Goal: Task Accomplishment & Management: Manage account settings

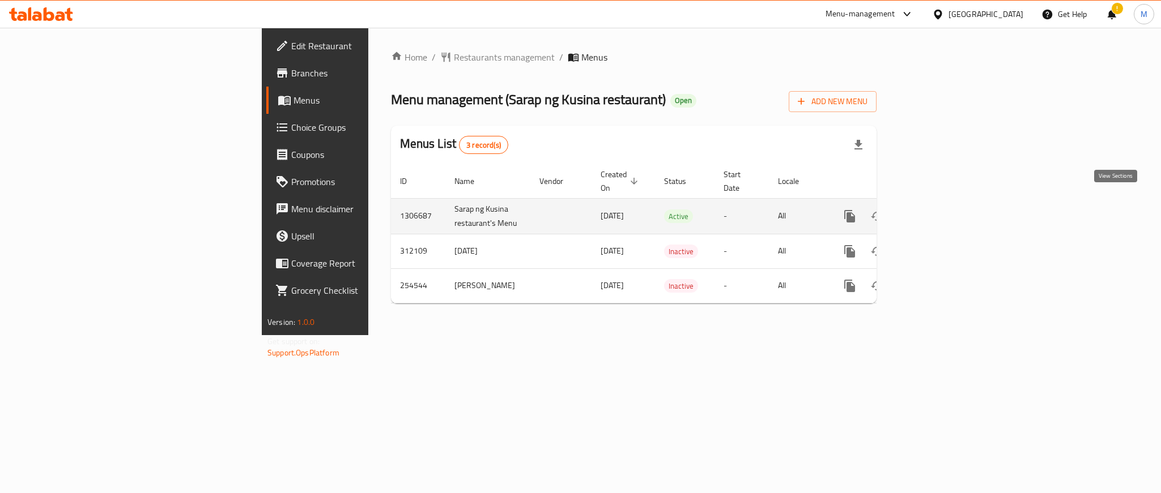
click at [938, 210] on icon "enhanced table" at bounding box center [932, 217] width 14 height 14
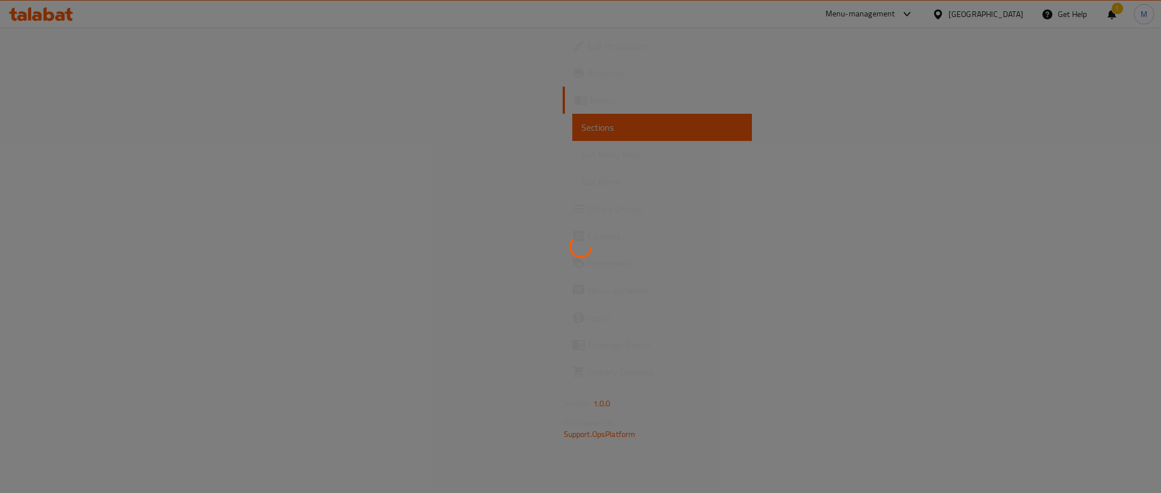
click at [606, 493] on div at bounding box center [580, 246] width 1161 height 493
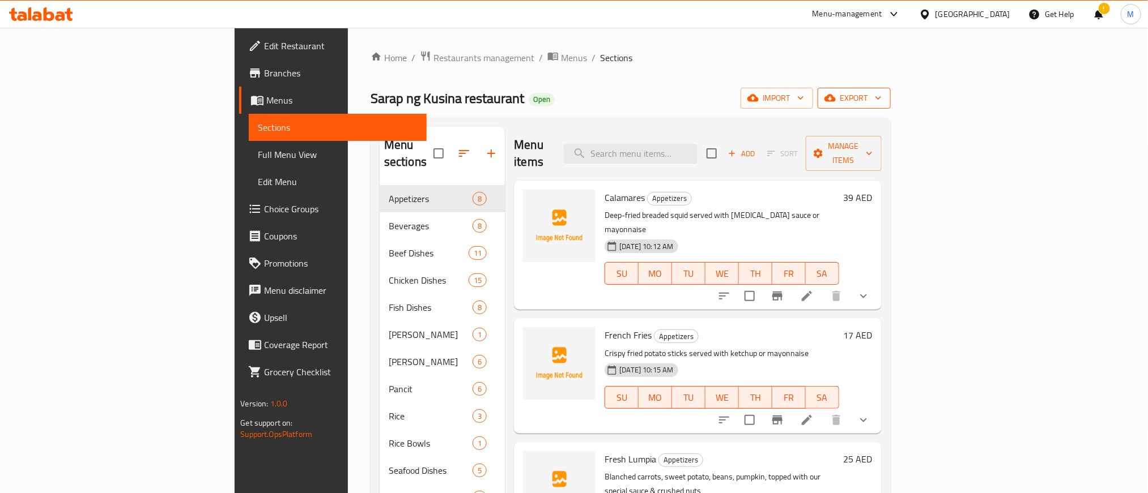
click at [882, 97] on span "export" at bounding box center [854, 98] width 55 height 14
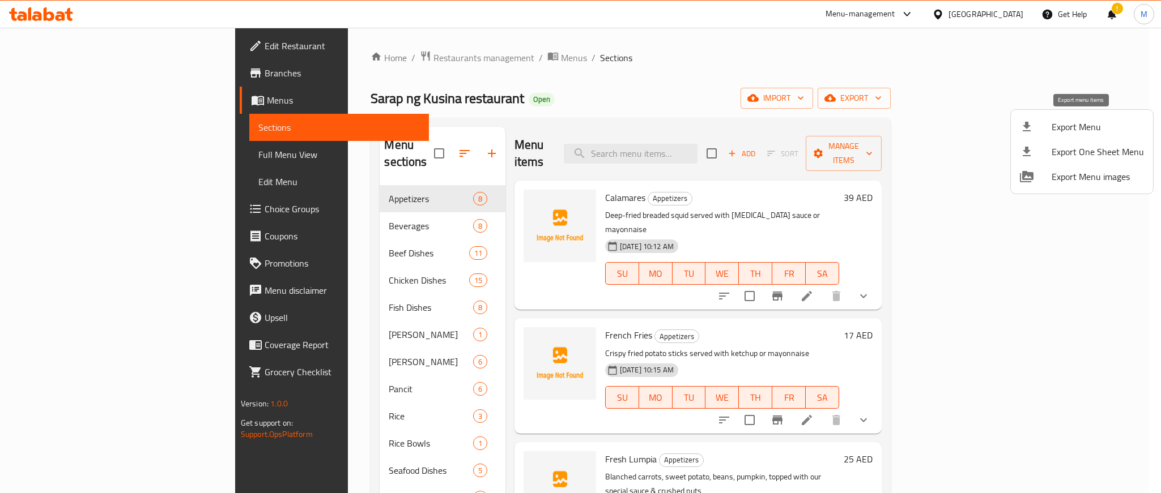
click at [1066, 122] on span "Export Menu" at bounding box center [1098, 127] width 92 height 14
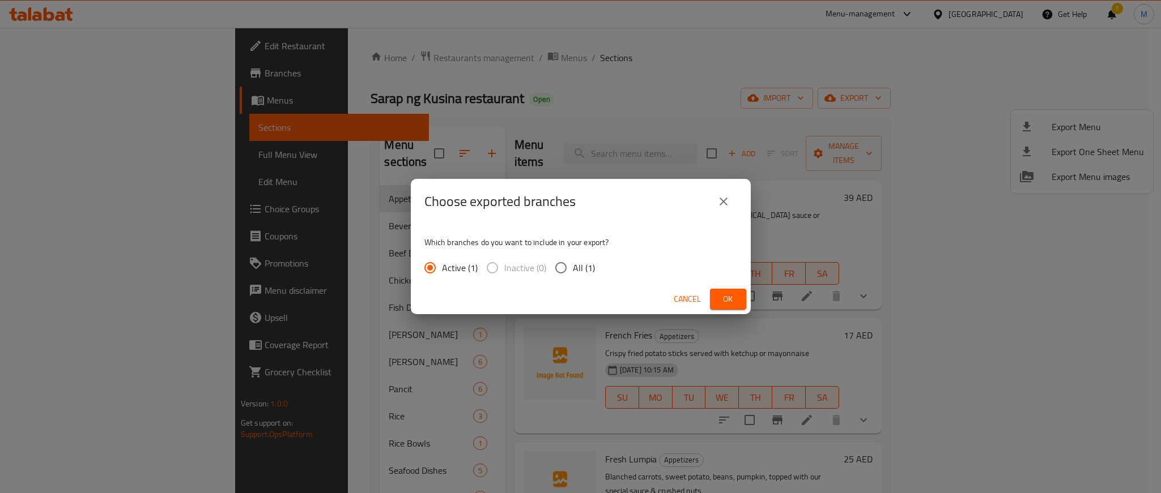
click at [731, 303] on span "Ok" at bounding box center [728, 299] width 18 height 14
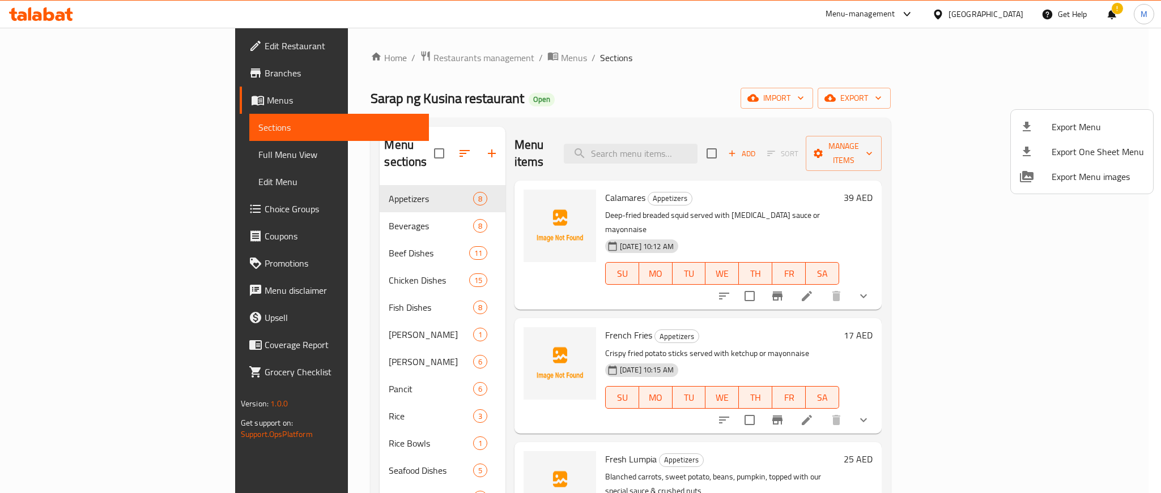
click at [666, 53] on div at bounding box center [580, 246] width 1161 height 493
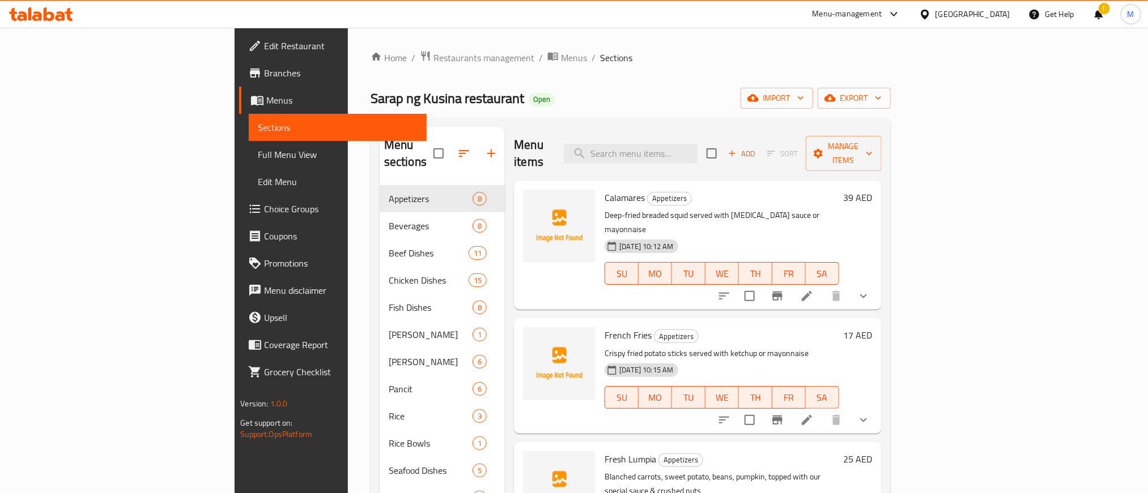
click at [674, 109] on div "Home / Restaurants management / Menus / Sections Sarap ng Kusina restaurant Ope…" at bounding box center [631, 382] width 520 height 665
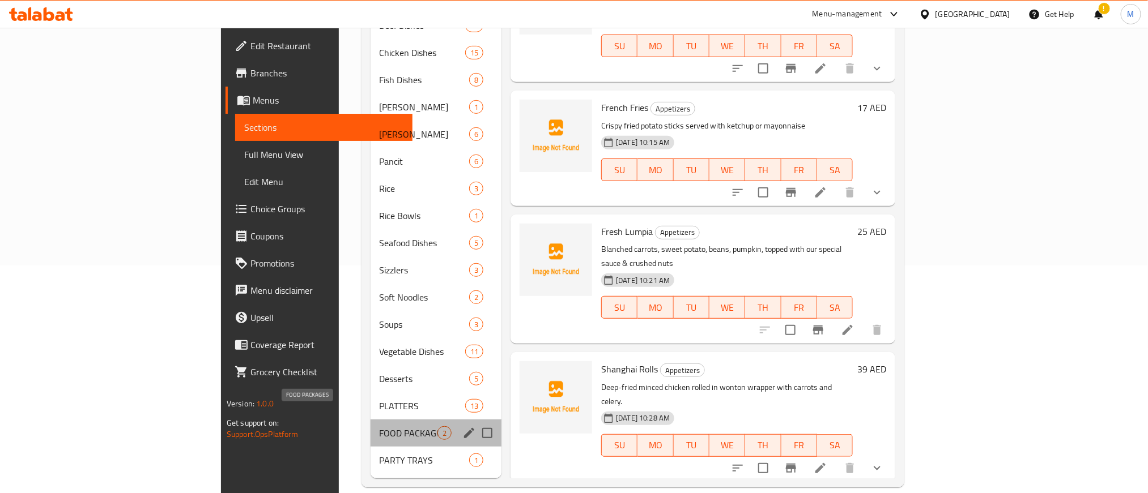
click at [380, 427] on span "FOOD PACKAGES" at bounding box center [409, 434] width 58 height 14
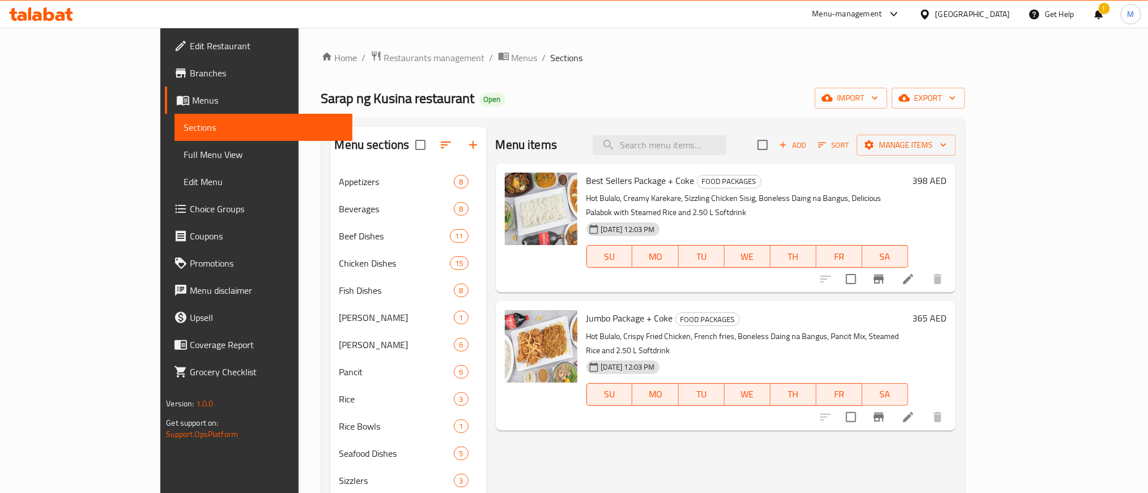
click at [763, 203] on p "Hot Bulalo, Creamy Karekare, Sizzling Chicken Sisig, Boneless Daing na Bangus, …" at bounding box center [747, 206] width 322 height 28
click at [916, 414] on div "Menu items Add Sort Manage items Best Sellers Package + Coke FOOD PACKAGES Hot …" at bounding box center [721, 408] width 469 height 563
click at [726, 153] on input "search" at bounding box center [660, 145] width 134 height 20
paste input "Pulutan w Pancit Platter + Coke"
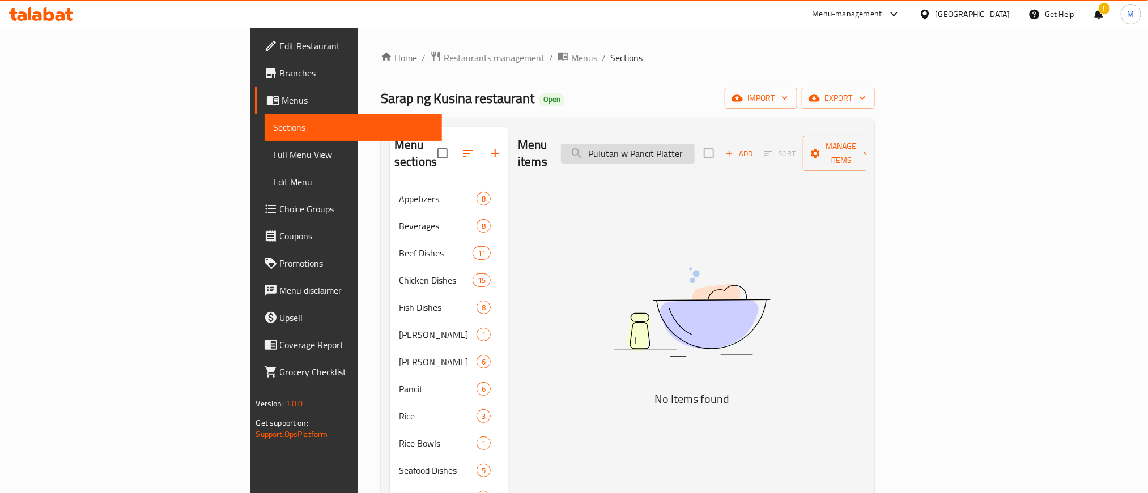
type input "Pulutan w Pancit Platter"
click at [695, 144] on input "Pulutan w Pancit Platter" at bounding box center [628, 154] width 134 height 20
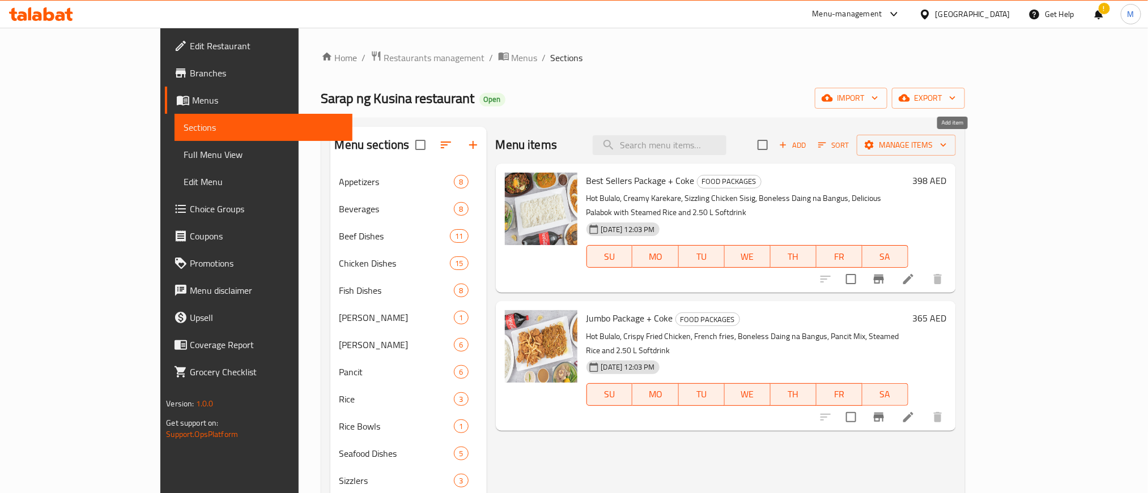
click at [788, 143] on icon "button" at bounding box center [783, 145] width 10 height 10
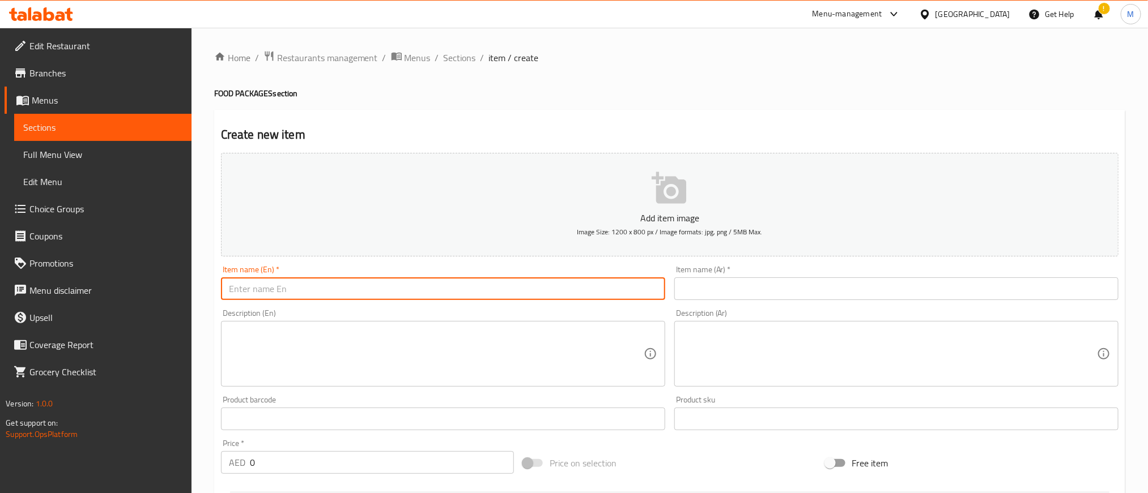
click at [573, 297] on input "text" at bounding box center [443, 289] width 444 height 23
paste input "Pulutan w Pancit Platter + Coke"
type input "Pulutan w Pancit Platter + Coke"
click at [778, 291] on input "text" at bounding box center [896, 289] width 444 height 23
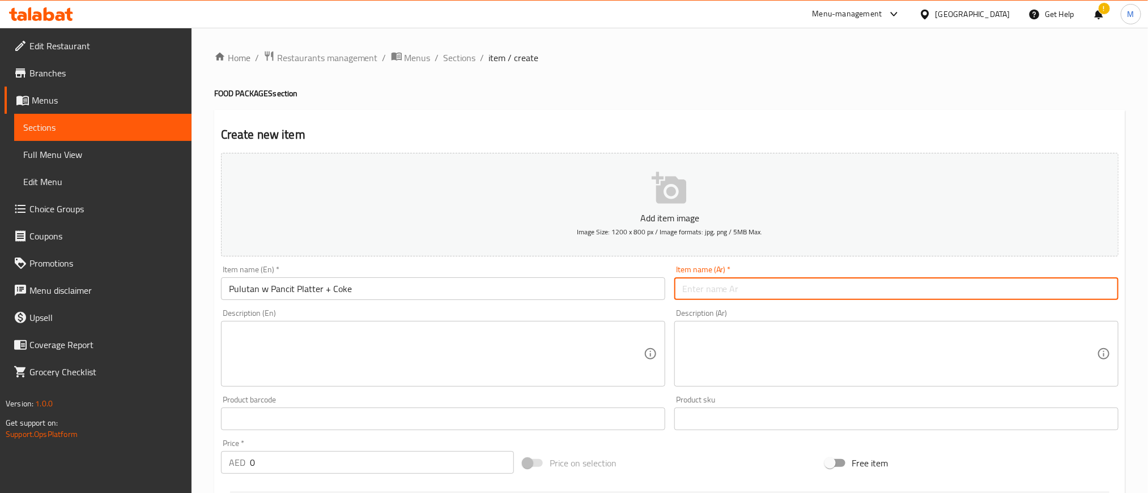
paste input "طبق بولوتان مع بانسيت + كوكا"
type input "طبق بولوتان مع بانسيت + كوكا"
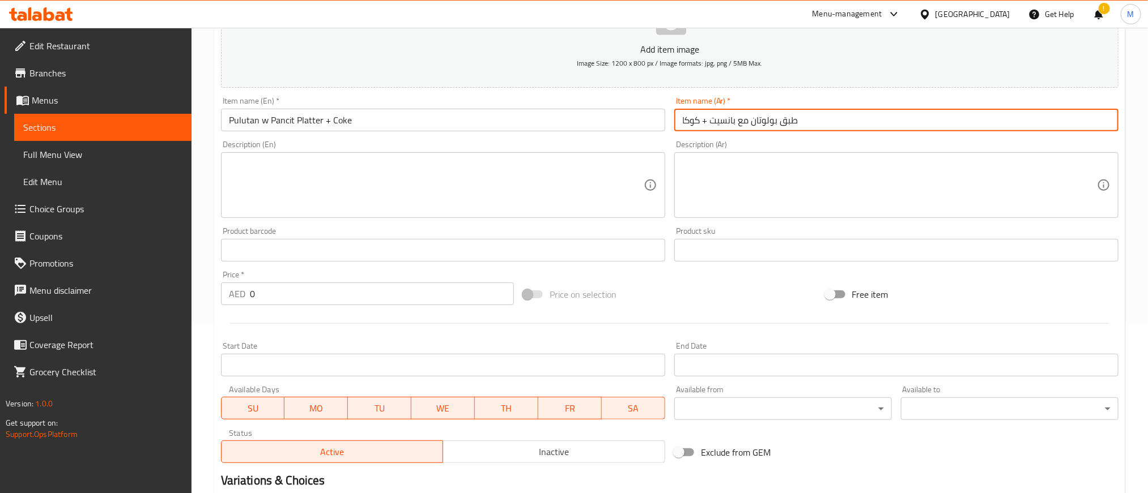
scroll to position [170, 0]
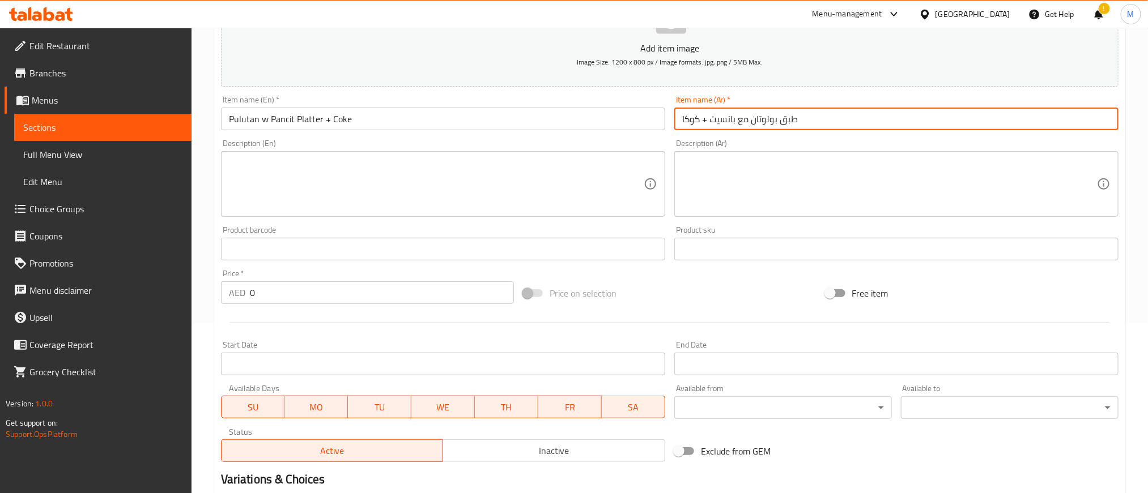
click at [359, 295] on input "0" at bounding box center [382, 293] width 264 height 23
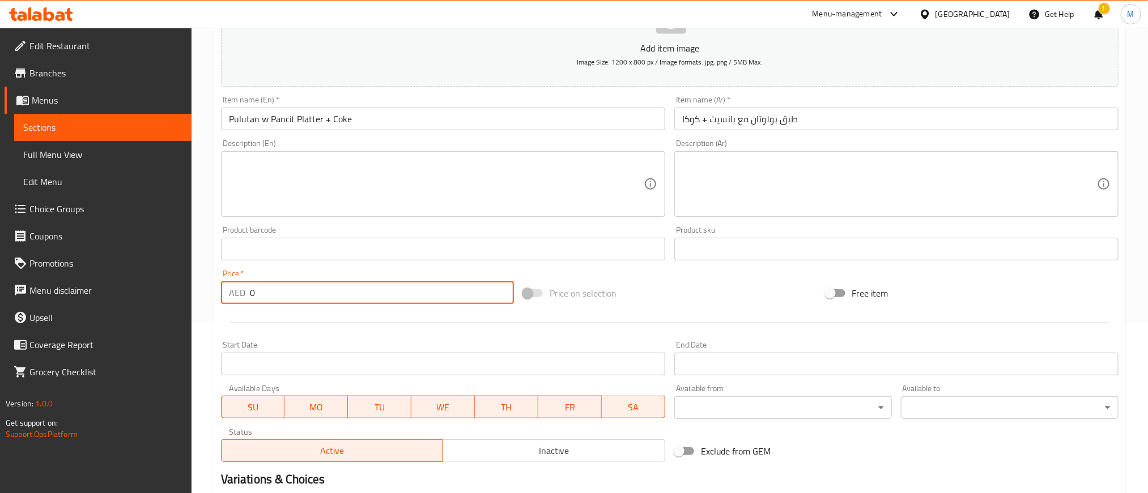
click at [359, 295] on input "0" at bounding box center [382, 293] width 264 height 23
paste input "454.0"
type input "454.00"
click at [352, 326] on div at bounding box center [669, 323] width 907 height 28
click at [369, 192] on textarea at bounding box center [436, 185] width 415 height 54
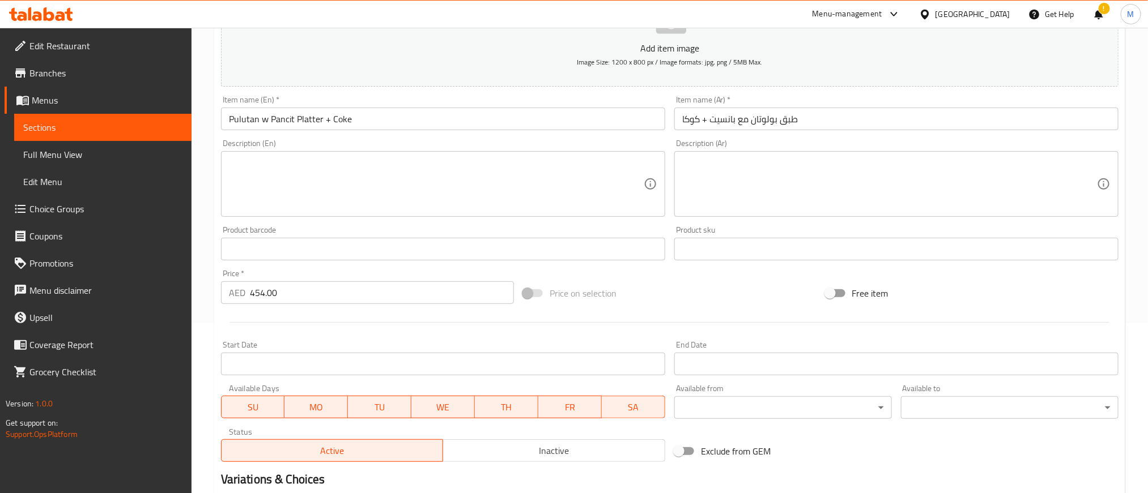
paste textarea "Your choice of 2 Beef dishes, 2 Seafood dishes, 2 Chicken dishes and your choic…"
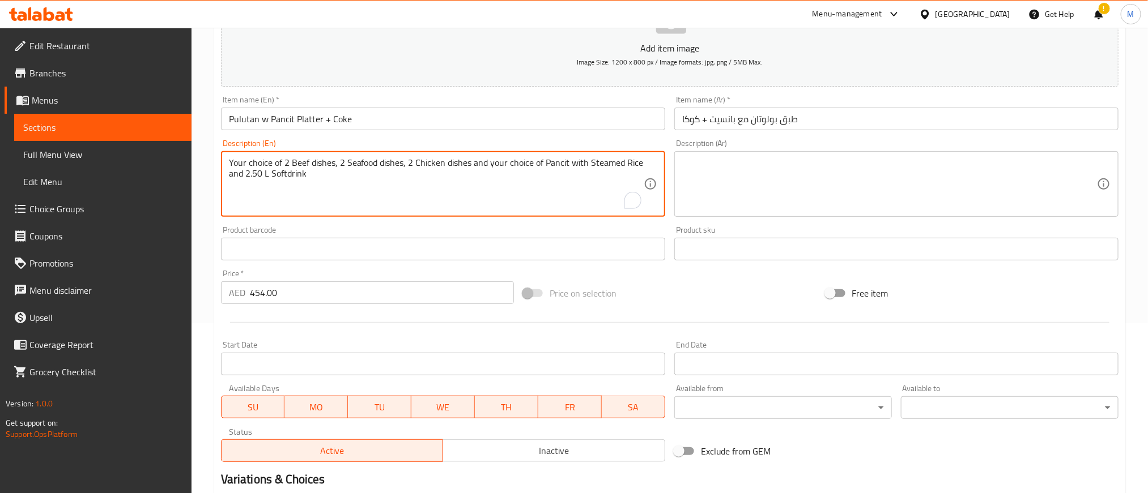
type textarea "Your choice of 2 Beef dishes, 2 Seafood dishes, 2 Chicken dishes and your choic…"
click at [703, 310] on div at bounding box center [669, 323] width 907 height 28
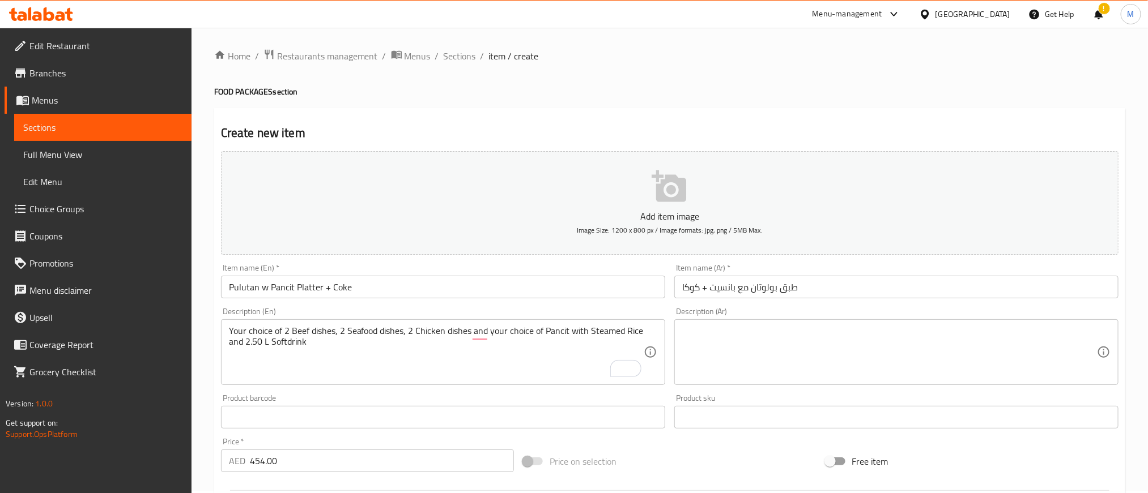
scroll to position [0, 0]
click at [457, 53] on span "Sections" at bounding box center [460, 58] width 32 height 14
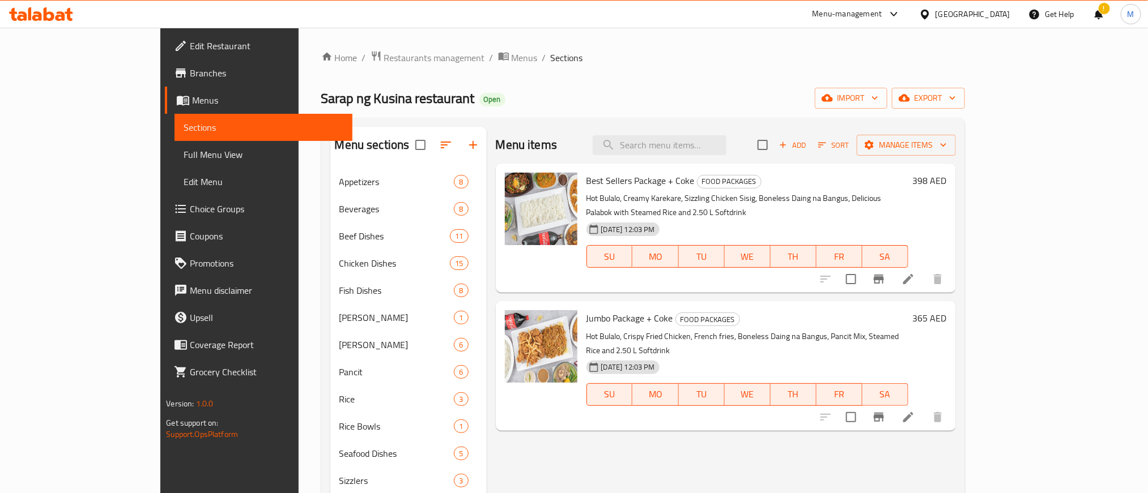
click at [795, 90] on div "Sarap ng Kusina restaurant Open import export" at bounding box center [643, 98] width 644 height 21
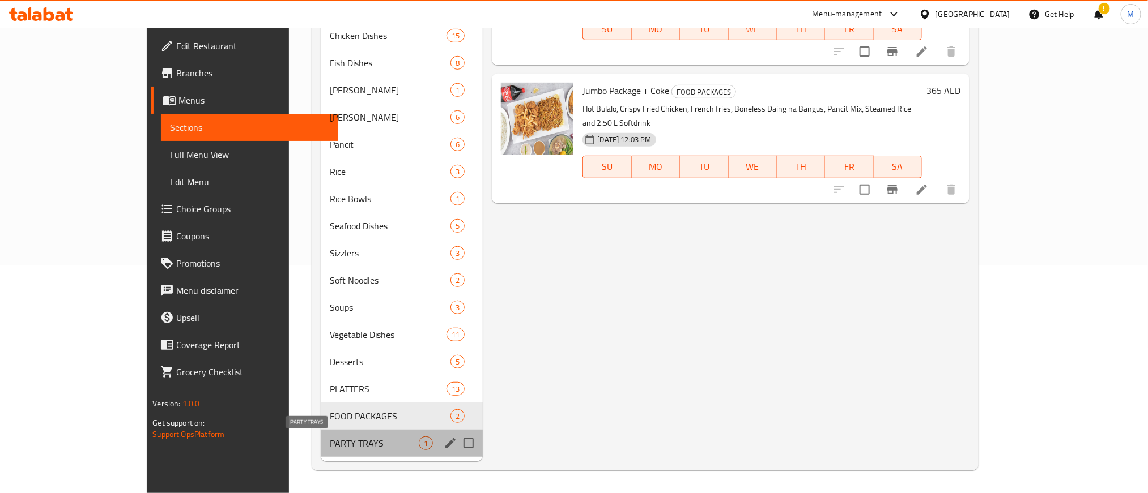
click at [330, 447] on span "PARTY TRAYS" at bounding box center [374, 444] width 89 height 14
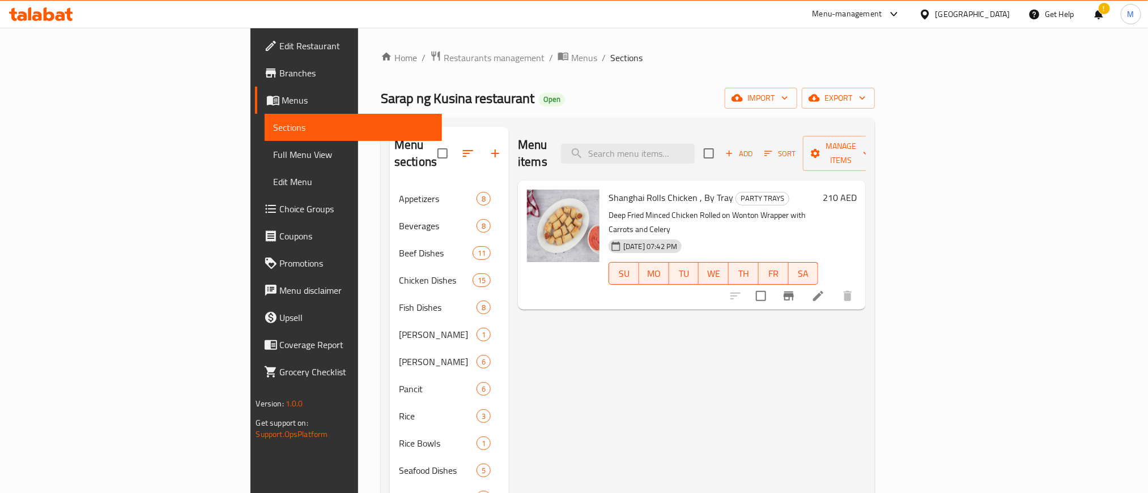
click at [687, 354] on div "Menu items Add Sort Manage items Shanghai Rolls Chicken , By Tray PARTY TRAYS D…" at bounding box center [687, 417] width 357 height 580
click at [825, 290] on icon at bounding box center [818, 297] width 14 height 14
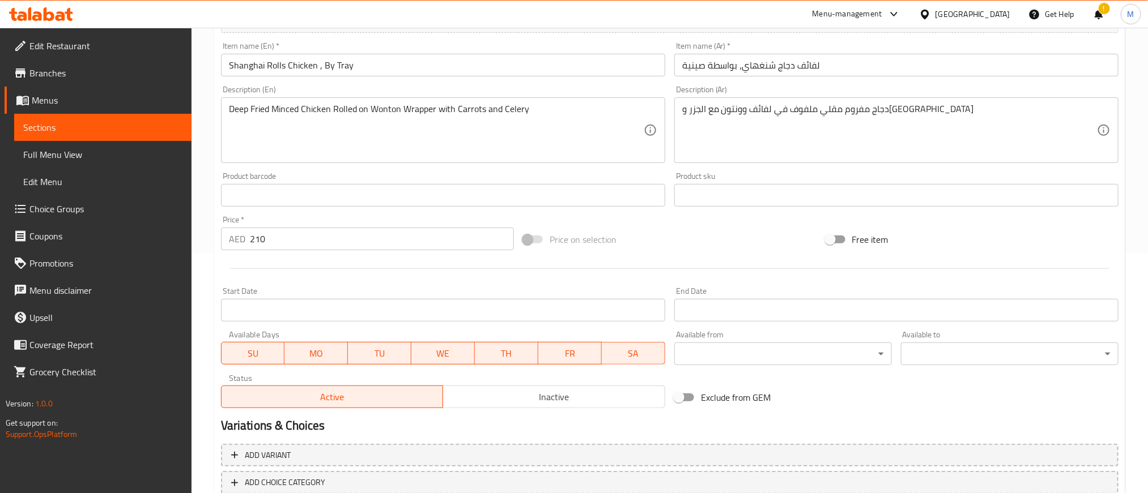
scroll to position [313, 0]
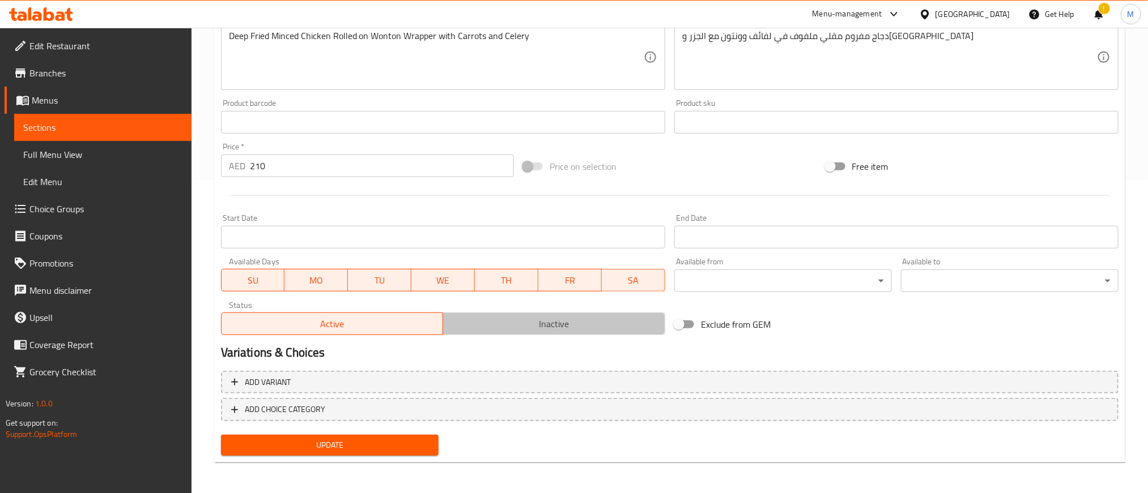
click at [547, 327] on span "Inactive" at bounding box center [554, 324] width 213 height 16
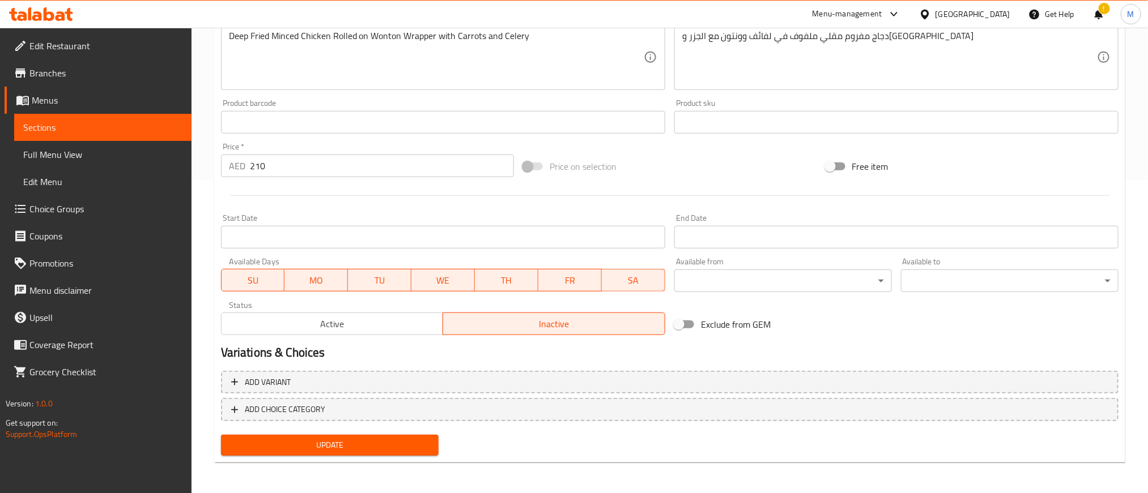
click at [408, 441] on span "Update" at bounding box center [329, 446] width 199 height 14
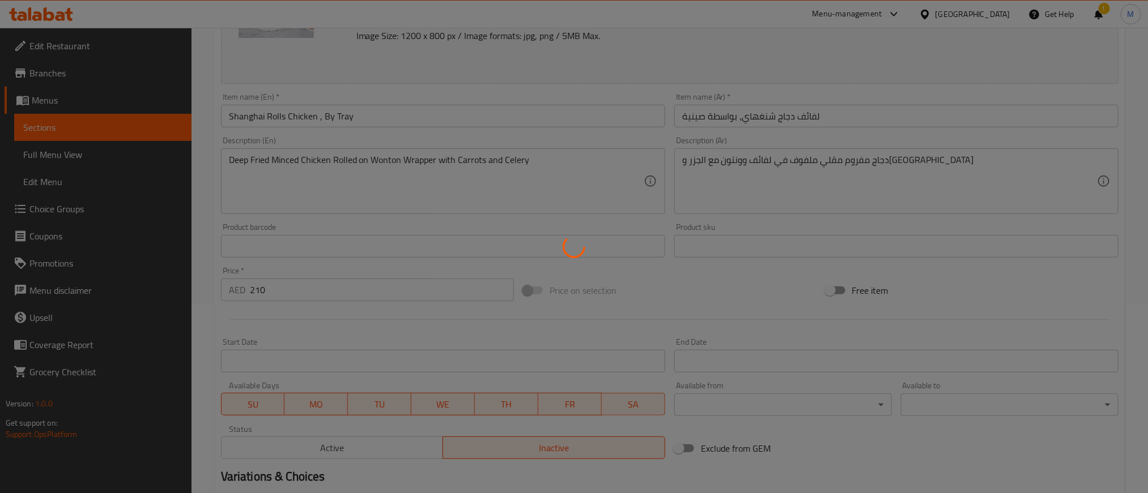
scroll to position [0, 0]
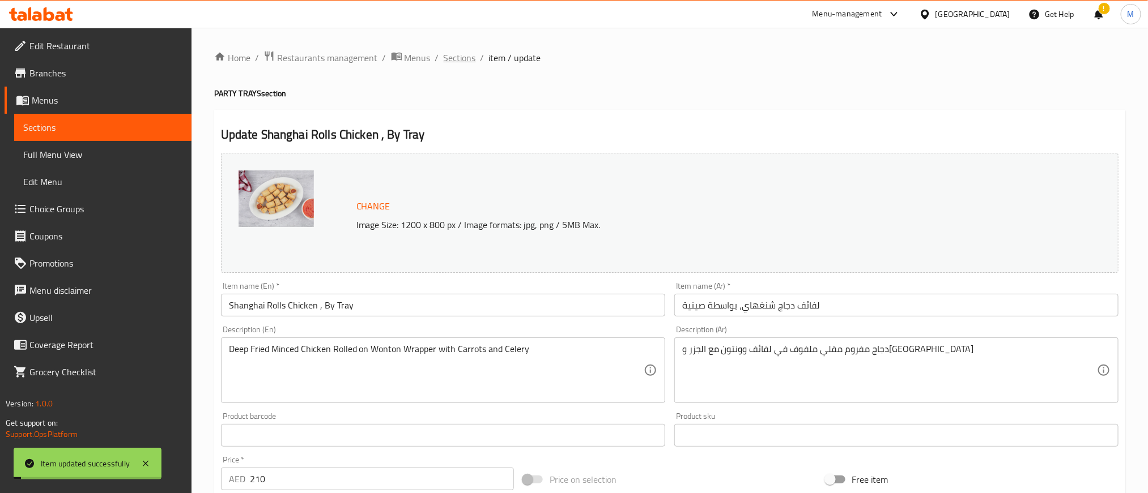
click at [462, 56] on span "Sections" at bounding box center [460, 58] width 32 height 14
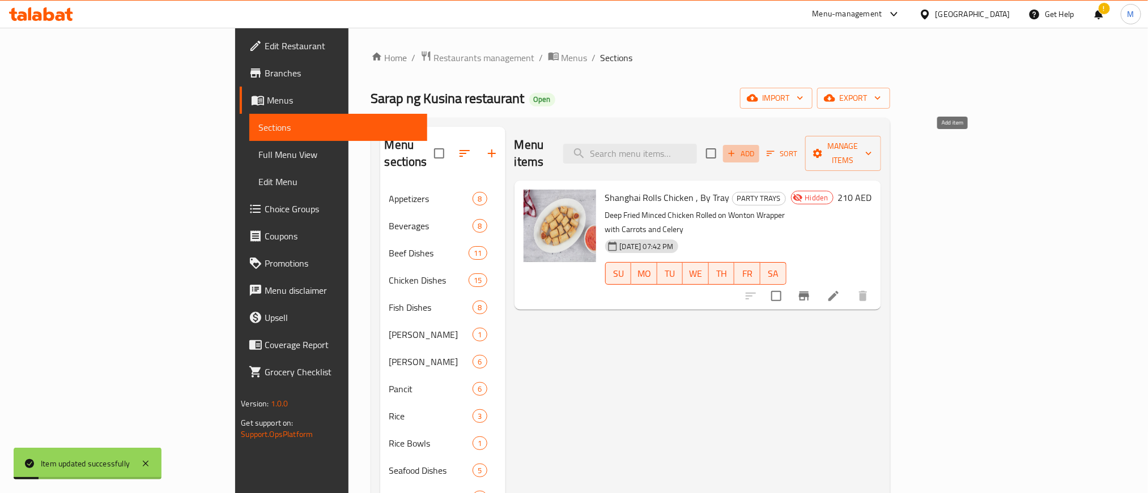
click at [756, 147] on span "Add" at bounding box center [741, 153] width 31 height 13
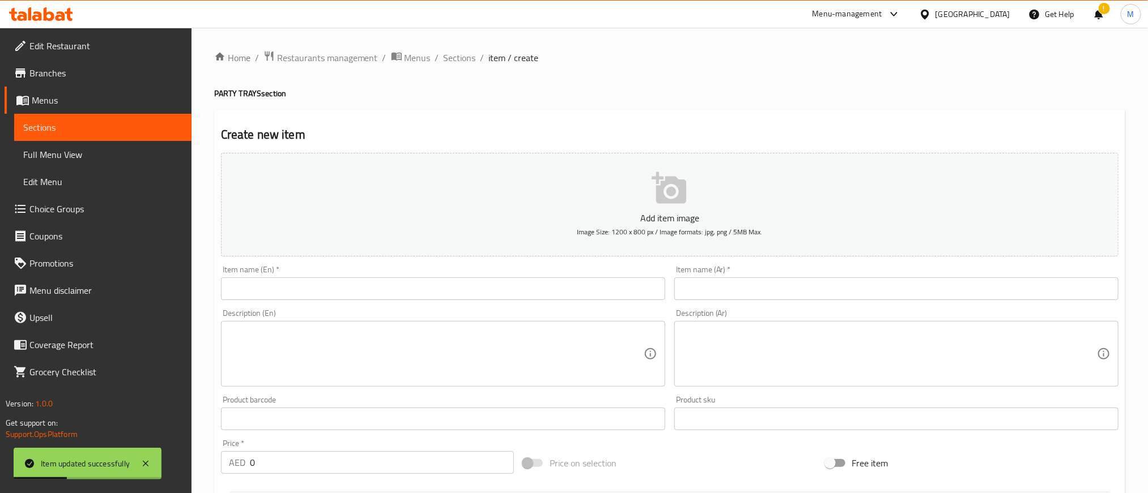
drag, startPoint x: 416, startPoint y: 308, endPoint x: 422, endPoint y: 297, distance: 12.2
click at [415, 307] on div "Description (En) Description (En)" at bounding box center [442, 348] width 453 height 87
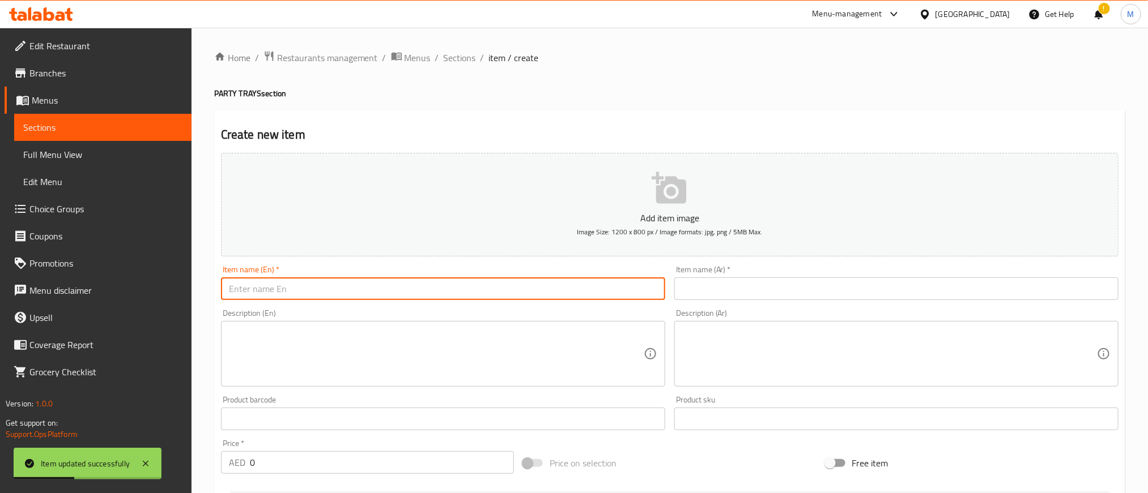
click at [422, 296] on input "text" at bounding box center [443, 289] width 444 height 23
paste input "(Tray) Calamares"
type input "(Tray) Calamares"
click at [785, 284] on input "text" at bounding box center [896, 289] width 444 height 23
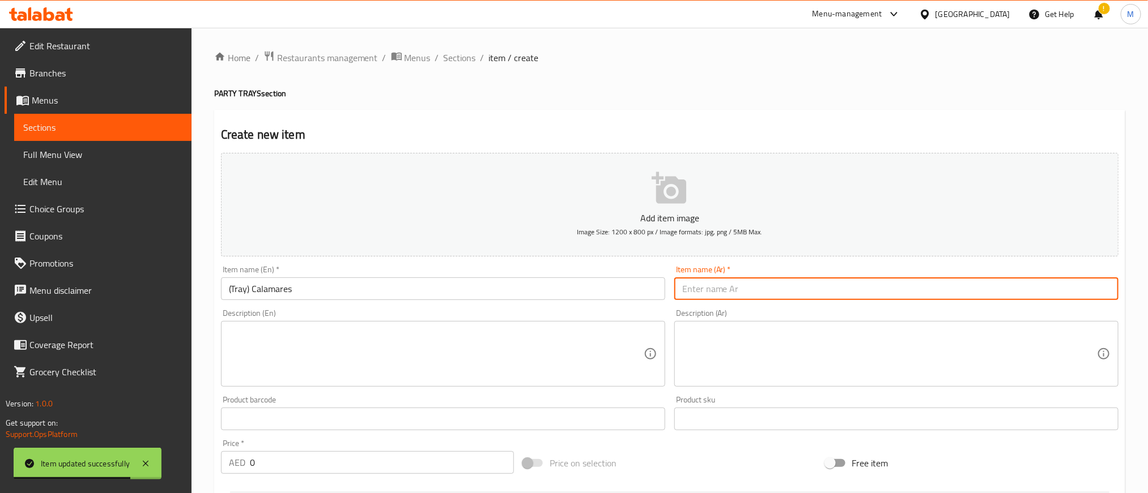
paste input "(صينية) كالاماريس"
type input "(صينية) كالاماريس"
click at [434, 344] on textarea at bounding box center [436, 354] width 415 height 54
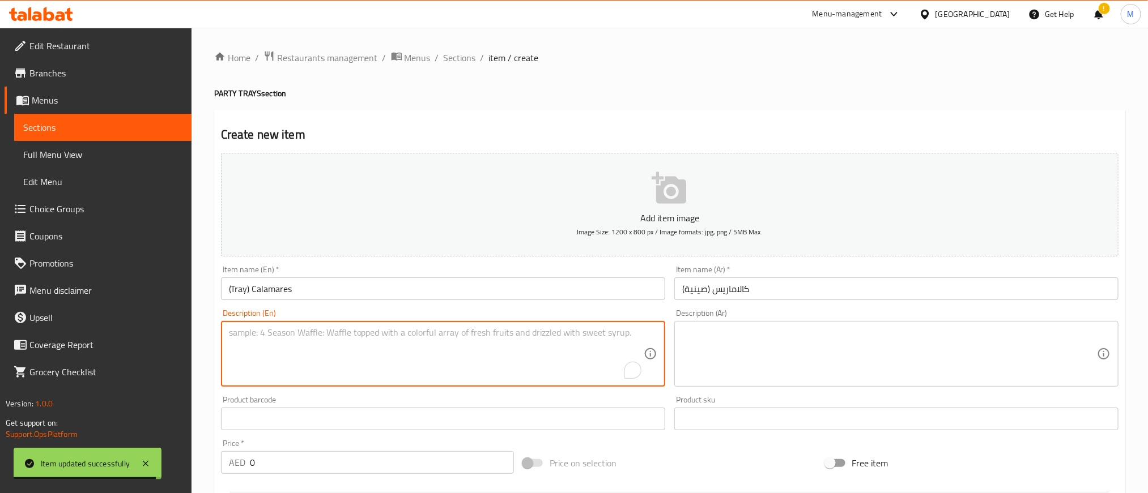
paste textarea "Deep-fried breaded squid served with [MEDICAL_DATA] sauce or Mayonnaise. Serves…"
type textarea "Deep-fried breaded squid served with [MEDICAL_DATA] sauce or Mayonnaise. Serves…"
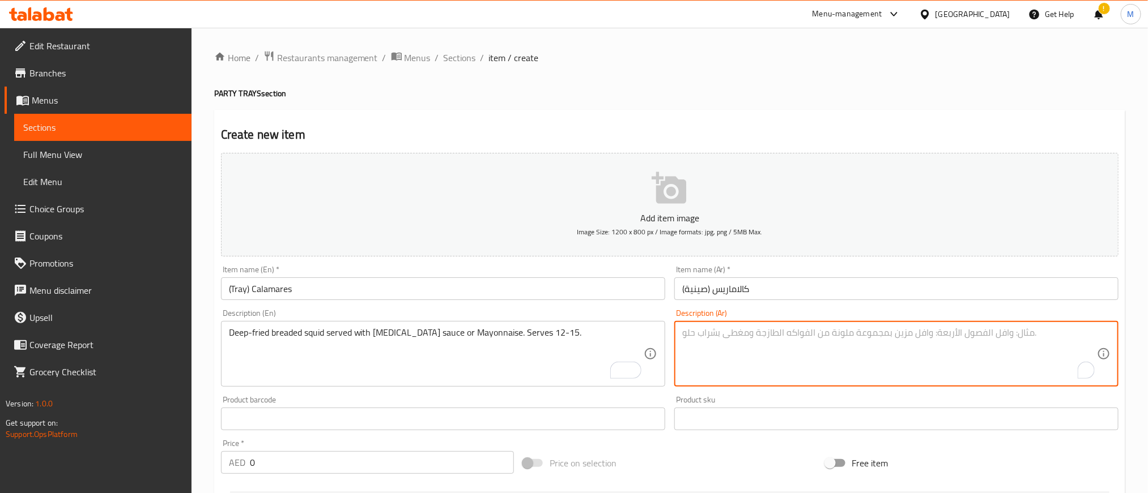
click at [748, 360] on textarea "To enrich screen reader interactions, please activate Accessibility in Grammarl…" at bounding box center [889, 354] width 415 height 54
paste textarea "حبار مقلي ومغطى بالبقسماط، يُقدم مع صلصة التارتار أو المايونيز. يكفي من ١٢ إلى …"
type textarea "حبار مقلي ومغطى بالبقسماط، يُقدم مع صلصة التارتار أو المايونيز. يكفي من ١٢ إلى …"
click at [744, 118] on div "Create new item Add item image Image Size: 1200 x 800 px / Image formats: jpg, …" at bounding box center [669, 435] width 911 height 650
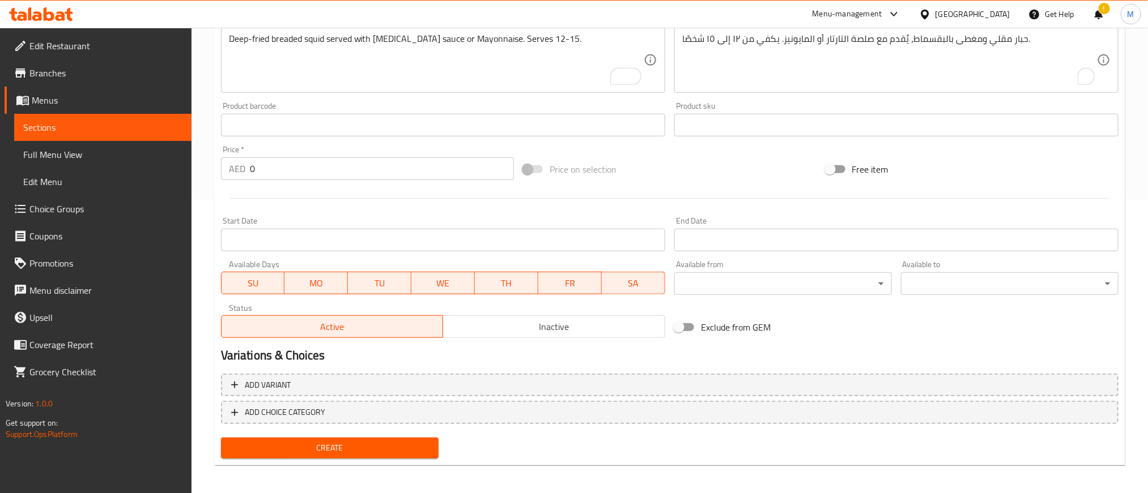
scroll to position [296, 0]
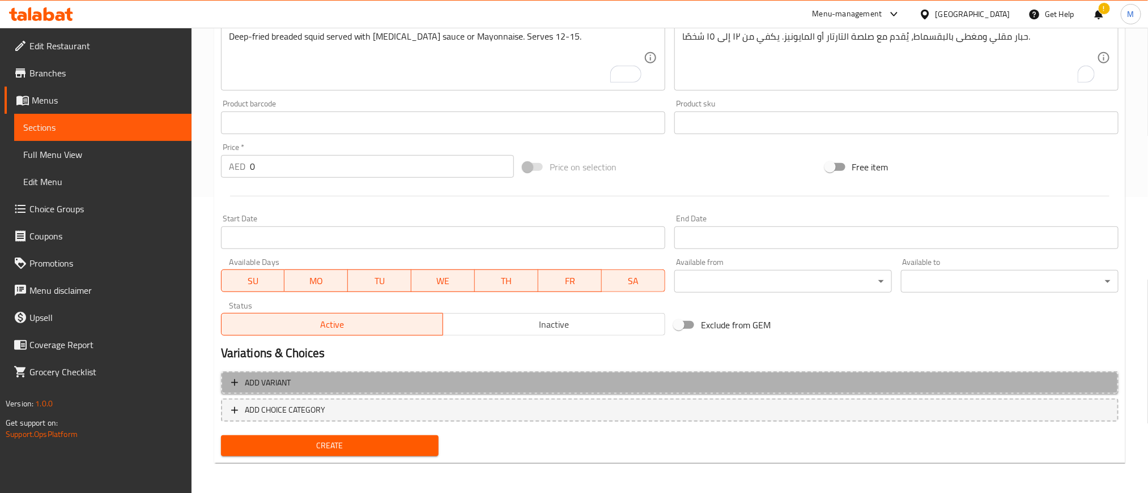
click at [891, 379] on span "Add variant" at bounding box center [669, 383] width 877 height 14
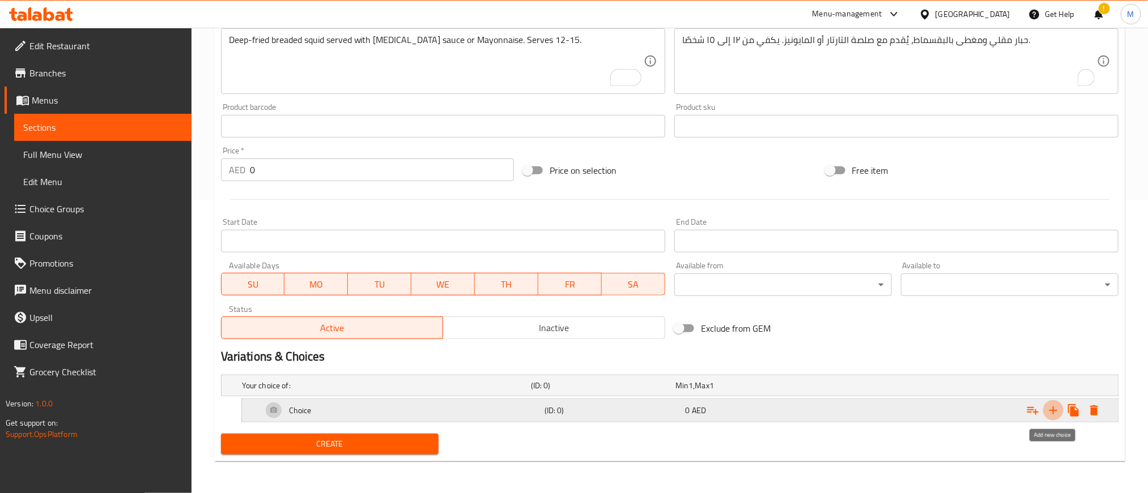
click at [1047, 408] on icon "Expand" at bounding box center [1053, 411] width 14 height 14
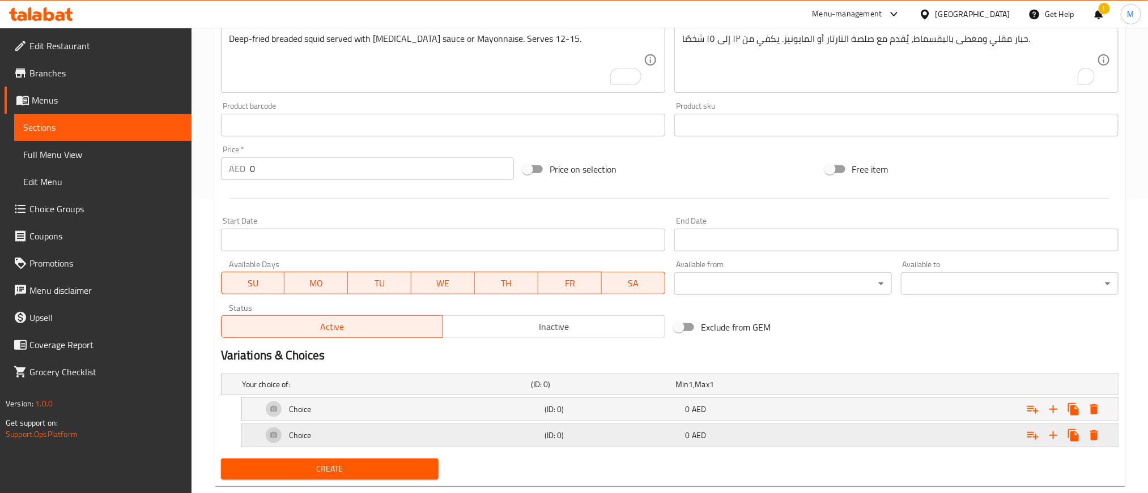
drag, startPoint x: 886, startPoint y: 437, endPoint x: 886, endPoint y: 408, distance: 28.9
click at [884, 437] on div "Expand" at bounding box center [965, 435] width 282 height 25
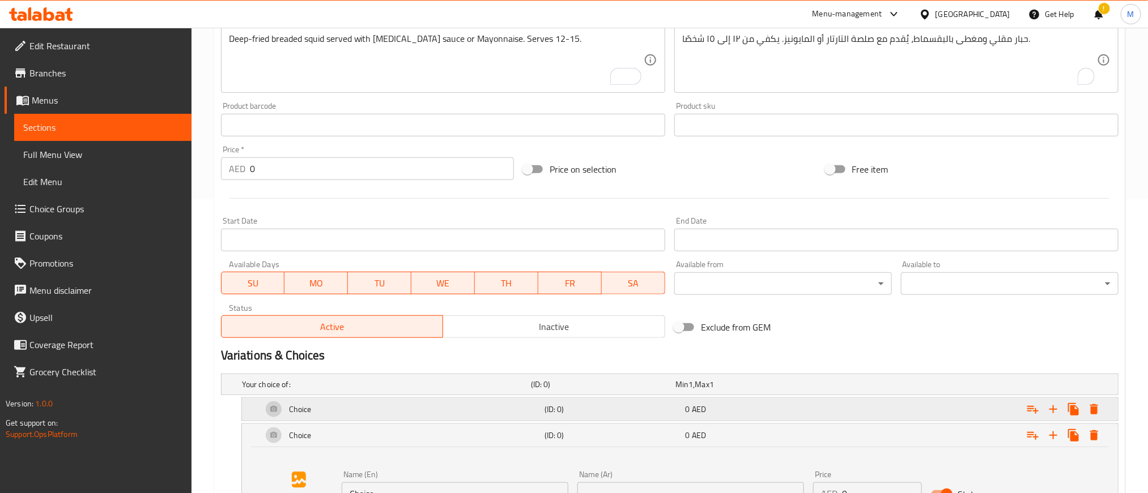
click at [886, 408] on div "Expand" at bounding box center [965, 409] width 282 height 25
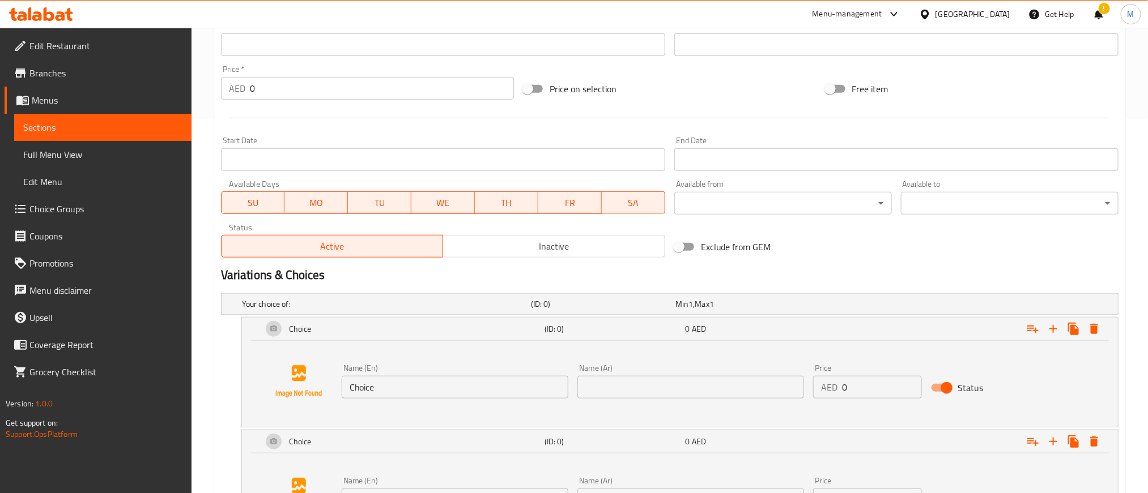
scroll to position [464, 0]
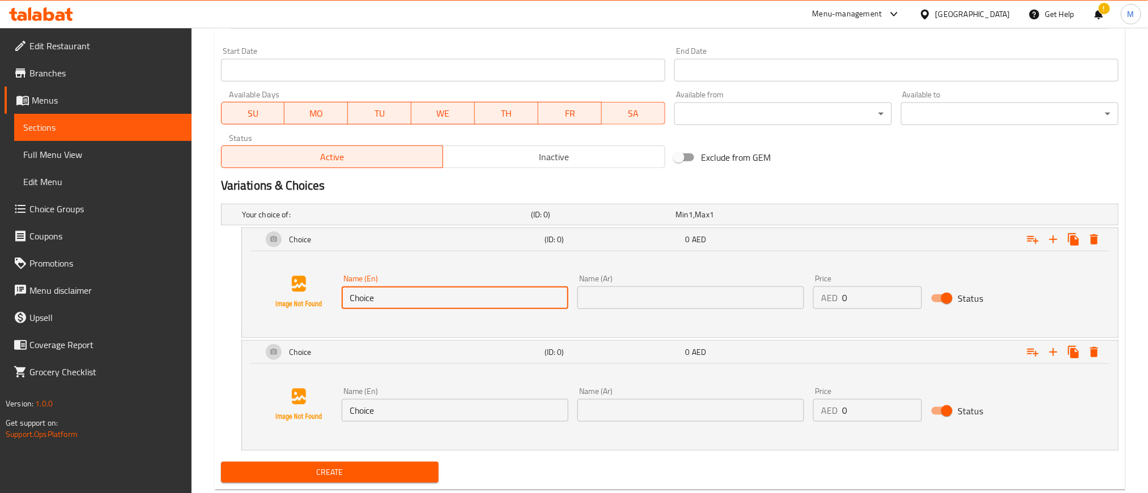
click at [444, 296] on input "Choice" at bounding box center [455, 298] width 227 height 23
paste input "Whol"
click at [444, 296] on input "Choice" at bounding box center [455, 298] width 227 height 23
type input "Whole"
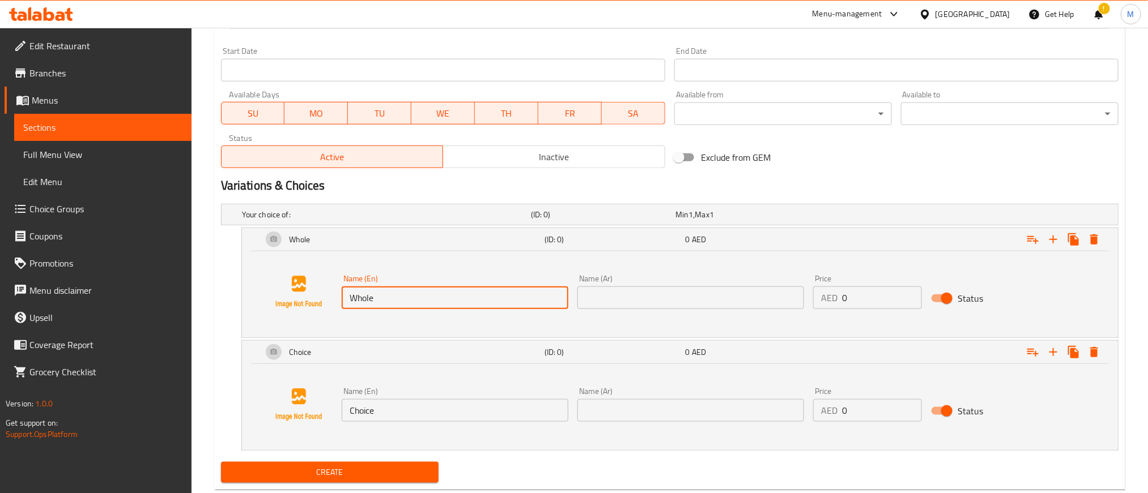
click at [721, 303] on input "text" at bounding box center [690, 298] width 227 height 23
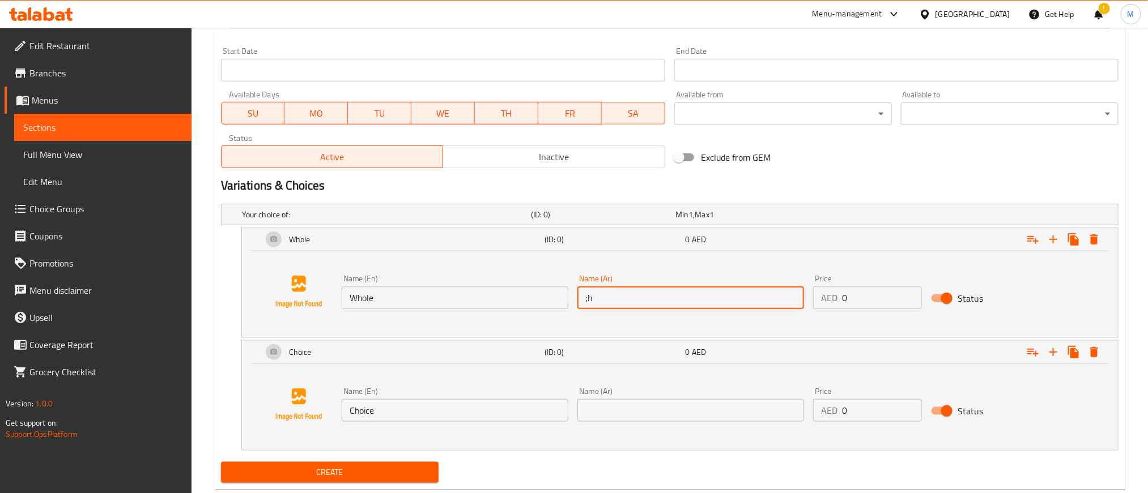
type input ";"
type input "كامله"
click at [479, 413] on input "Choice" at bounding box center [455, 410] width 227 height 23
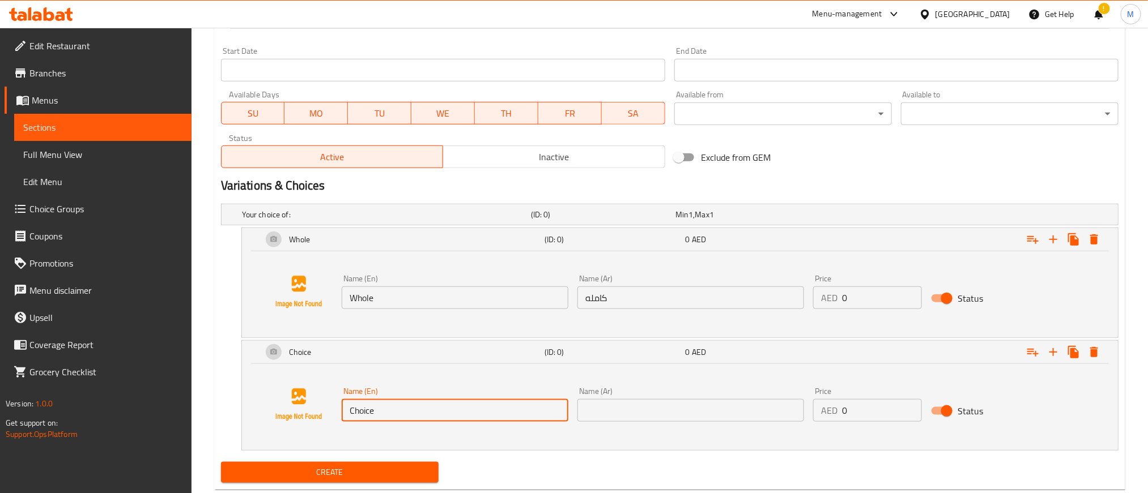
click at [479, 413] on input "Choice" at bounding box center [455, 410] width 227 height 23
paste input "Half"
type input "Half"
click at [748, 419] on input "text" at bounding box center [690, 410] width 227 height 23
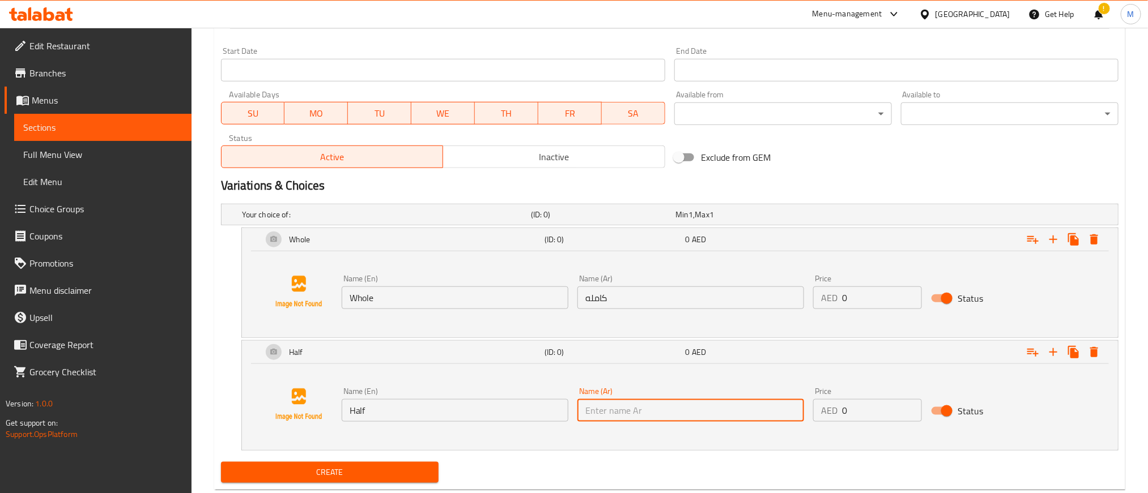
paste input "نصف"
type input "نصف"
click at [884, 289] on input "0" at bounding box center [882, 298] width 80 height 23
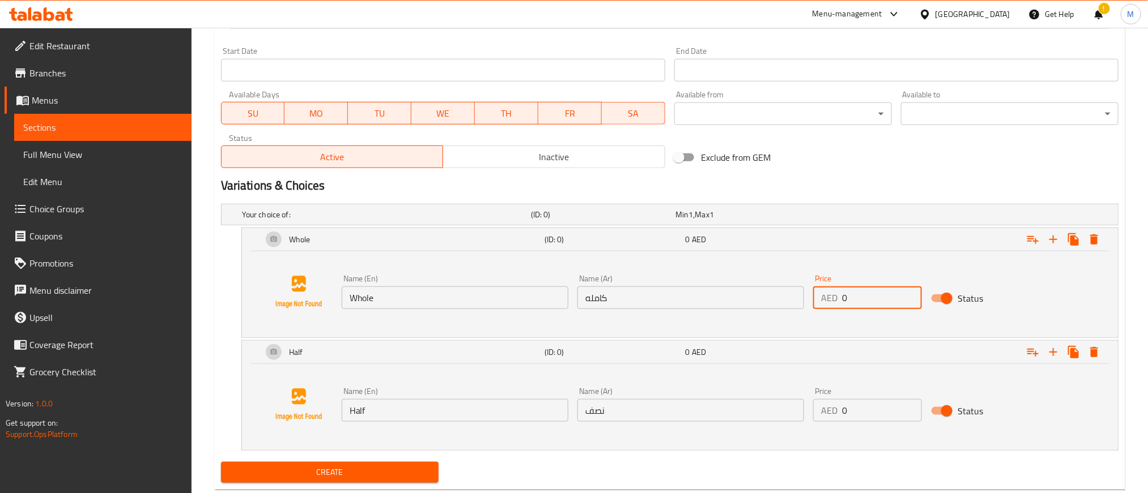
click at [884, 294] on input "0" at bounding box center [882, 298] width 80 height 23
paste input "194.0"
type input "194.00"
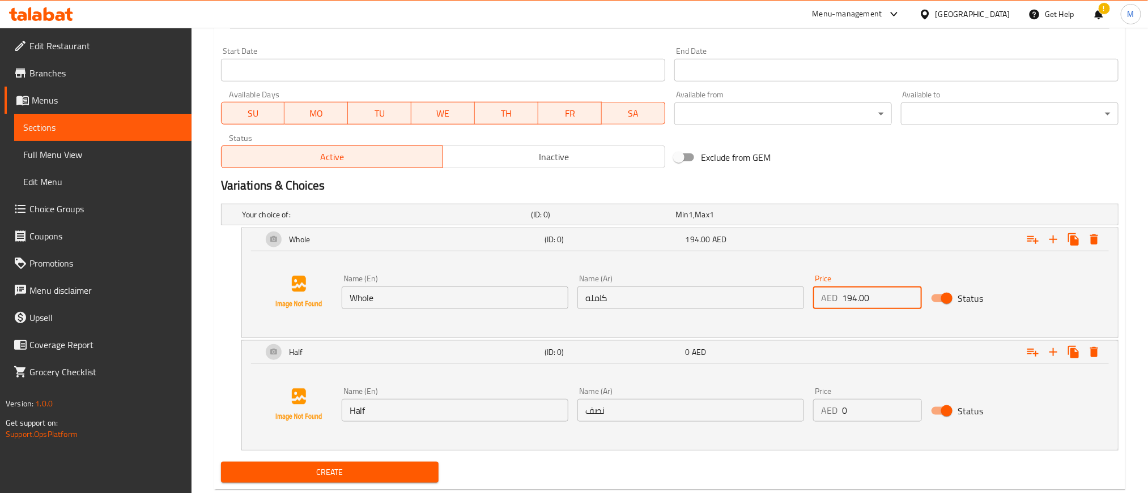
click at [889, 419] on input "0" at bounding box center [882, 410] width 80 height 23
click at [887, 419] on input "0" at bounding box center [882, 410] width 80 height 23
paste input "108.00"
click at [832, 453] on div "Your choice of: (ID: 0) Min 1 , Max 1 Name (En) Your choice of: Name (En) Name …" at bounding box center [669, 328] width 907 height 258
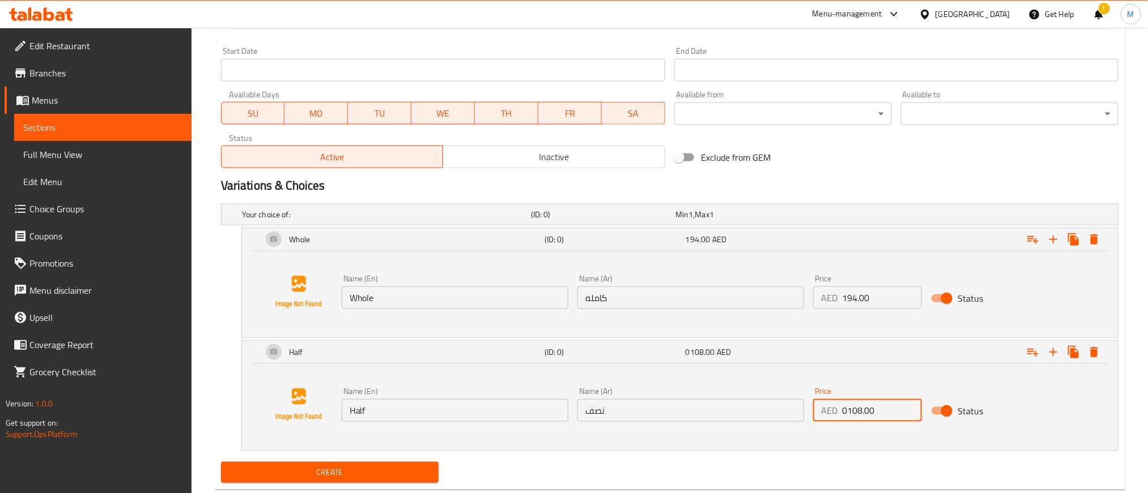
click at [850, 411] on input "0108.00" at bounding box center [882, 410] width 80 height 23
paste input "number"
click at [850, 411] on input "0108.00" at bounding box center [882, 410] width 80 height 23
type input "108.00"
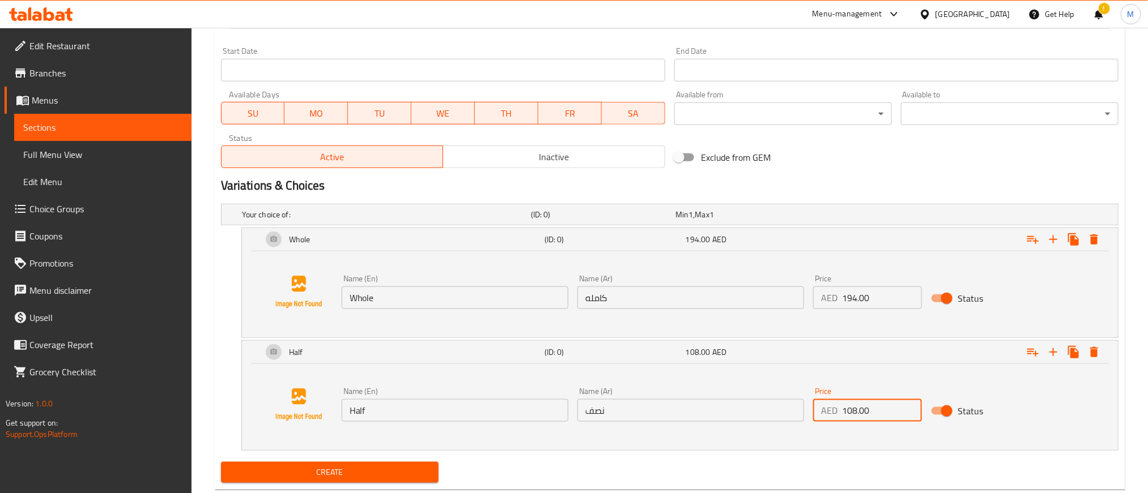
click at [765, 467] on div "Create" at bounding box center [669, 473] width 907 height 30
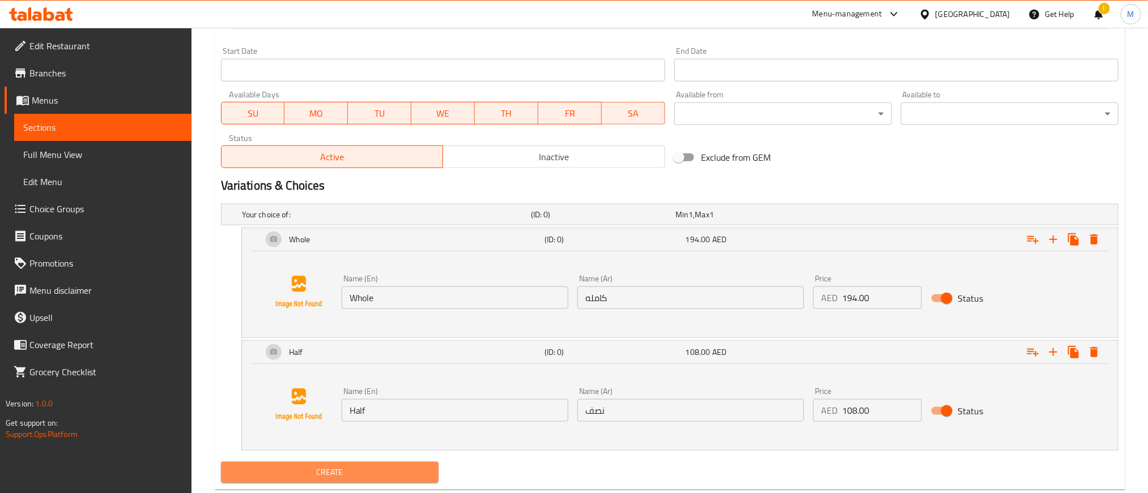
click at [420, 470] on span "Create" at bounding box center [329, 473] width 199 height 14
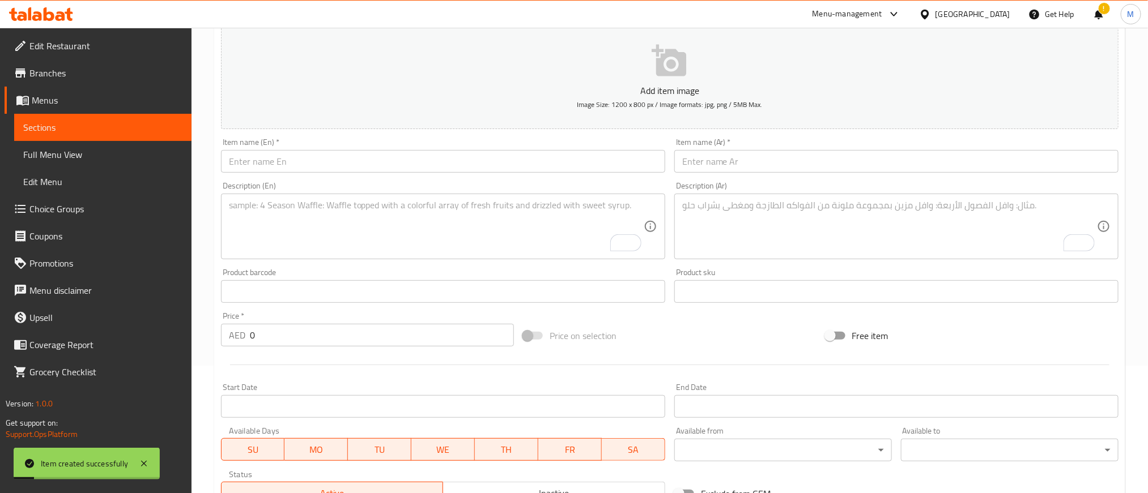
scroll to position [126, 0]
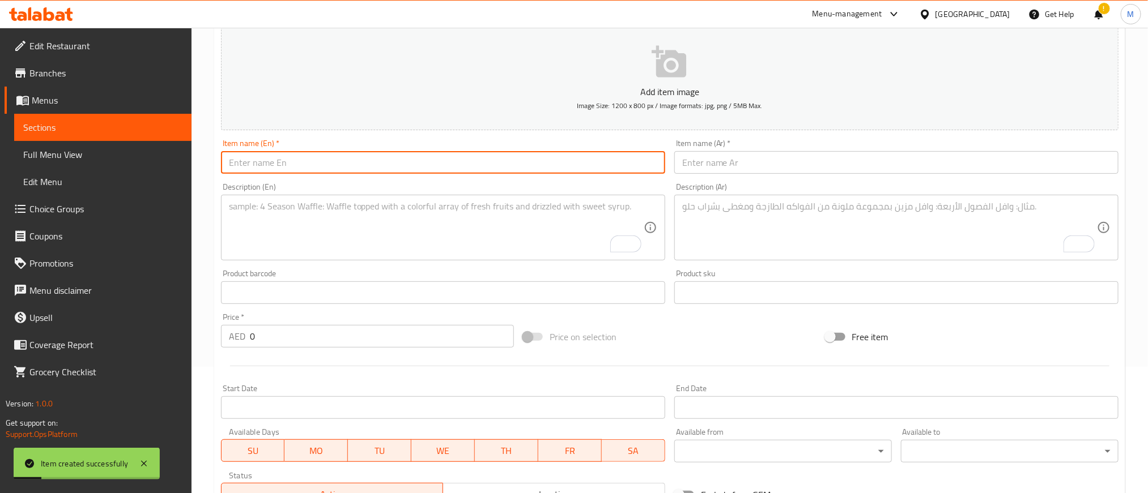
click at [393, 155] on input "text" at bounding box center [443, 162] width 444 height 23
paste input "(Tray) Fresh Lumpia"
type input "(Tray) Fresh Lumpia"
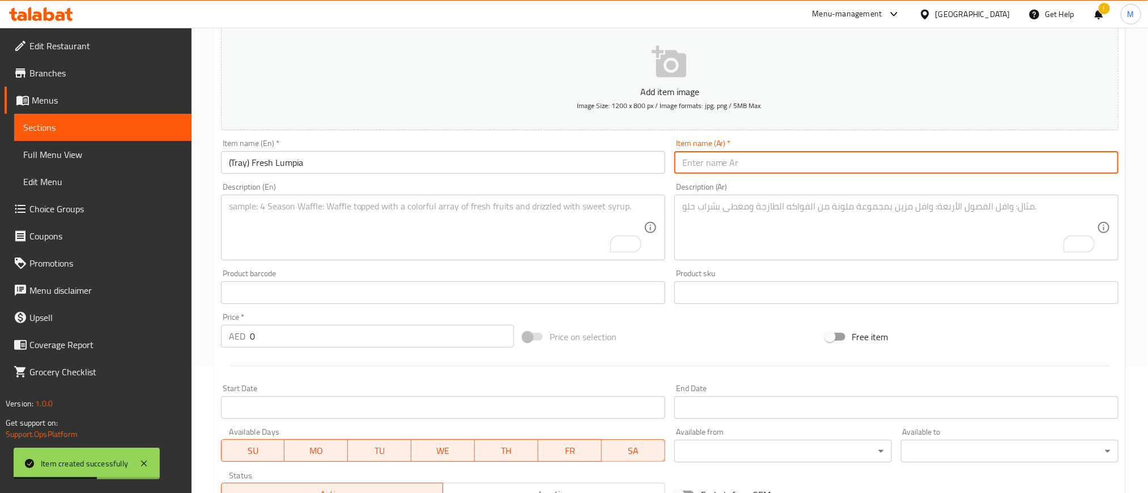
click at [918, 151] on input "text" at bounding box center [896, 162] width 444 height 23
paste input "(صينية) لومبيا طازجة"
type input "(صينية) لومبيا طازجة"
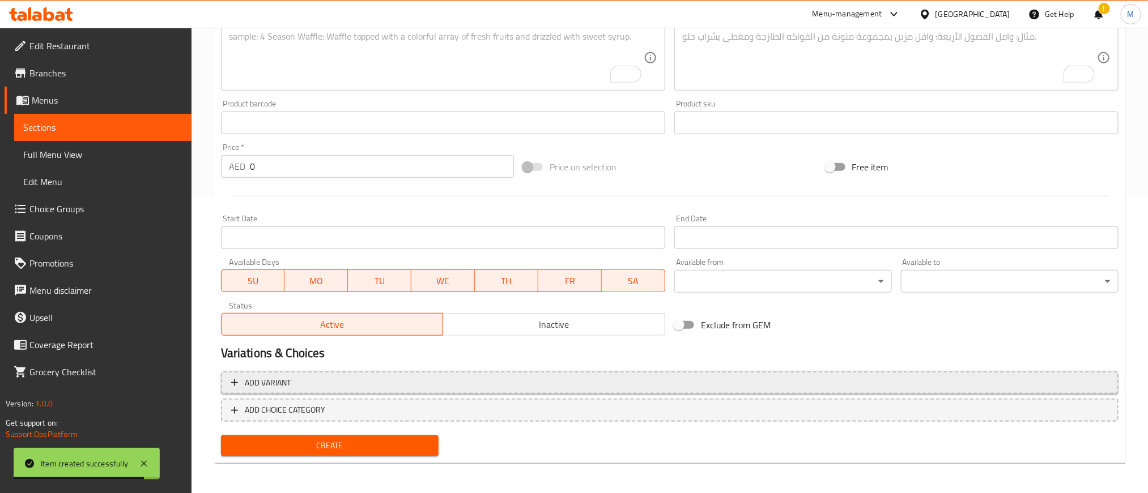
click at [649, 379] on span "Add variant" at bounding box center [669, 383] width 877 height 14
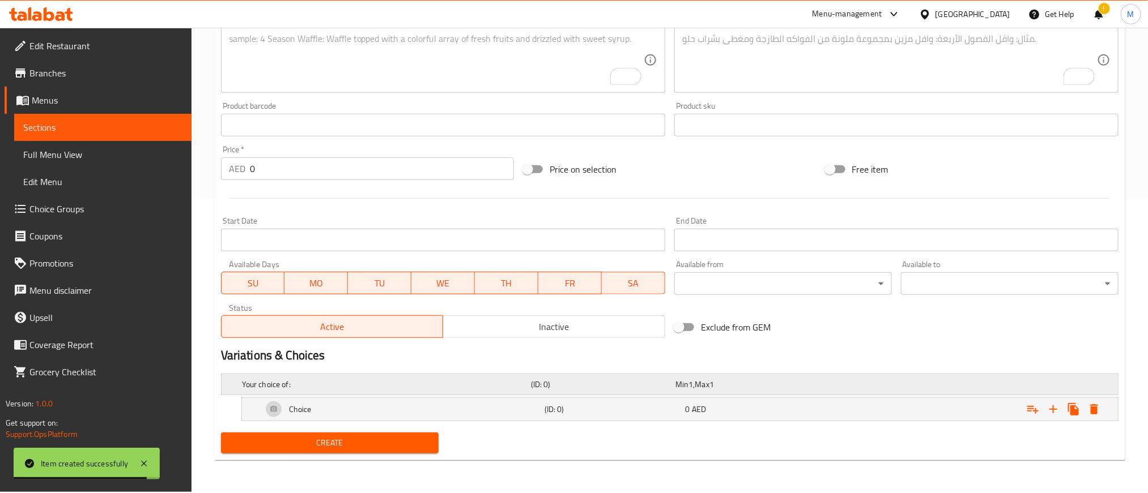
scroll to position [294, 0]
click at [1048, 406] on icon "Expand" at bounding box center [1053, 410] width 14 height 14
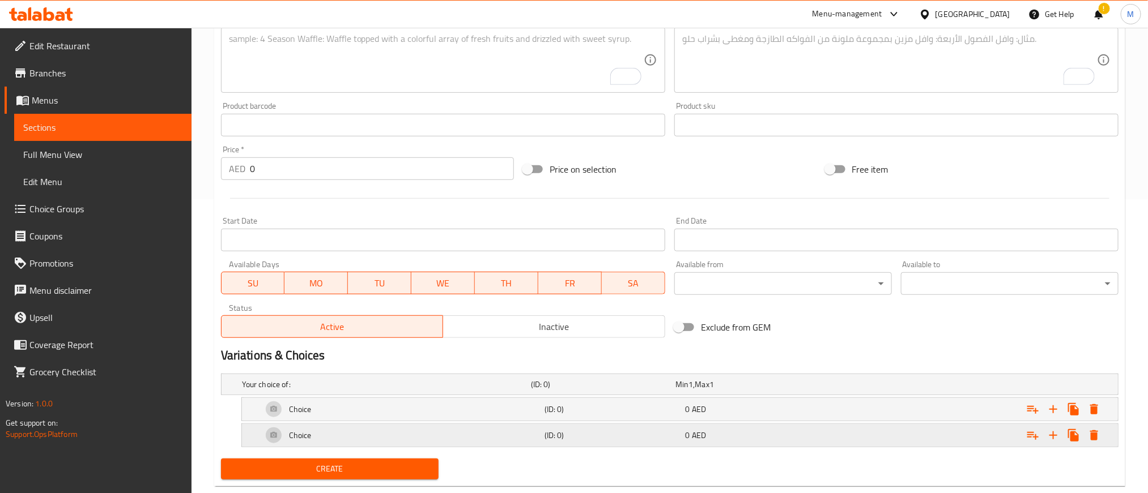
click at [907, 449] on div "Choice (ID: 0) 0 AED" at bounding box center [683, 435] width 846 height 27
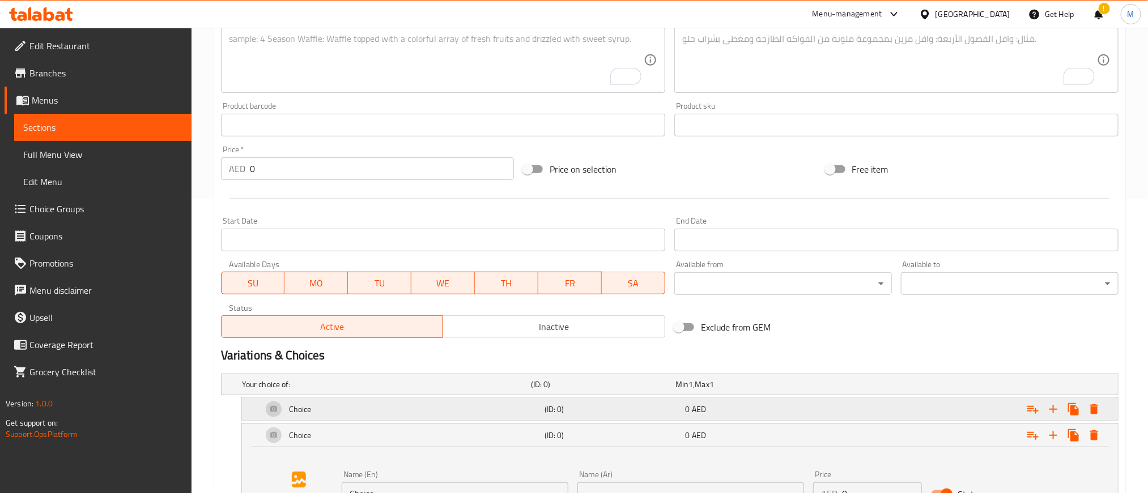
click at [901, 410] on div "Expand" at bounding box center [965, 409] width 282 height 25
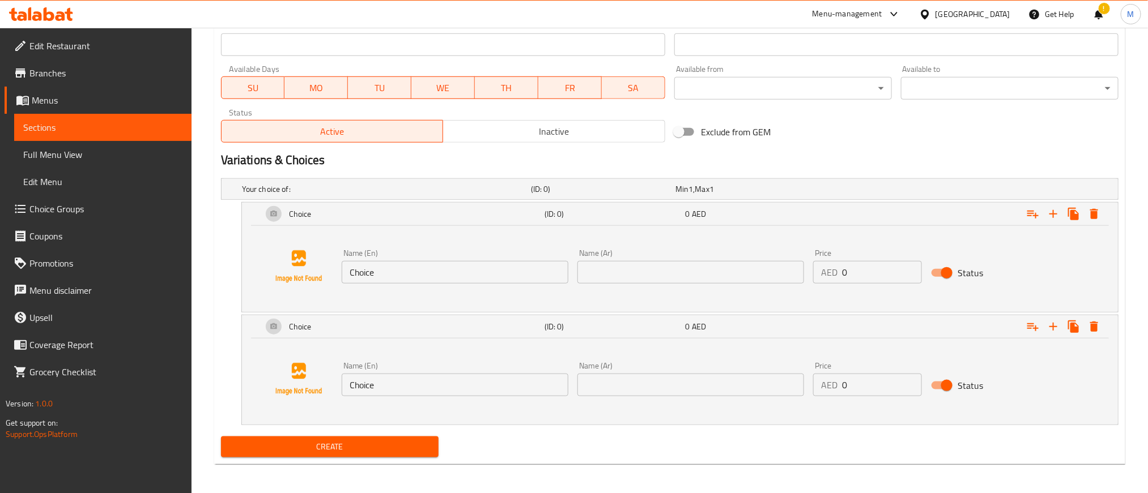
scroll to position [493, 0]
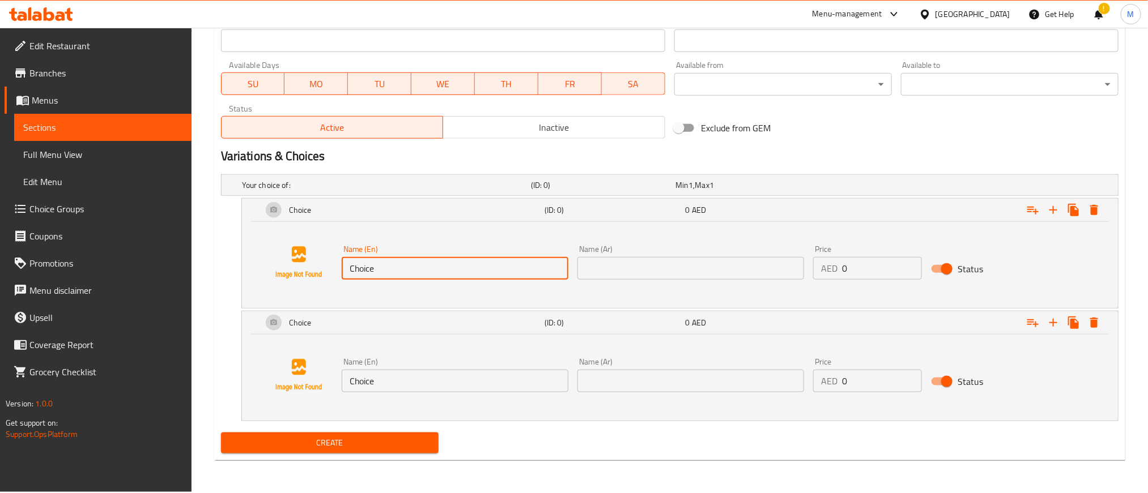
click at [454, 274] on input "Choice" at bounding box center [455, 268] width 227 height 23
paste input "Whol"
type input "Whole"
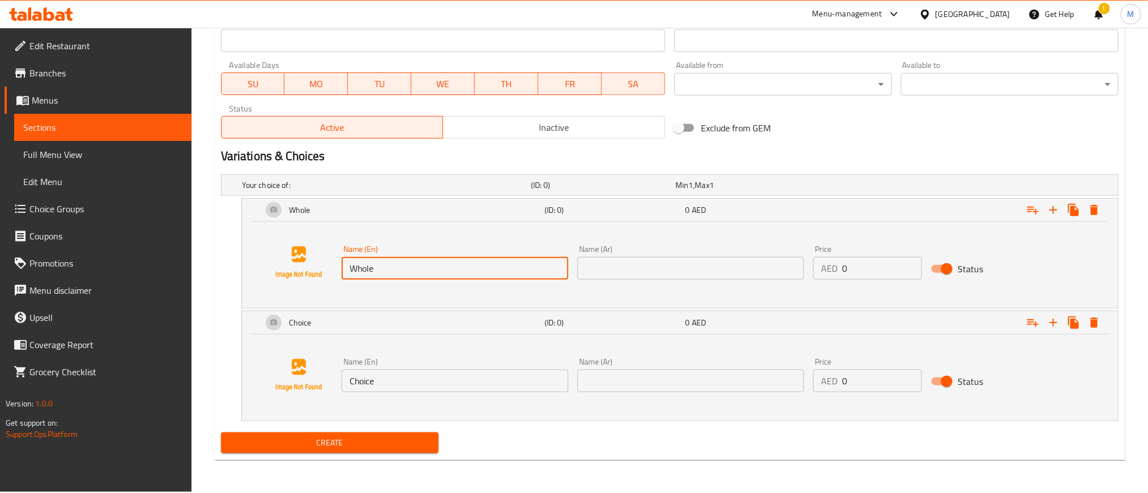
click at [632, 274] on input "text" at bounding box center [690, 268] width 227 height 23
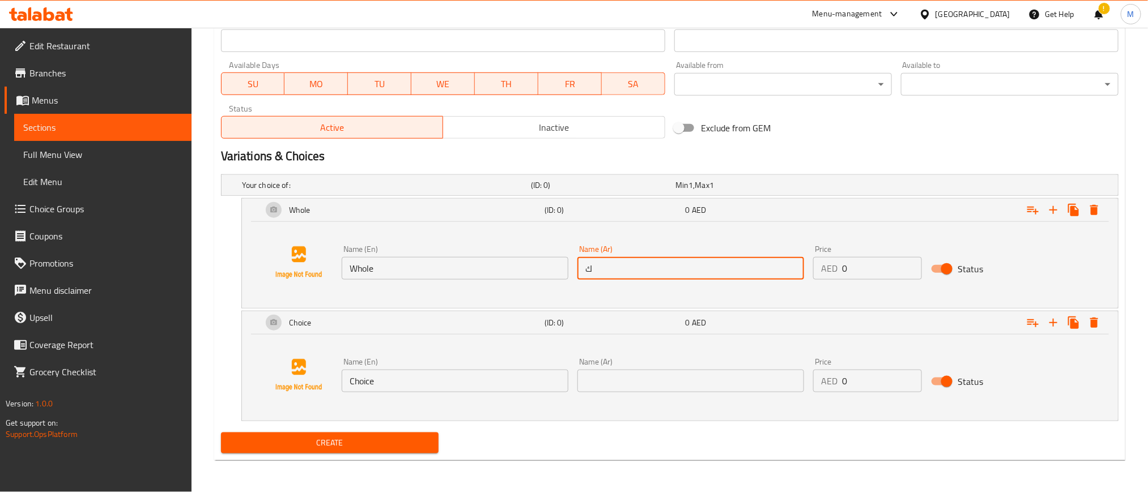
type input "كامله"
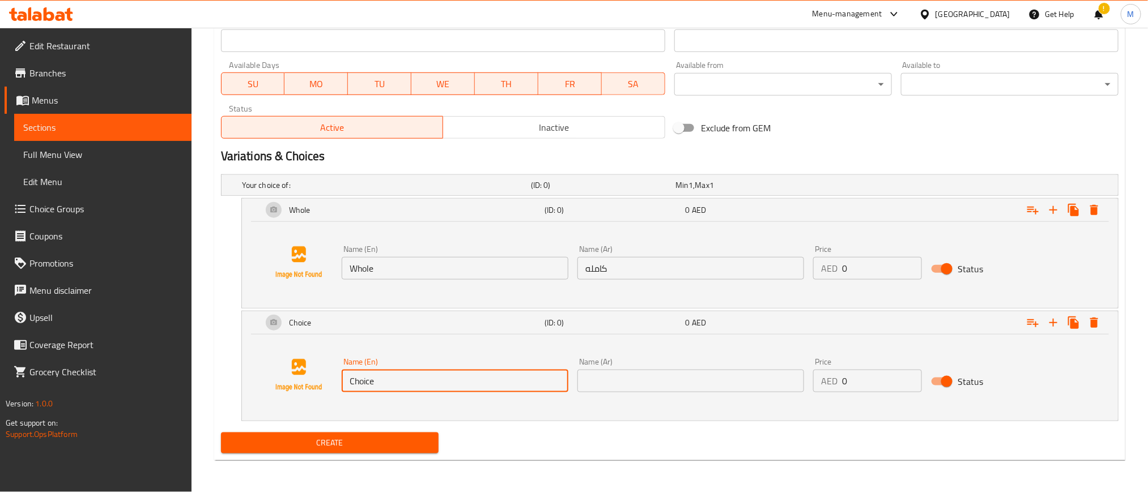
click at [493, 386] on input "Choice" at bounding box center [455, 381] width 227 height 23
paste input "Half"
type input "Half"
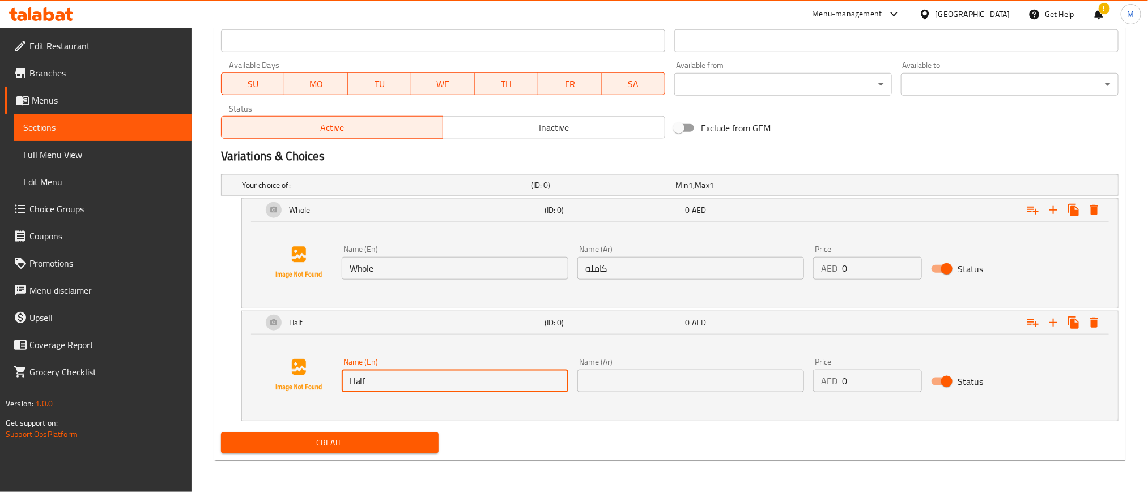
click at [646, 385] on input "text" at bounding box center [690, 381] width 227 height 23
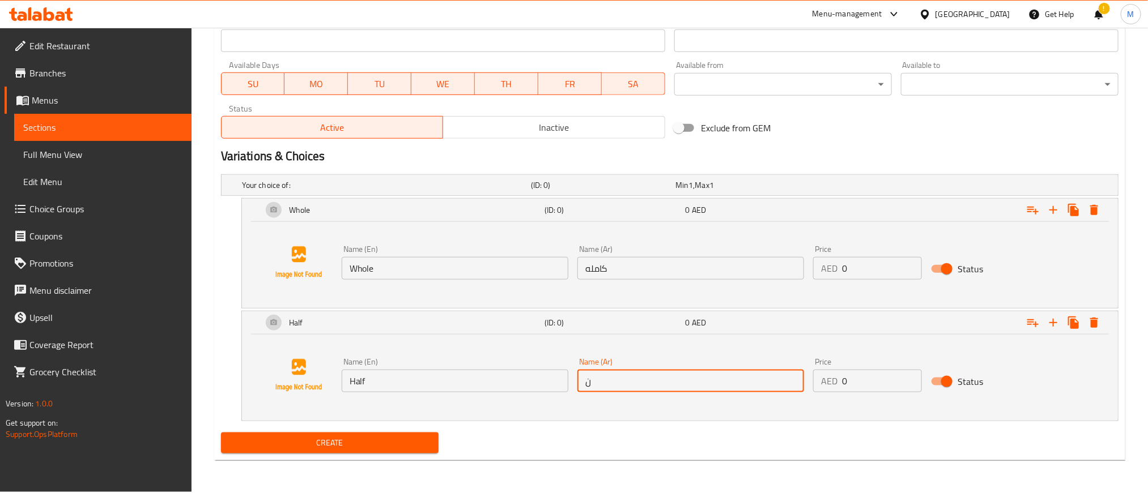
type input "نصف"
click at [879, 278] on input "0" at bounding box center [882, 268] width 80 height 23
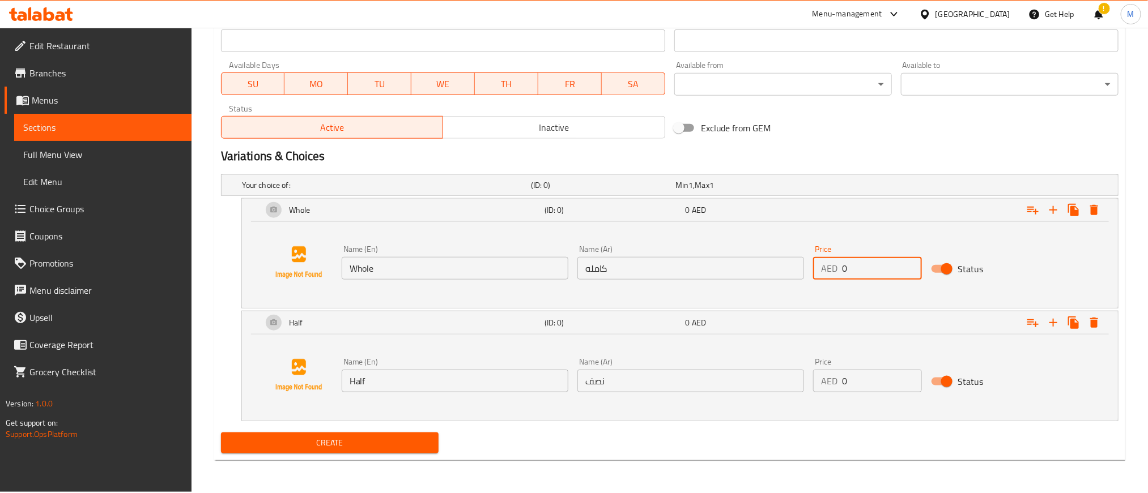
click at [879, 278] on input "0" at bounding box center [882, 268] width 80 height 23
paste input "210.0"
type input "210.00"
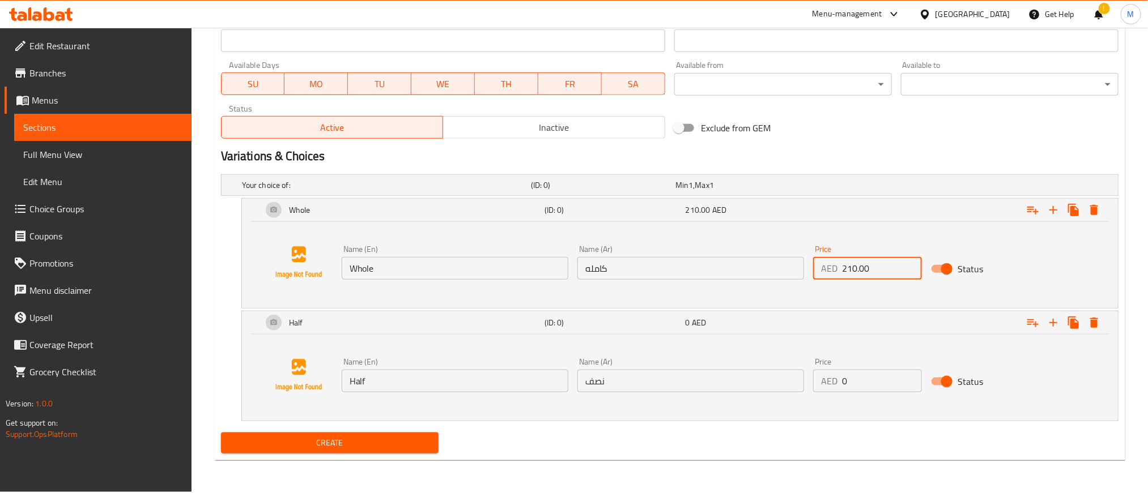
click at [871, 378] on input "0" at bounding box center [882, 381] width 80 height 23
click at [871, 377] on input "0" at bounding box center [882, 381] width 80 height 23
paste input "115.0"
type input "115.00"
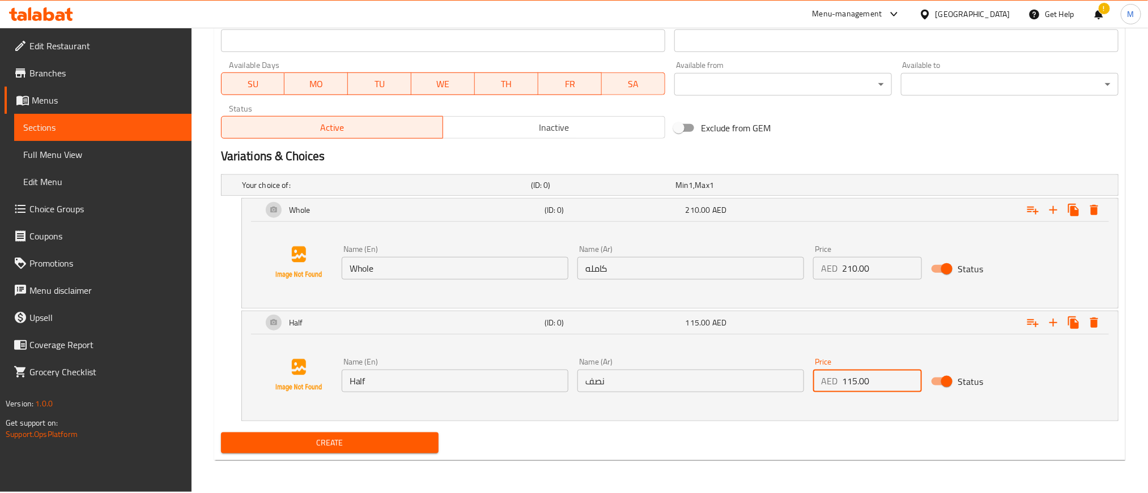
click at [809, 433] on div "Create" at bounding box center [669, 443] width 907 height 30
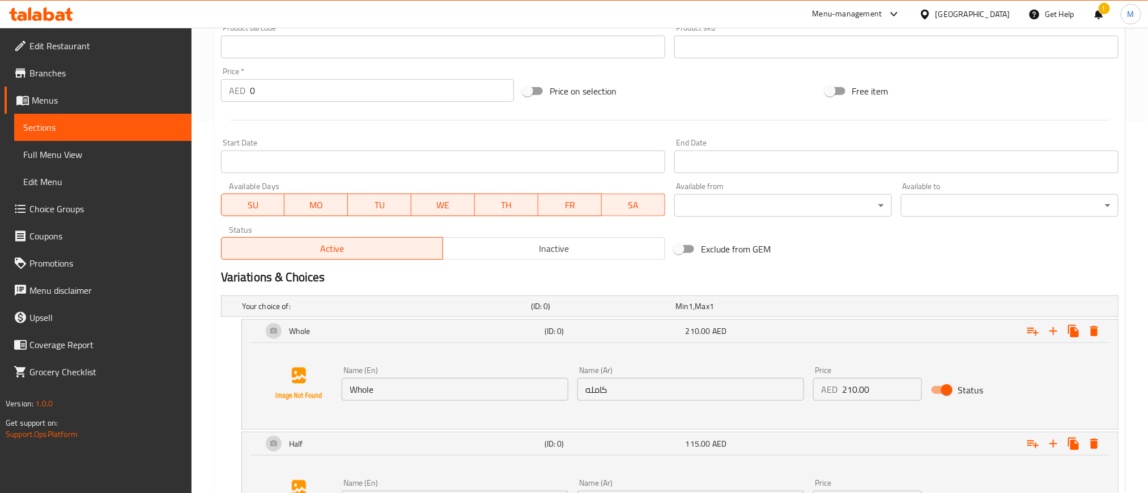
scroll to position [239, 0]
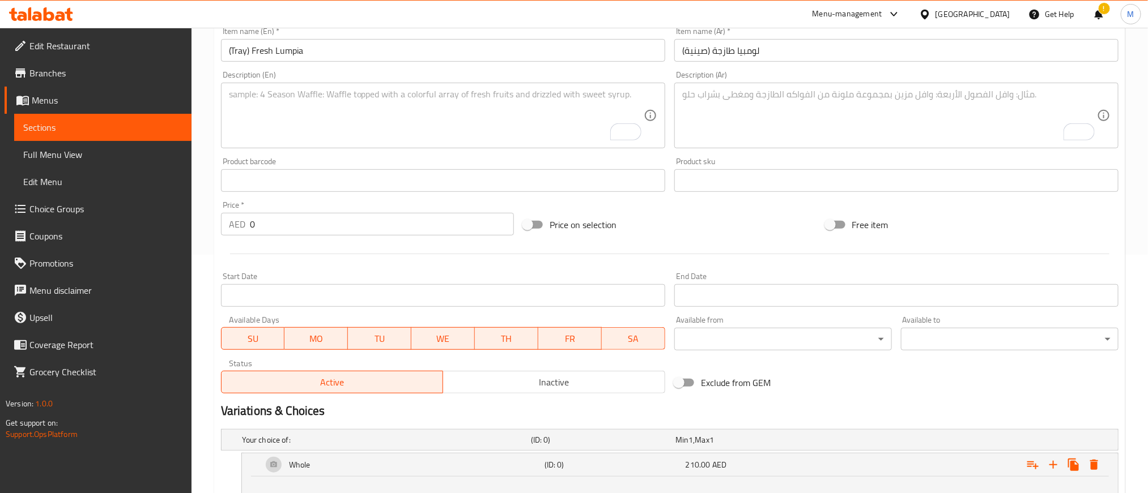
click at [436, 134] on textarea "To enrich screen reader interactions, please activate Accessibility in Grammarl…" at bounding box center [436, 116] width 415 height 54
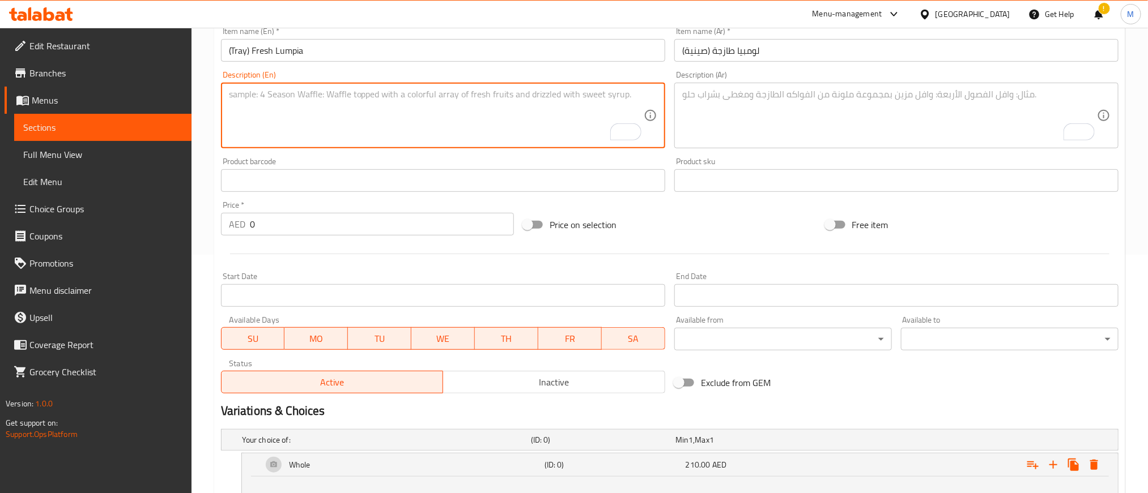
paste textarea "Blanched carrots, sweet potato, beans, pumpkin topped with our special sauce & …"
type textarea "Blanched carrots, sweet potato, beans, pumpkin topped with our special sauce & …"
click at [888, 92] on textarea "To enrich screen reader interactions, please activate Accessibility in Grammarl…" at bounding box center [889, 116] width 415 height 54
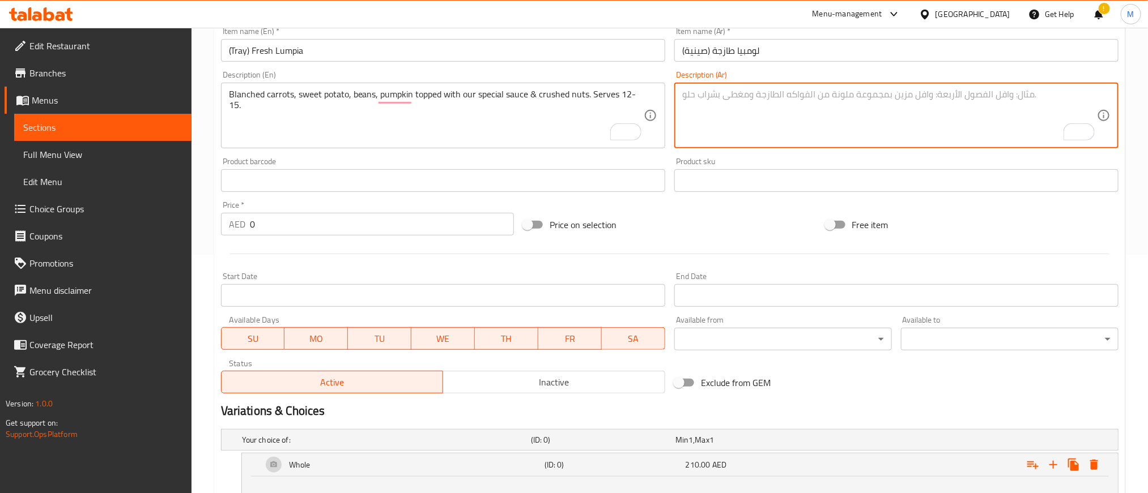
paste textarea "جزر مسلوق، بطاطا حلوة، فاصوليا، يقطين، مغطى بصلصتنا الخاصة ومكسرات مطحونة. تكفي…"
type textarea "جزر مسلوق، بطاطا حلوة، فاصوليا، يقطين، مغطى بصلصتنا الخاصة ومكسرات مطحونة. تكفي…"
click at [750, 222] on div "Price on selection" at bounding box center [669, 225] width 302 height 31
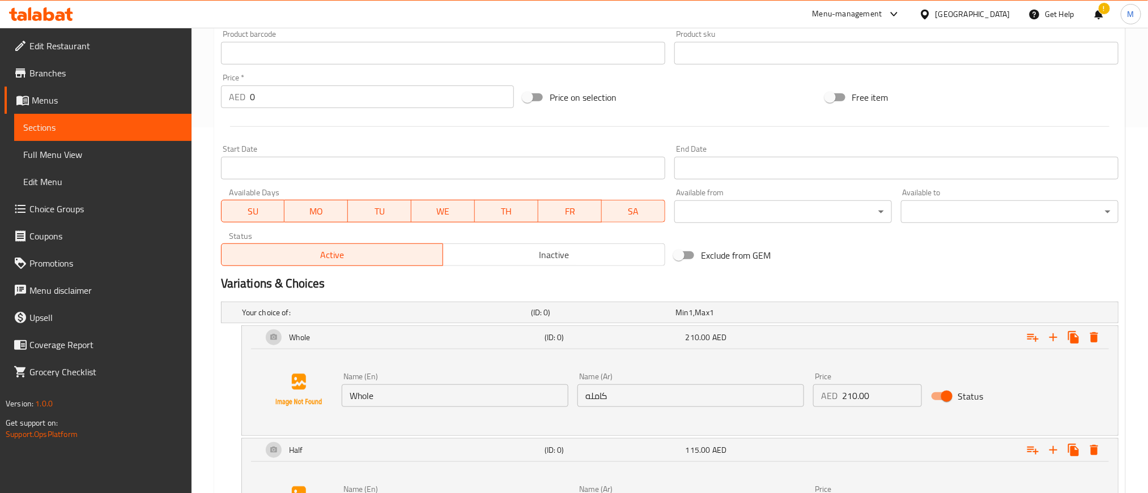
scroll to position [493, 0]
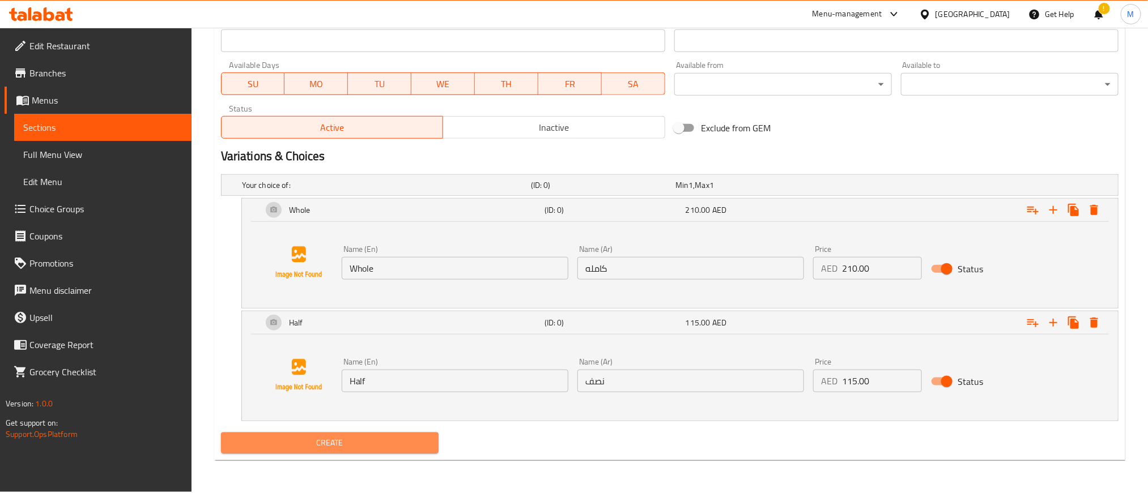
click at [347, 449] on span "Create" at bounding box center [329, 443] width 199 height 14
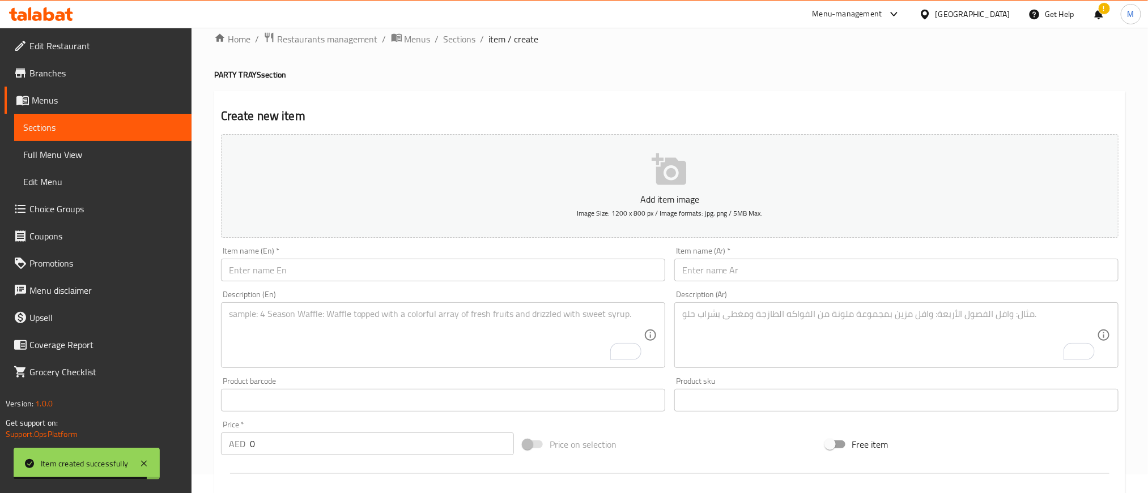
scroll to position [0, 0]
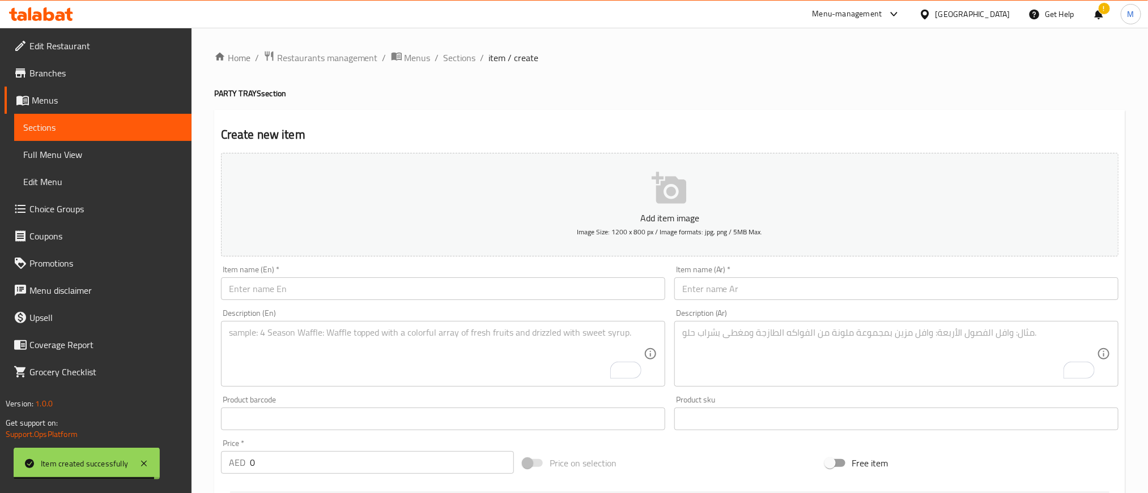
click at [401, 307] on div "Description (En) Description (En)" at bounding box center [442, 348] width 453 height 87
click at [403, 296] on input "text" at bounding box center [443, 289] width 444 height 23
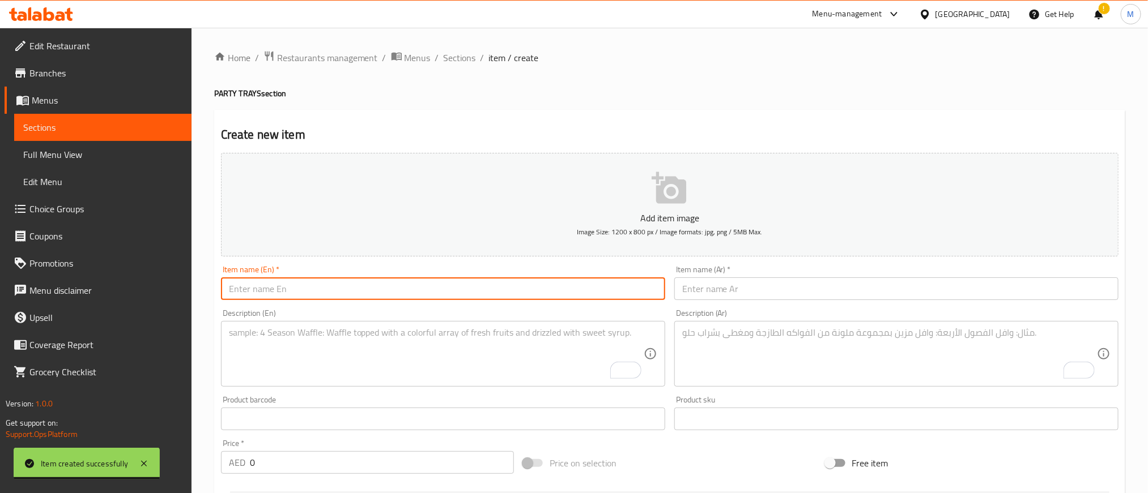
paste input "(Tray) Shanghai Rolls"
type input "(Tray) Shanghai Rolls"
click at [881, 278] on input "text" at bounding box center [896, 289] width 444 height 23
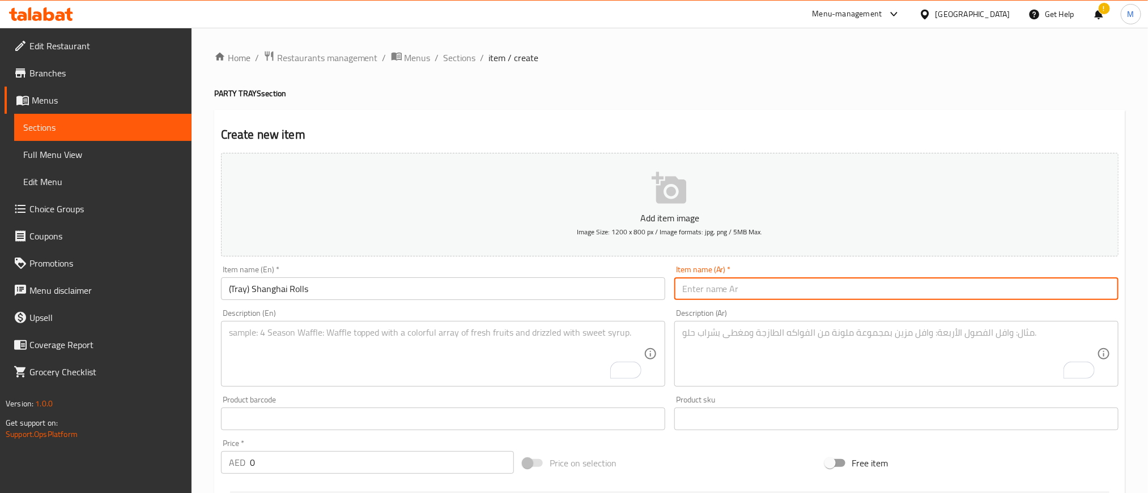
paste input "(صينية) لفائف شنغهاي"
type input "(صينية) لفائف شنغهاي"
click at [412, 343] on textarea "To enrich screen reader interactions, please activate Accessibility in Grammarl…" at bounding box center [436, 354] width 415 height 54
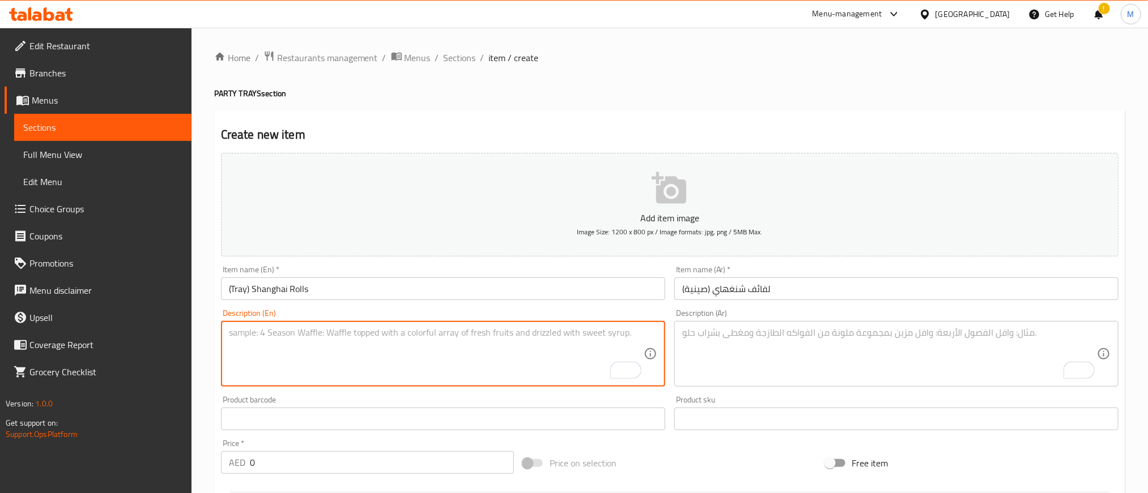
paste textarea "Deep-fried minced chicken rolled on wonton wrapper with carrots and celery. Ser…"
type textarea "Deep-fried minced chicken rolled on wonton wrapper with carrots and celery. Ser…"
click at [767, 340] on textarea "To enrich screen reader interactions, please activate Accessibility in Grammarl…" at bounding box center [889, 354] width 415 height 54
paste textarea "دجاج مفروم مقلي، ملفوف في خبز وونتون مع جزر وكرفس. يكفي من ١٢ إلى ١٥ شخصًا."
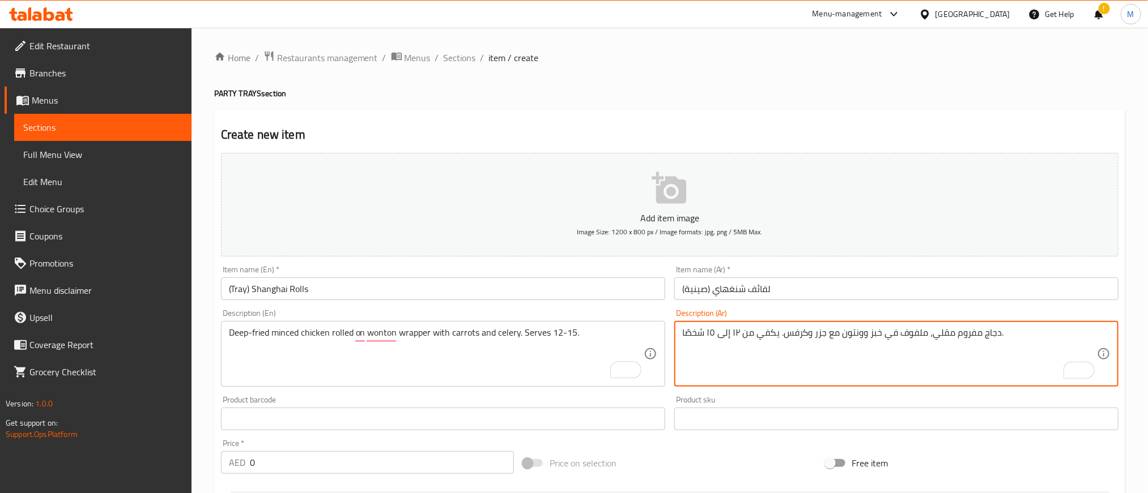
type textarea "دجاج مفروم مقلي، ملفوف في خبز وونتون مع جزر وكرفس. يكفي من ١٢ إلى ١٥ شخصًا."
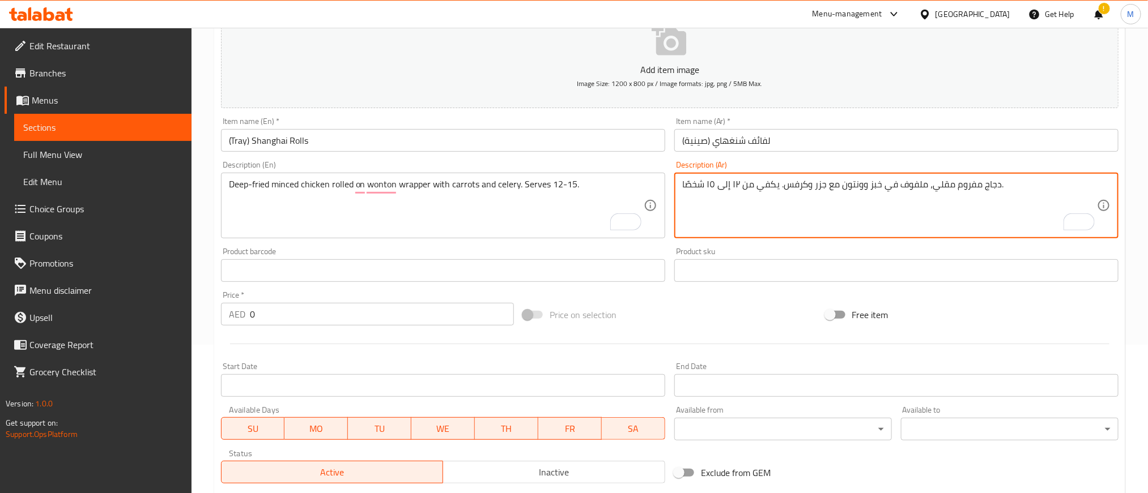
scroll to position [170, 0]
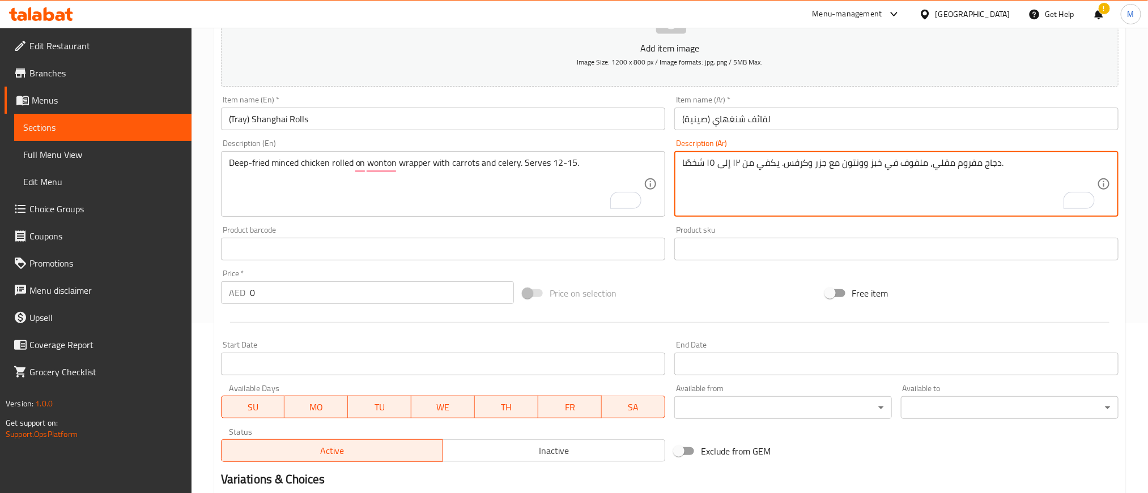
click at [728, 298] on div "Price on selection" at bounding box center [669, 293] width 302 height 31
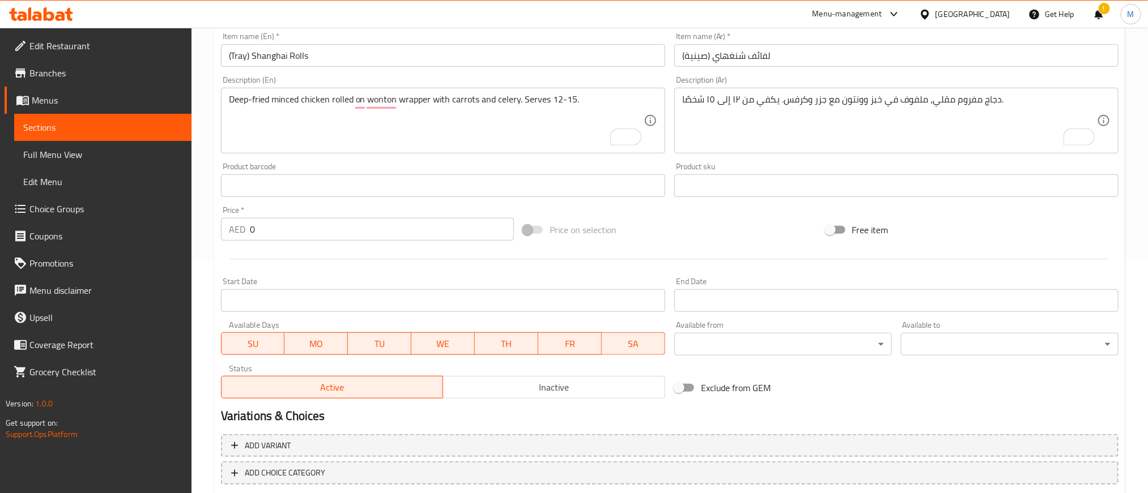
scroll to position [296, 0]
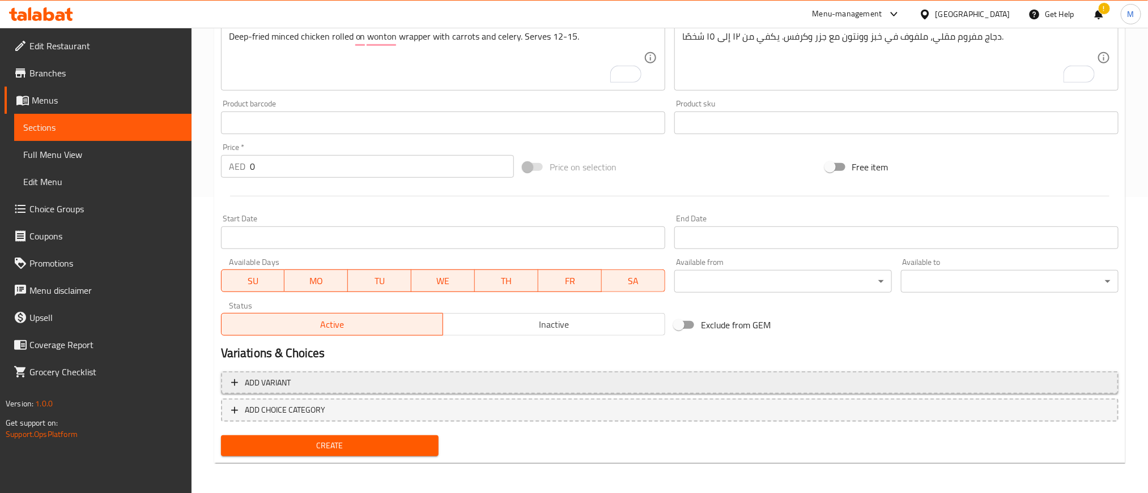
click at [468, 379] on span "Add variant" at bounding box center [669, 383] width 877 height 14
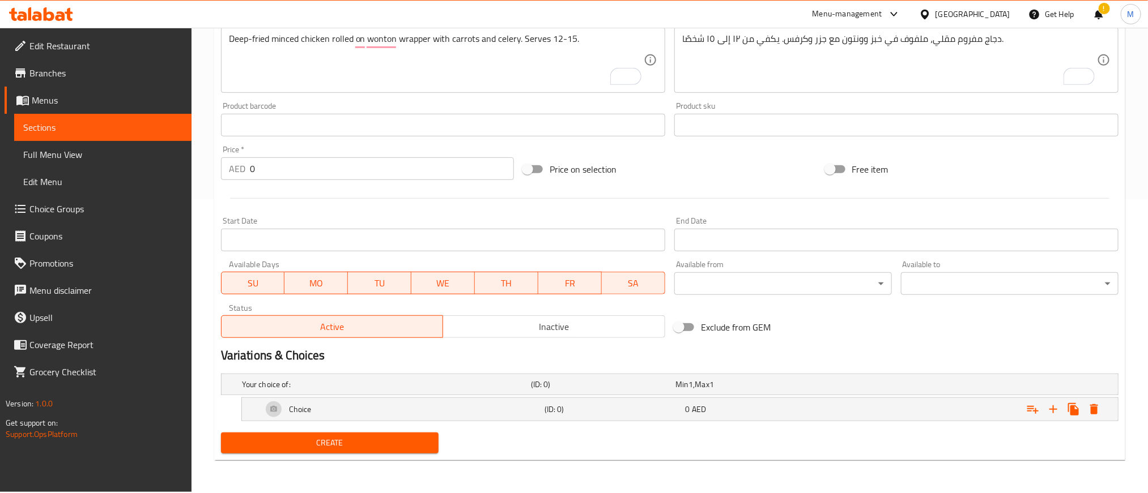
scroll to position [294, 0]
click at [1050, 411] on icon "Expand" at bounding box center [1053, 410] width 14 height 14
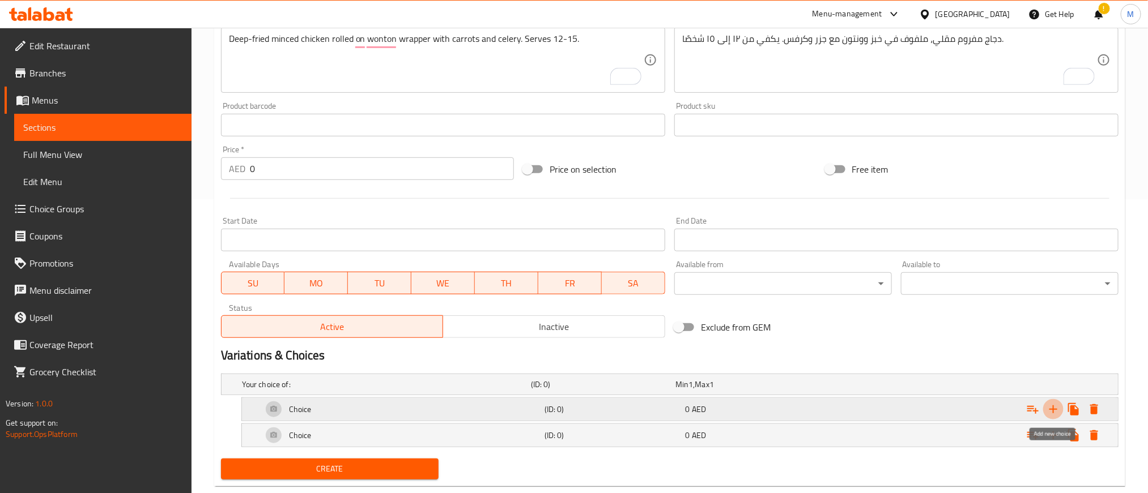
click at [1050, 411] on icon "Expand" at bounding box center [1053, 410] width 14 height 14
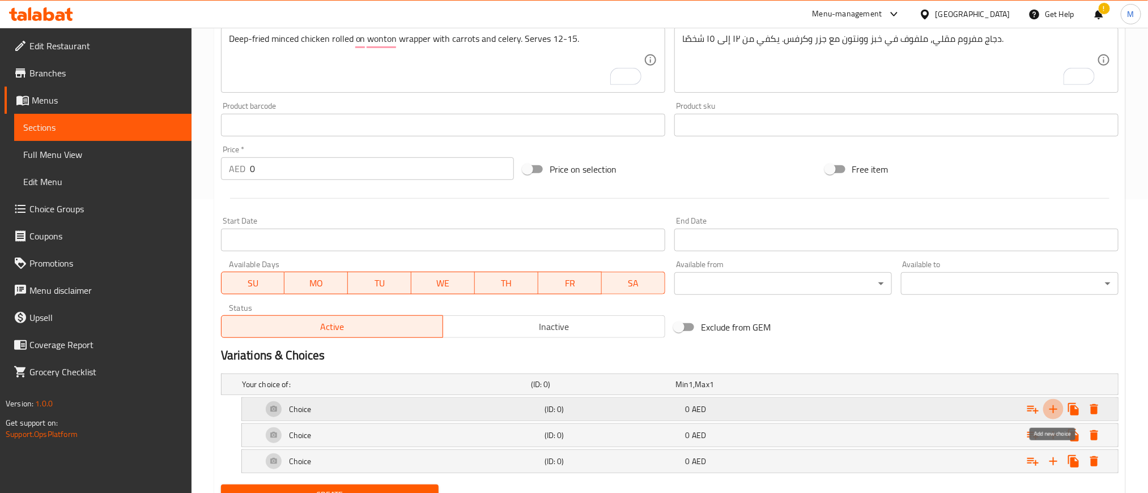
click at [1050, 411] on icon "Expand" at bounding box center [1053, 410] width 14 height 14
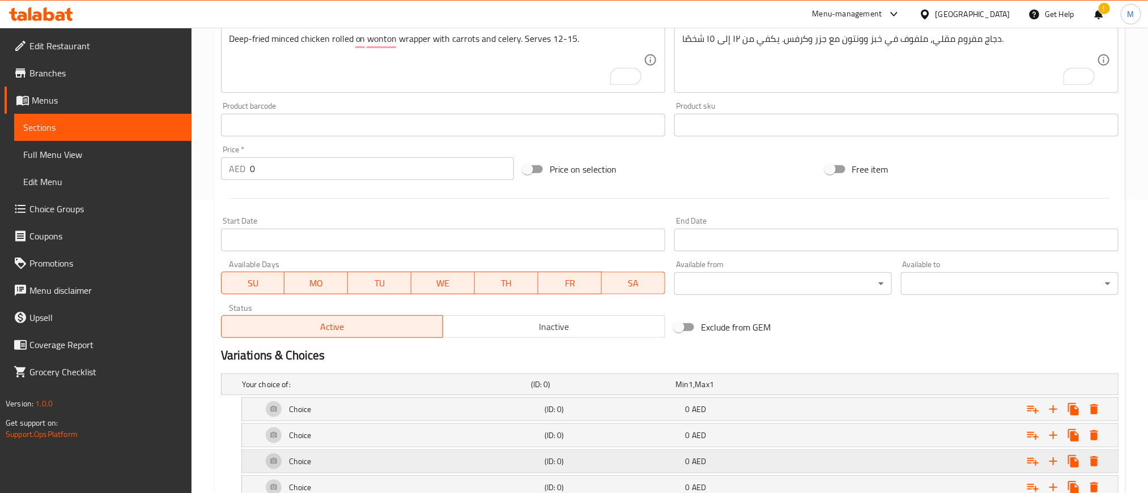
scroll to position [373, 0]
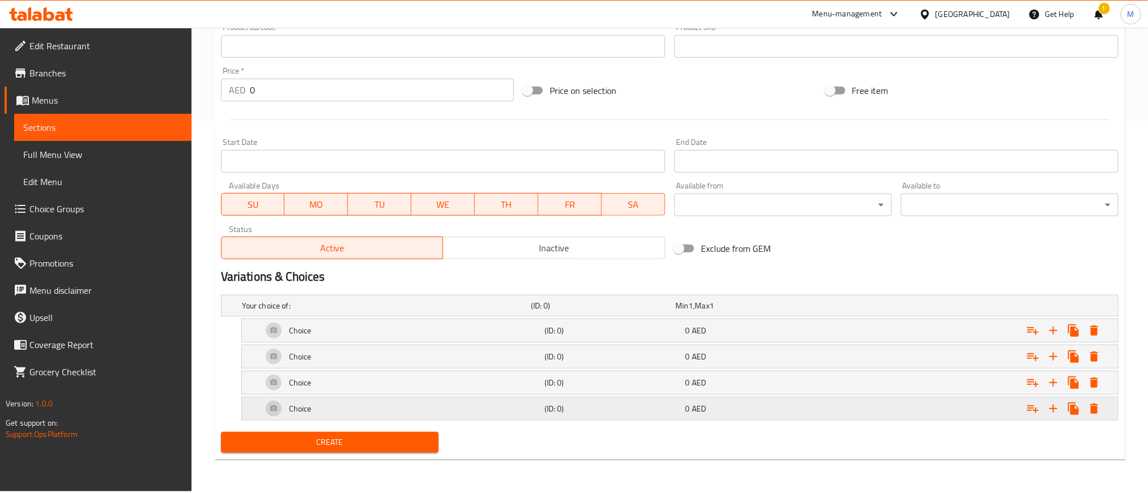
click at [767, 413] on div "0 AED" at bounding box center [754, 408] width 137 height 11
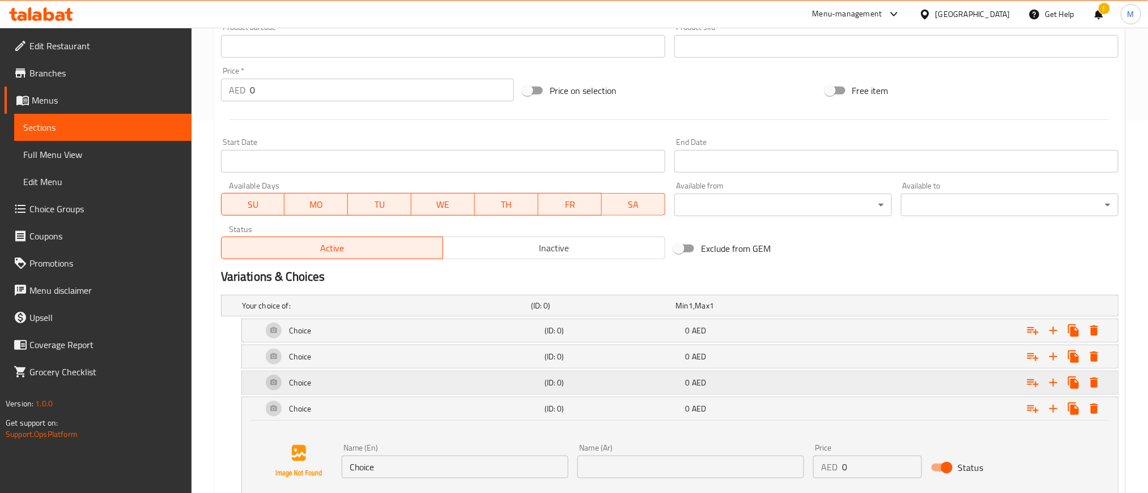
click at [757, 381] on div "0 AED" at bounding box center [754, 382] width 137 height 11
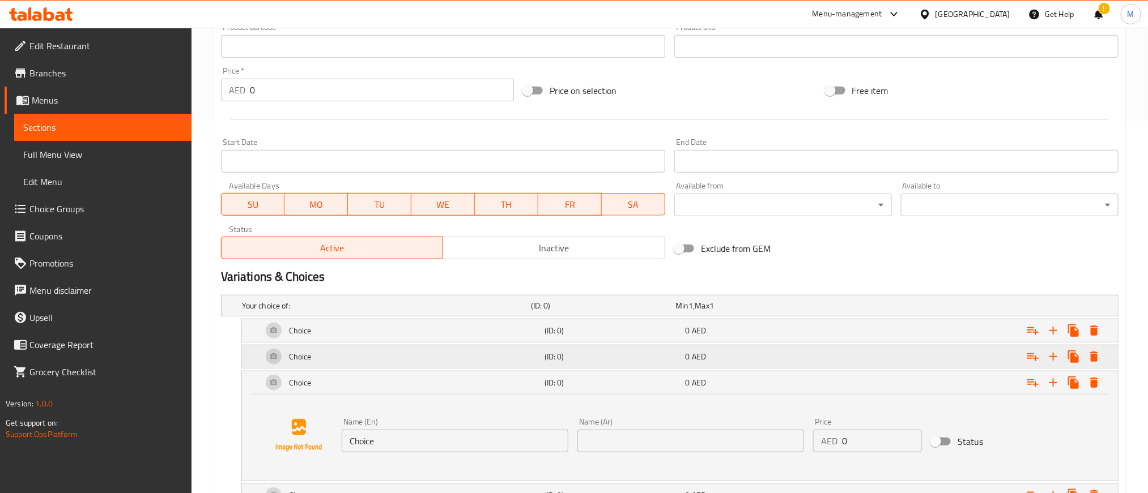
click at [755, 347] on div "Choice (ID: 0) 0 AED" at bounding box center [683, 356] width 846 height 27
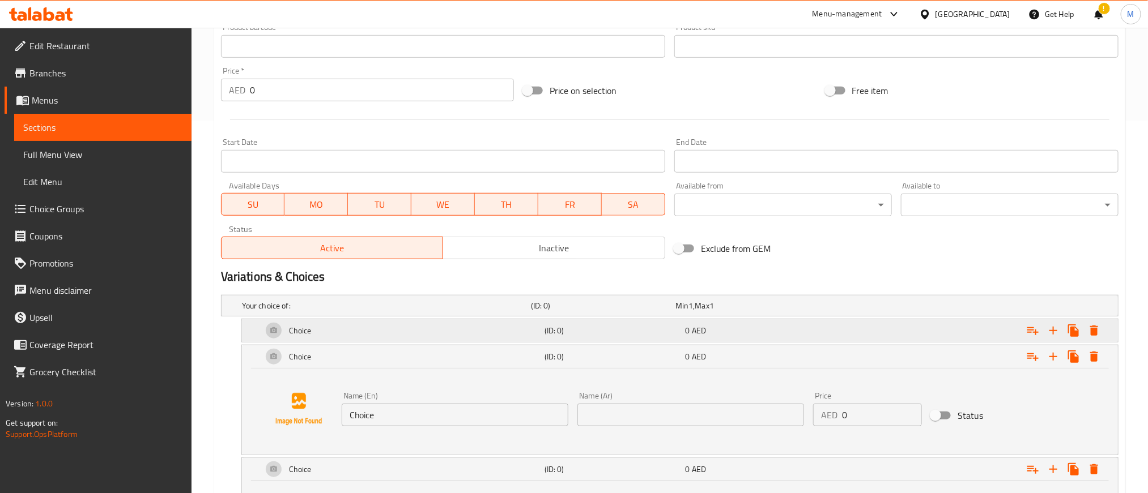
click at [755, 330] on div "0 AED" at bounding box center [754, 330] width 137 height 11
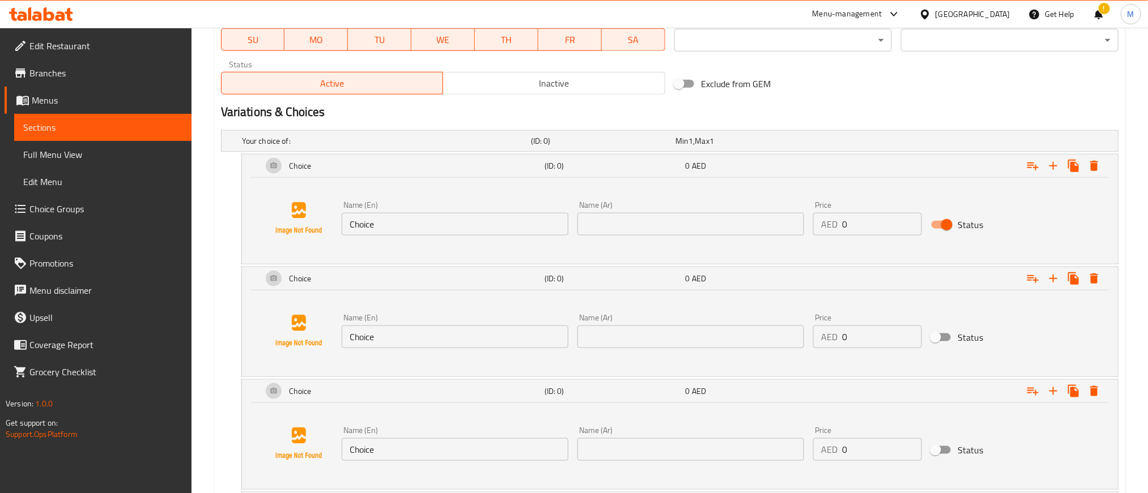
scroll to position [543, 0]
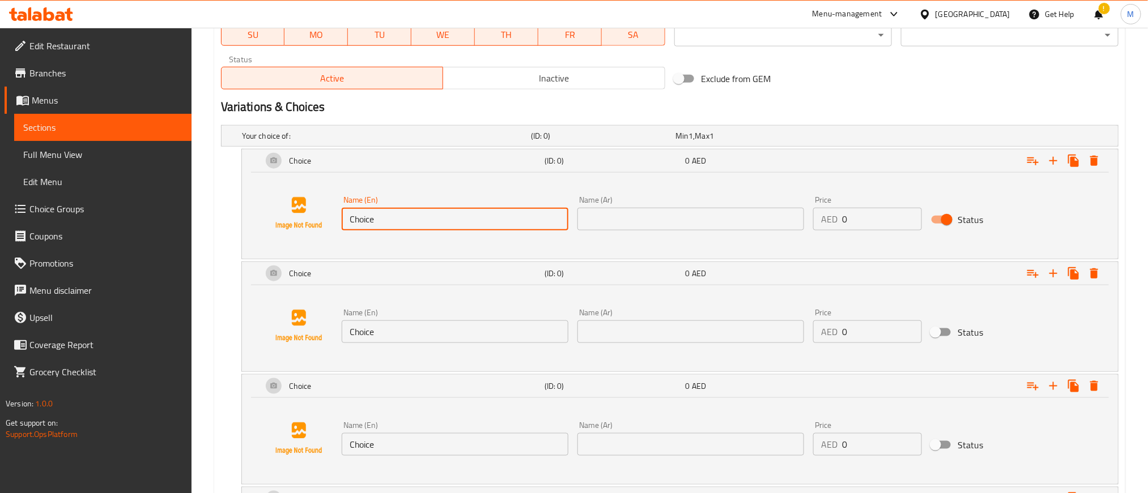
click at [498, 223] on input "Choice" at bounding box center [455, 219] width 227 height 23
paste input "Whol"
type input "Whole"
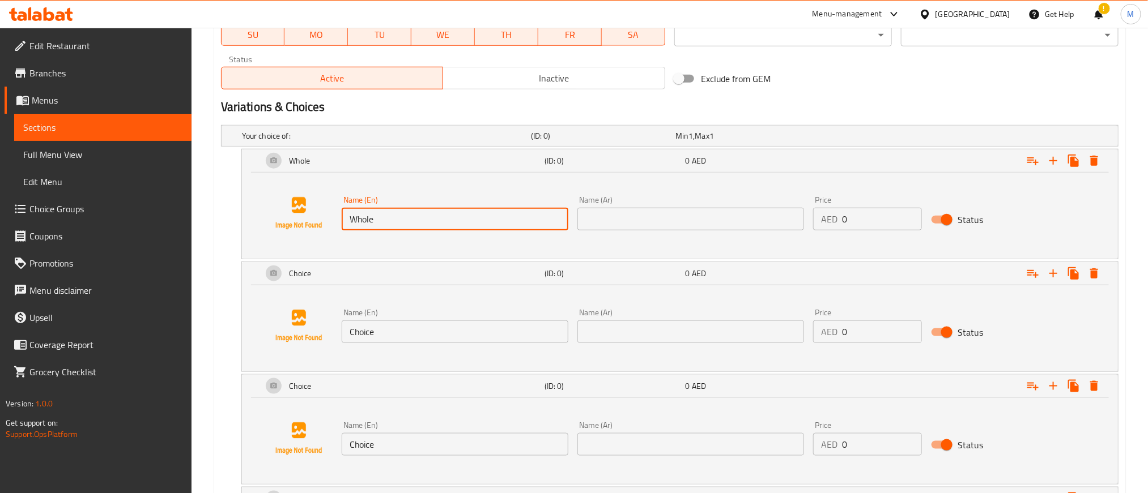
click at [475, 453] on input "Choice" at bounding box center [455, 444] width 227 height 23
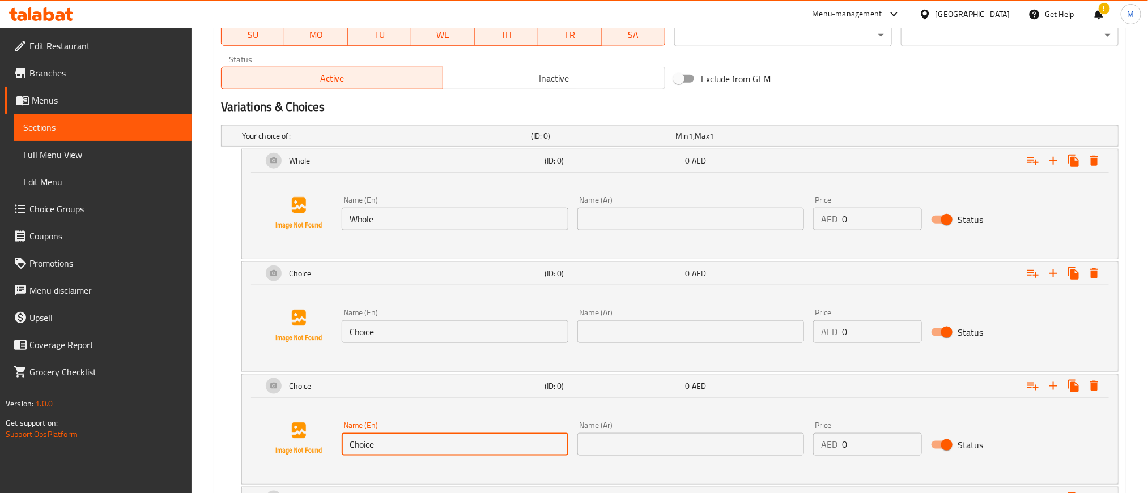
click at [475, 453] on input "Choice" at bounding box center [455, 444] width 227 height 23
paste input "Whol"
type input "Whole"
click at [740, 223] on input "text" at bounding box center [690, 219] width 227 height 23
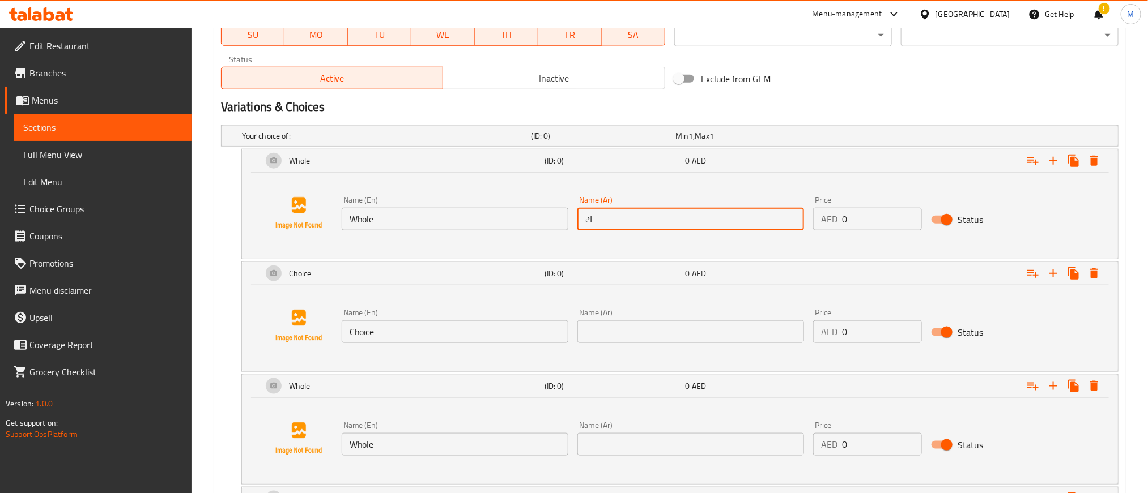
type input "كامله"
click at [653, 211] on input "كامله" at bounding box center [690, 219] width 227 height 23
click at [696, 440] on input "text" at bounding box center [690, 444] width 227 height 23
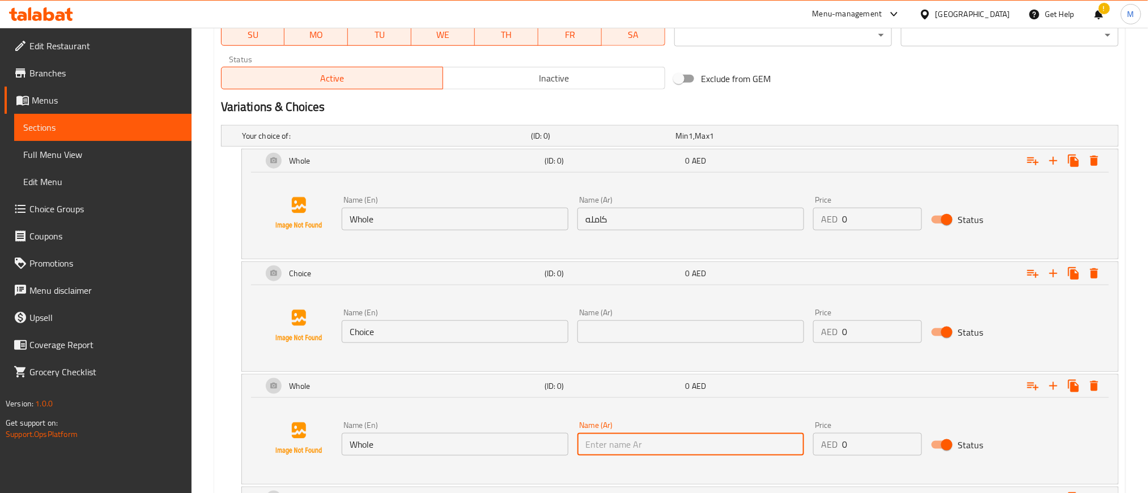
paste input "كامله"
type input "كامله"
click at [760, 219] on input "كامله" at bounding box center [690, 219] width 227 height 23
click at [738, 448] on input "كامله" at bounding box center [690, 444] width 227 height 23
click at [395, 337] on input "Choice" at bounding box center [455, 332] width 227 height 23
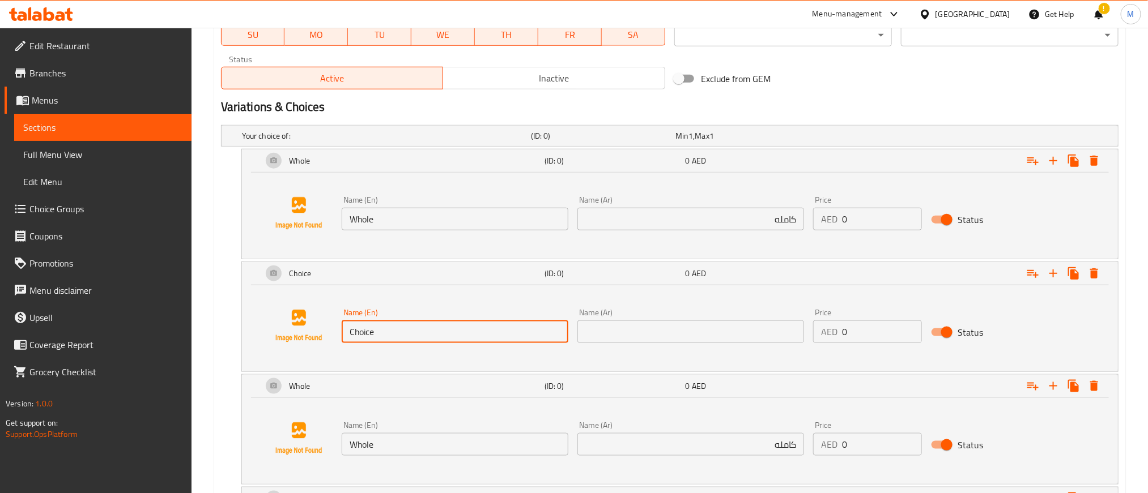
click at [396, 337] on input "Choice" at bounding box center [455, 332] width 227 height 23
paste input "Half"
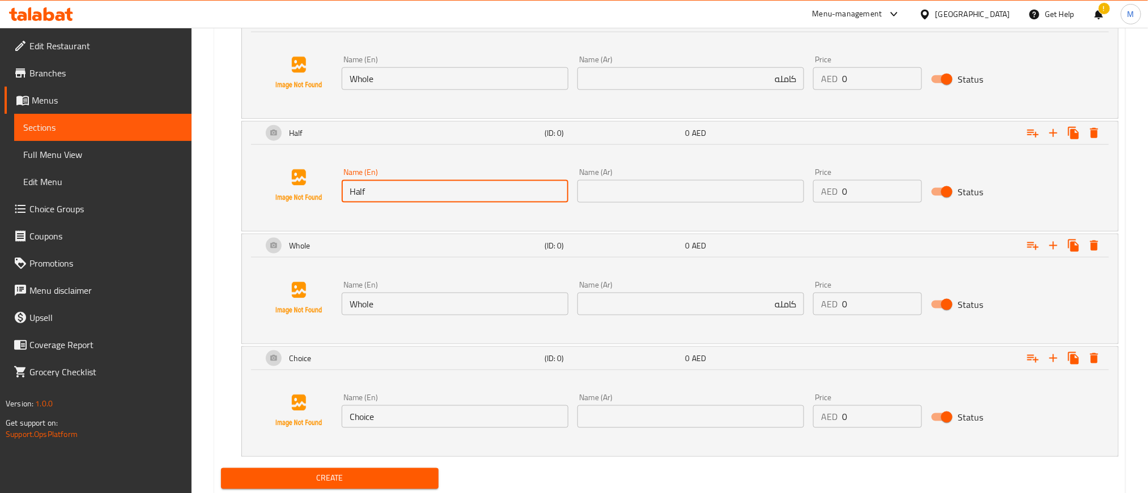
scroll to position [713, 0]
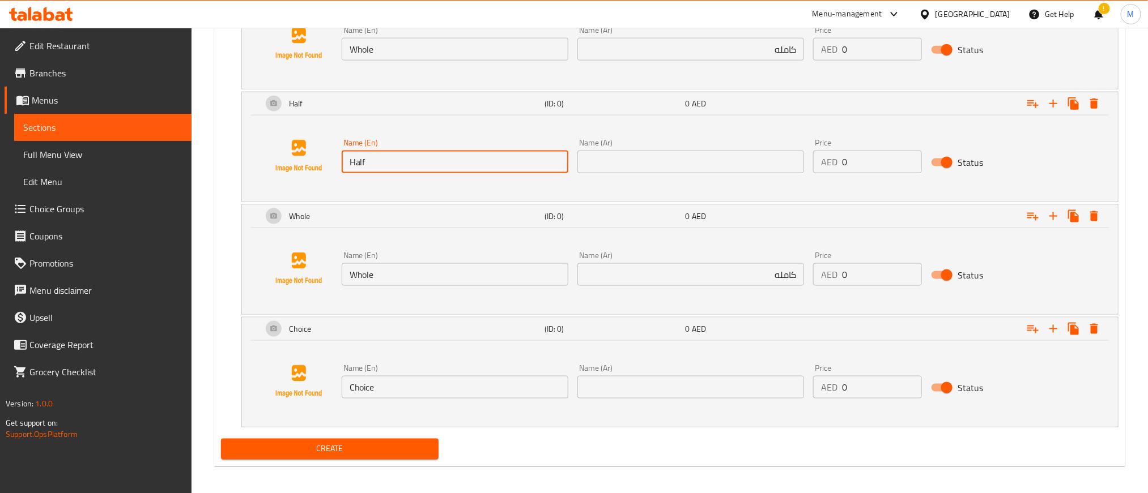
type input "Half"
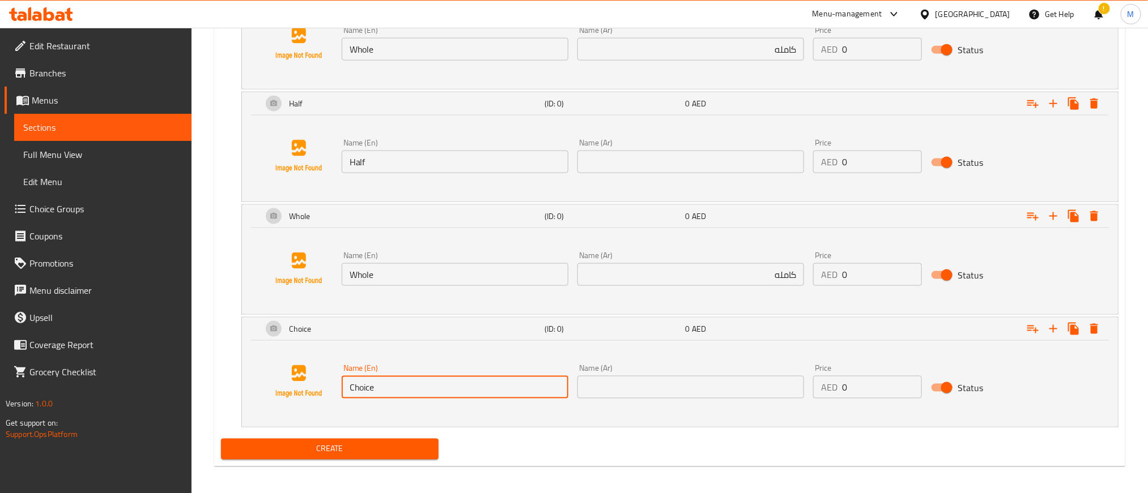
drag, startPoint x: 436, startPoint y: 378, endPoint x: 436, endPoint y: 390, distance: 11.9
click at [436, 379] on input "Choice" at bounding box center [455, 387] width 227 height 23
click at [436, 390] on input "Choice" at bounding box center [455, 387] width 227 height 23
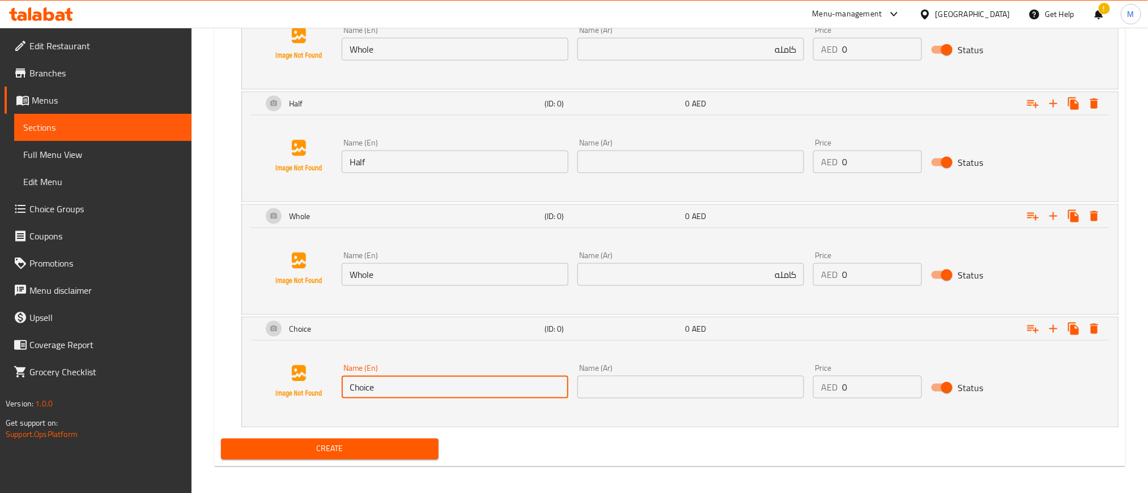
paste input "Half"
type input "Half"
click at [750, 156] on input "text" at bounding box center [690, 162] width 227 height 23
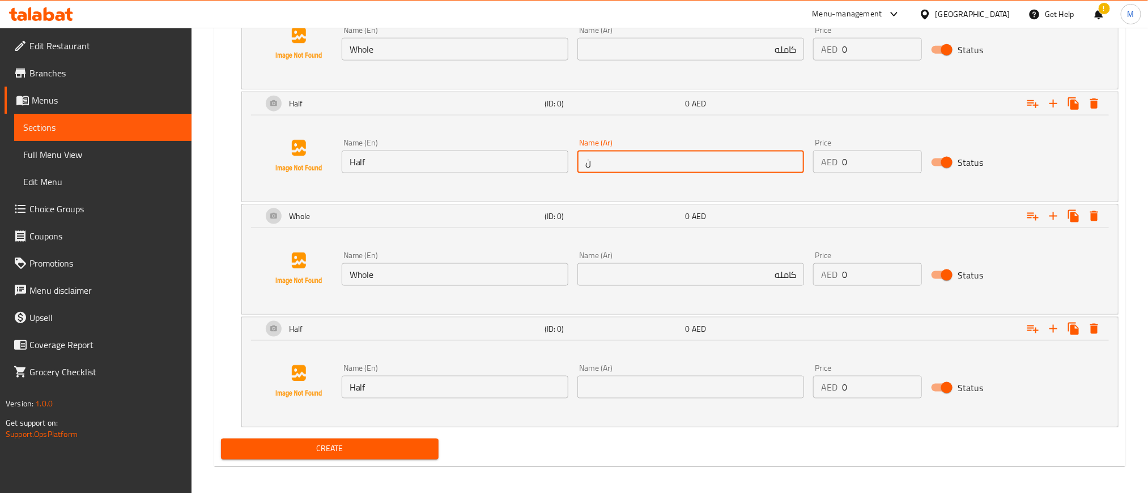
type input "نصف"
click at [705, 167] on input "نصف" at bounding box center [690, 162] width 227 height 23
click at [748, 375] on div "Name (Ar) Name (Ar)" at bounding box center [690, 381] width 227 height 35
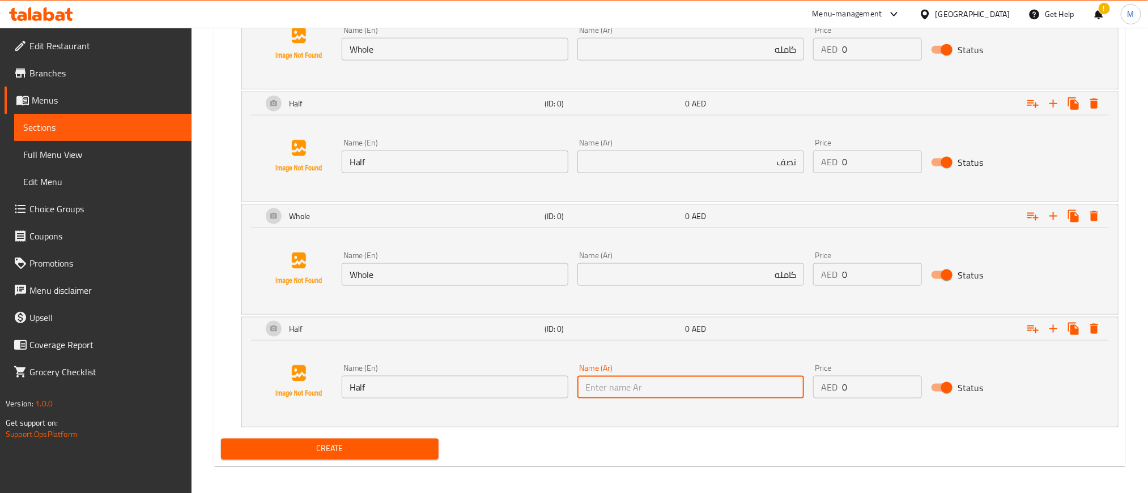
click at [748, 393] on input "text" at bounding box center [690, 387] width 227 height 23
paste input "نصف"
type input "نصف"
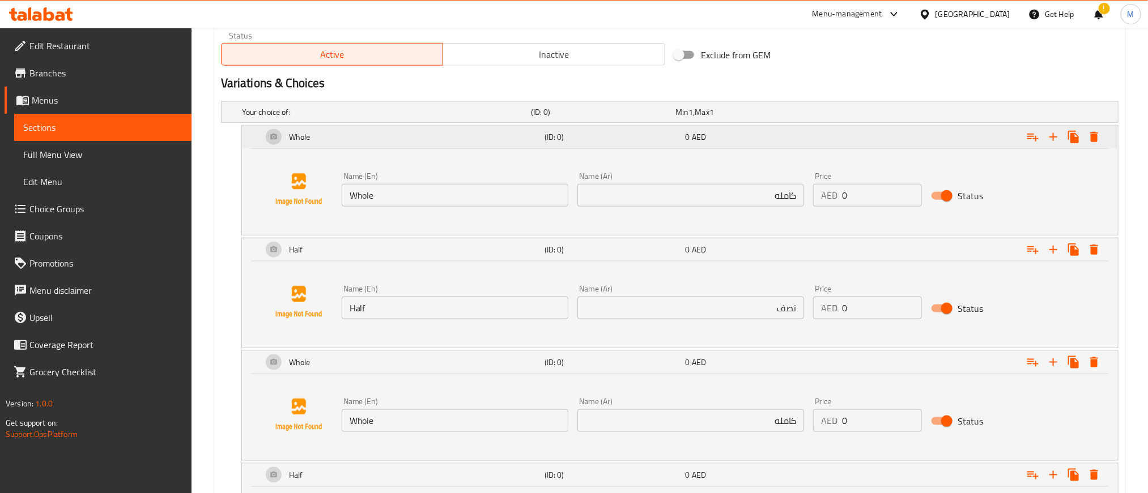
scroll to position [543, 0]
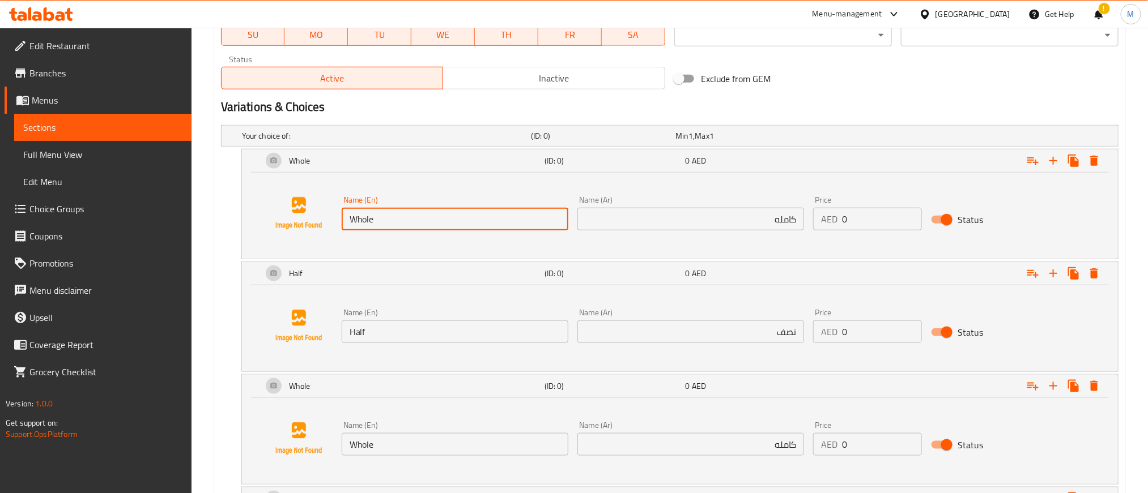
click at [450, 224] on input "Whole" at bounding box center [455, 219] width 227 height 23
paste input "Chicken"
type input "Whole Chicken"
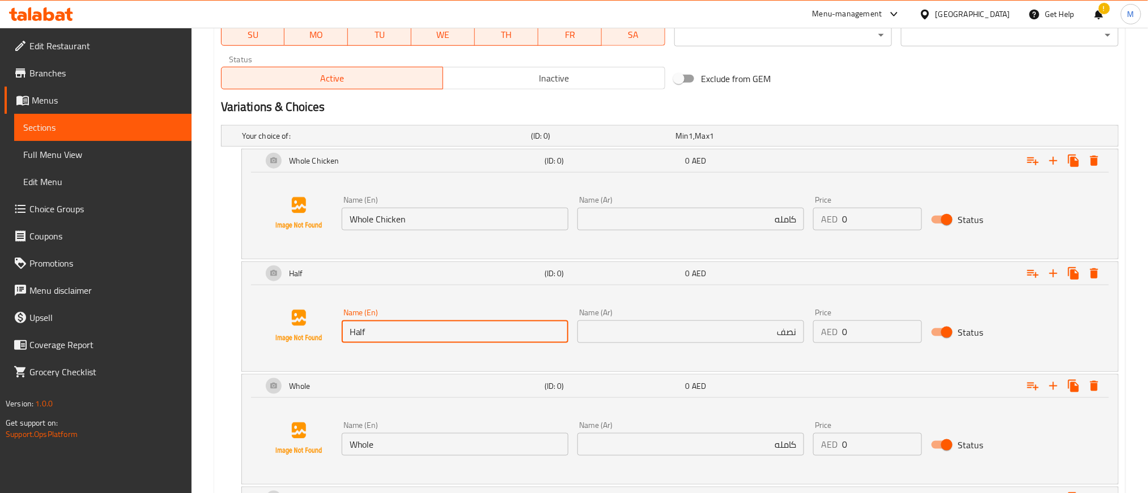
click at [427, 332] on input "Half" at bounding box center [455, 332] width 227 height 23
paste input "Chicken"
type input "Half Chicken"
click at [742, 202] on div "Name (Ar) كامله Name (Ar)" at bounding box center [690, 213] width 227 height 35
click at [742, 219] on input "كامله" at bounding box center [690, 219] width 227 height 23
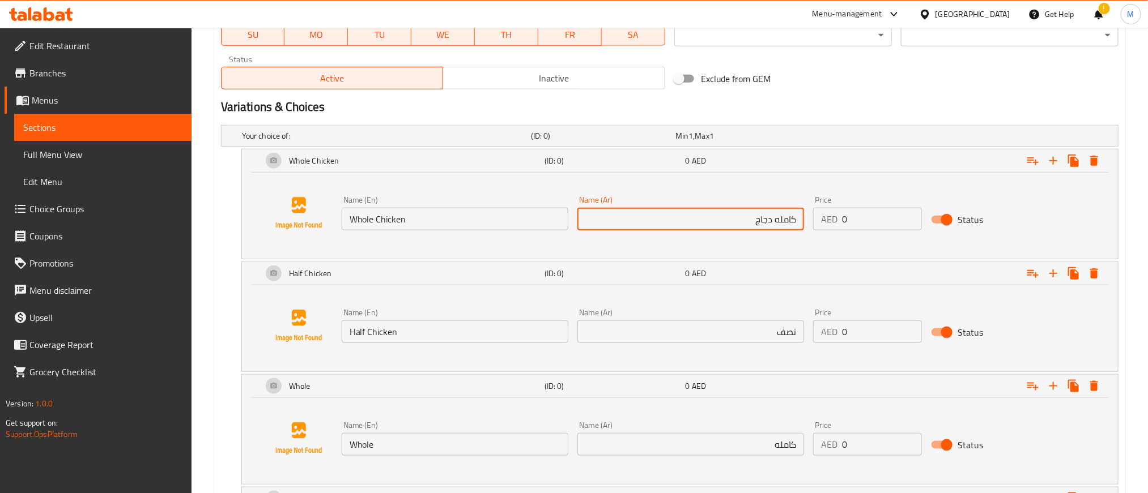
click at [767, 224] on input "كامله دجاج" at bounding box center [690, 219] width 227 height 23
type input "كامله دجاج"
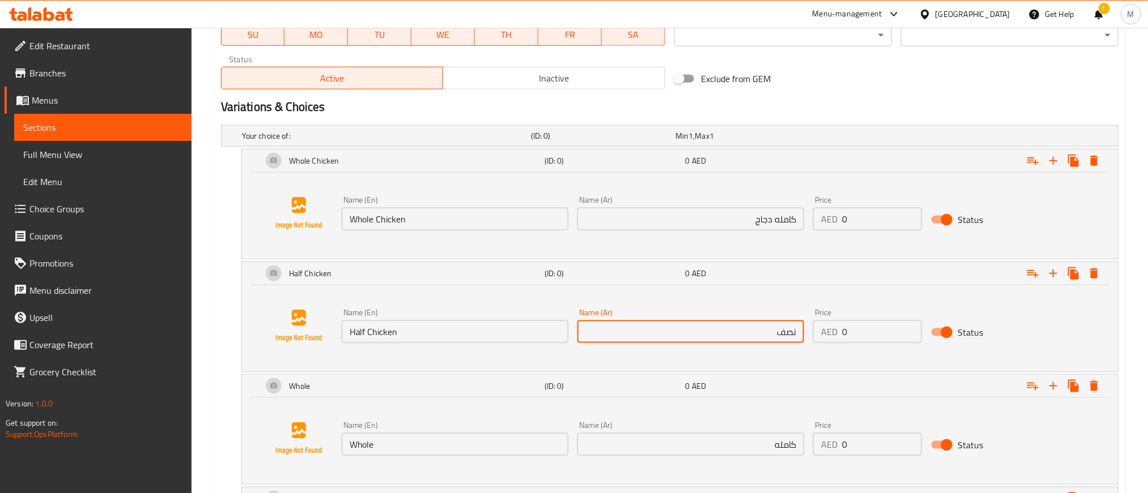
click at [739, 341] on input "نصف" at bounding box center [690, 332] width 227 height 23
paste input "دجاج"
type input "نصف دجاج"
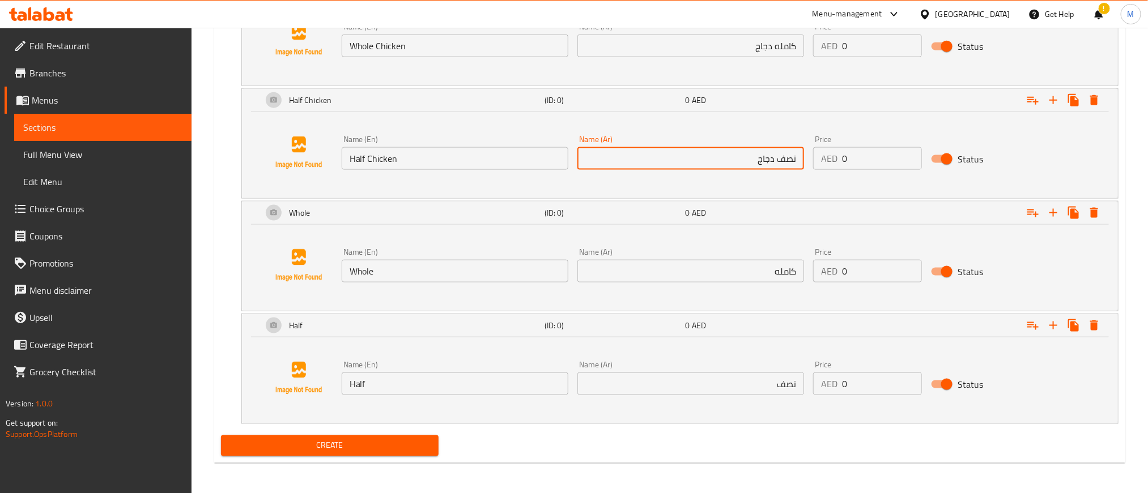
scroll to position [720, 0]
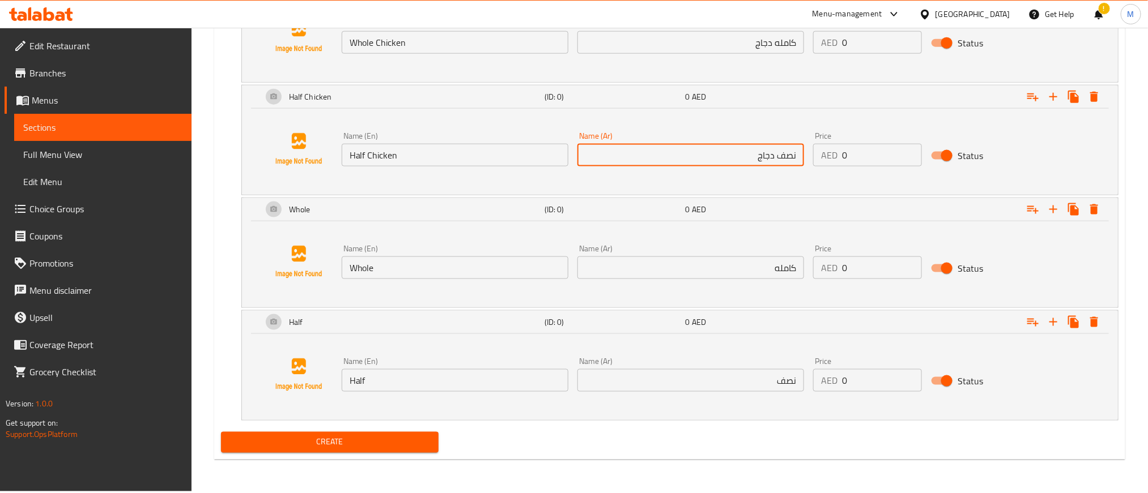
click at [432, 267] on input "Whole" at bounding box center [455, 268] width 227 height 23
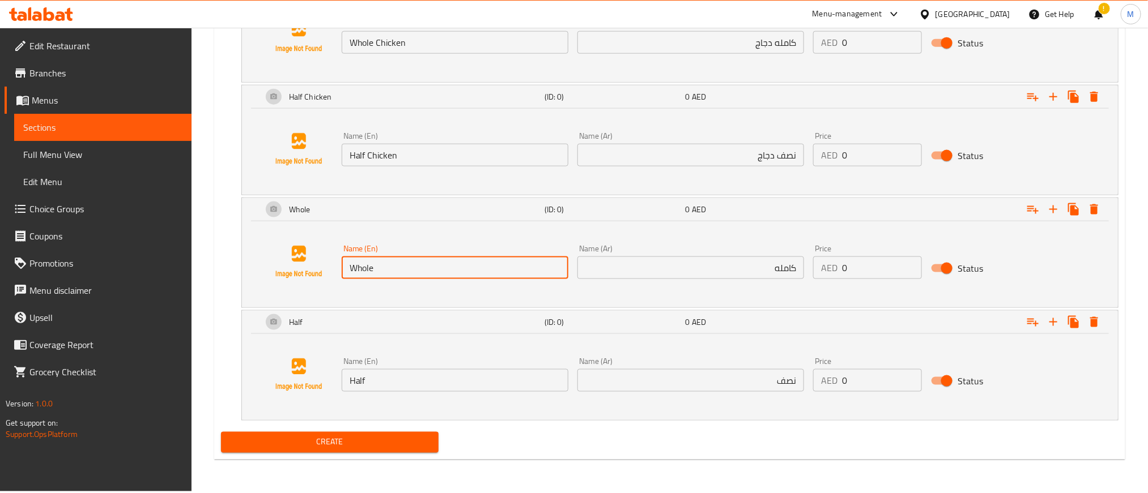
paste input "Beef"
type input "Whole Beef"
click at [464, 386] on input "Half" at bounding box center [455, 380] width 227 height 23
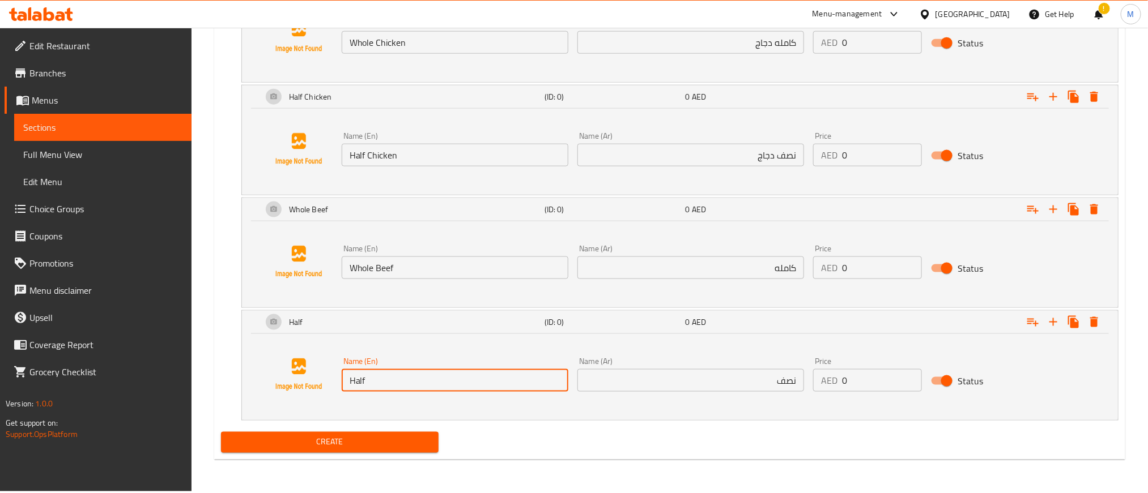
paste input "Beef"
type input "Half Beef"
click at [735, 272] on input "كامله" at bounding box center [690, 268] width 227 height 23
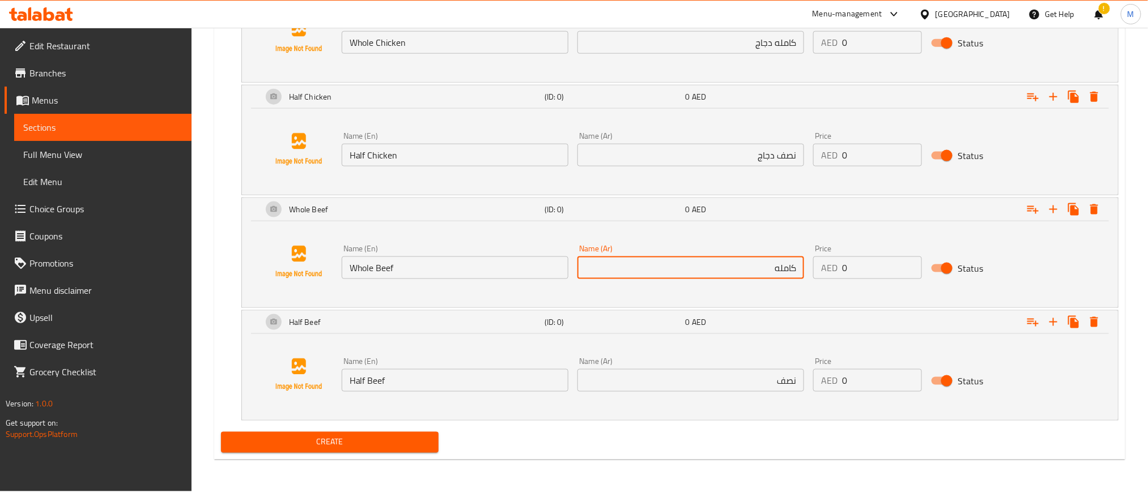
paste input "لحم"
type input "كامله لحم"
click at [741, 386] on input "نصف" at bounding box center [690, 380] width 227 height 23
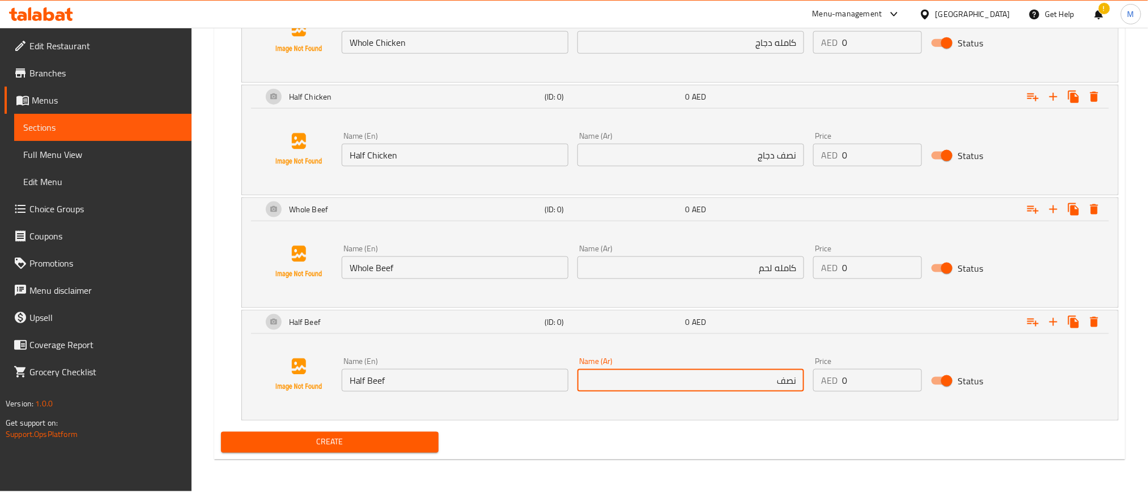
paste input "لحم"
type input "نصف لحم"
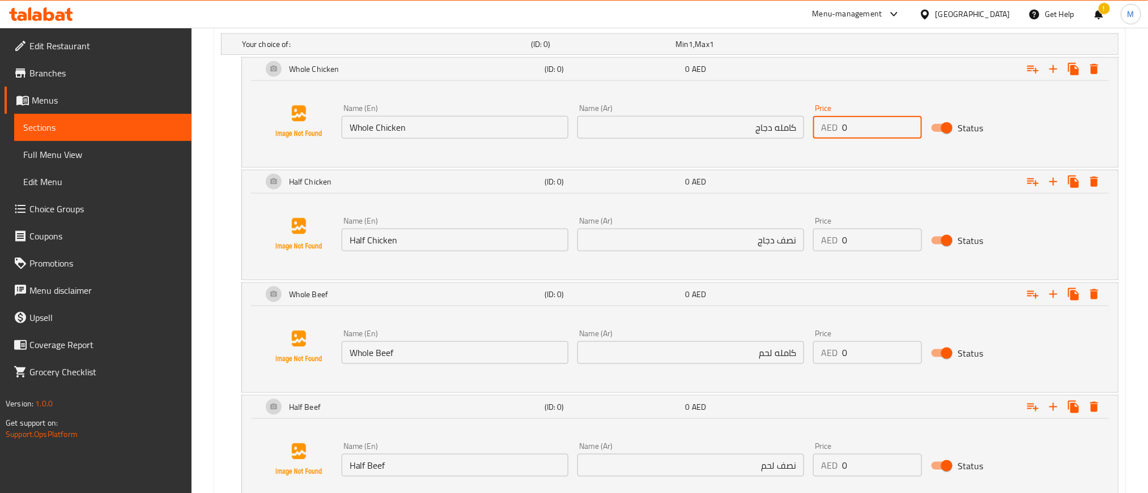
click at [876, 138] on input "0" at bounding box center [882, 127] width 80 height 23
paste input "210.0"
click at [876, 138] on input "0" at bounding box center [882, 127] width 80 height 23
type input "210.00"
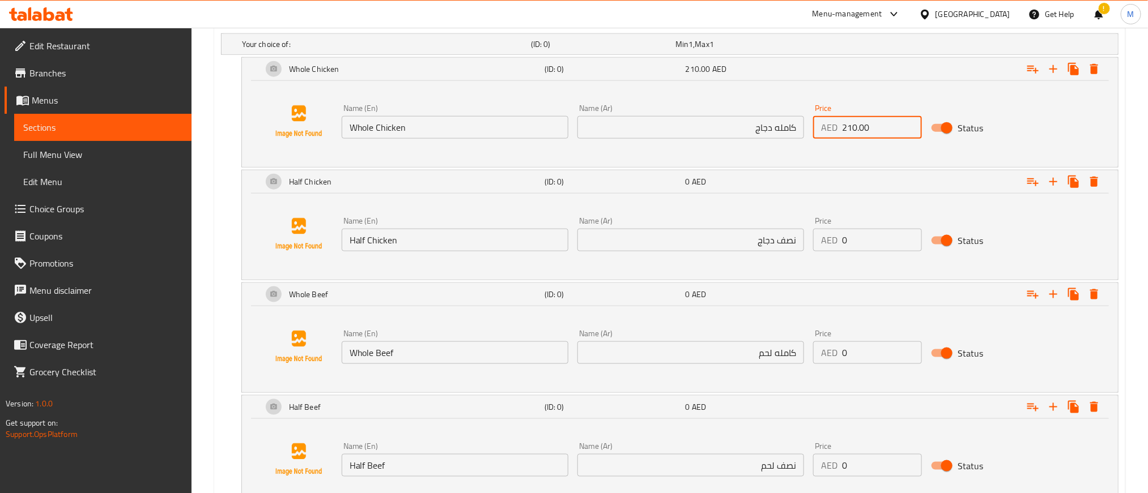
click at [870, 245] on input "0" at bounding box center [882, 240] width 80 height 23
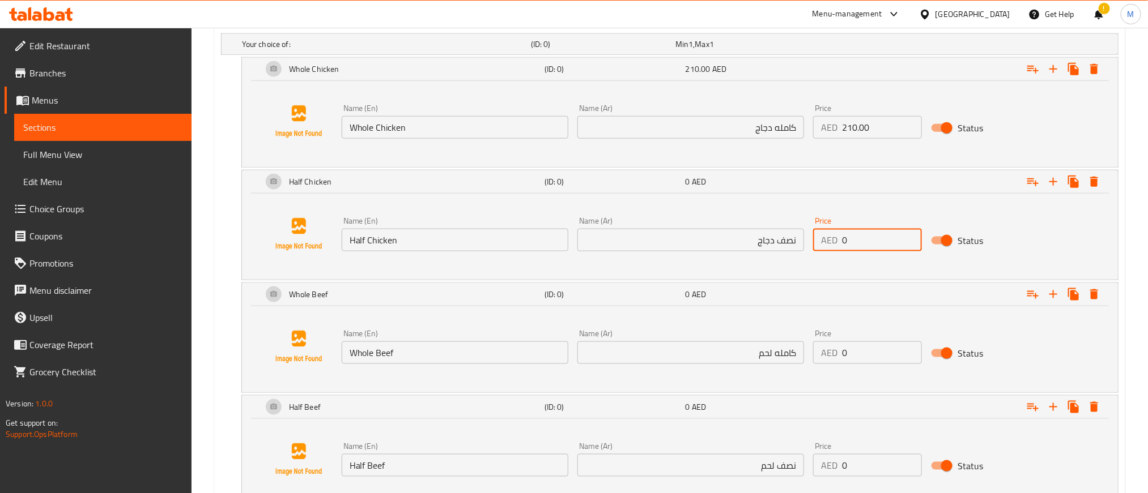
click at [870, 245] on input "0" at bounding box center [882, 240] width 80 height 23
paste input "115.0"
type input "115.00"
click at [866, 355] on input "0" at bounding box center [882, 353] width 80 height 23
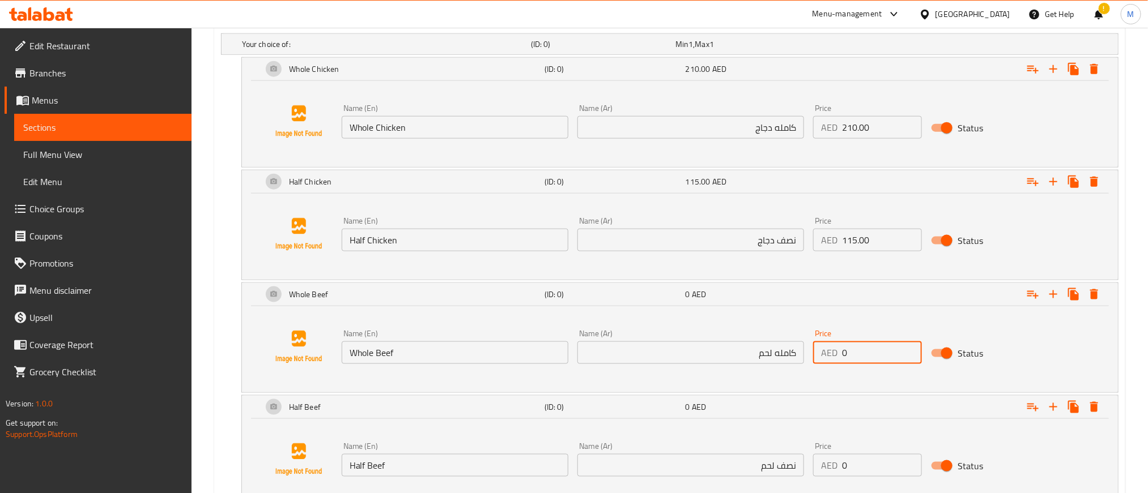
click at [866, 355] on input "0" at bounding box center [882, 353] width 80 height 23
paste input "228.0"
click at [866, 355] on input "0" at bounding box center [882, 353] width 80 height 23
type input "228.00"
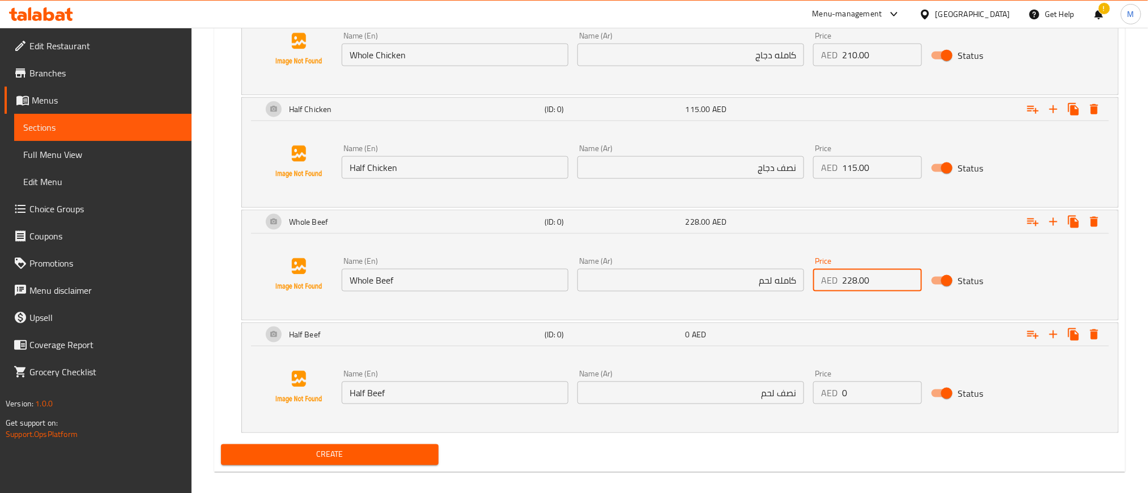
scroll to position [720, 0]
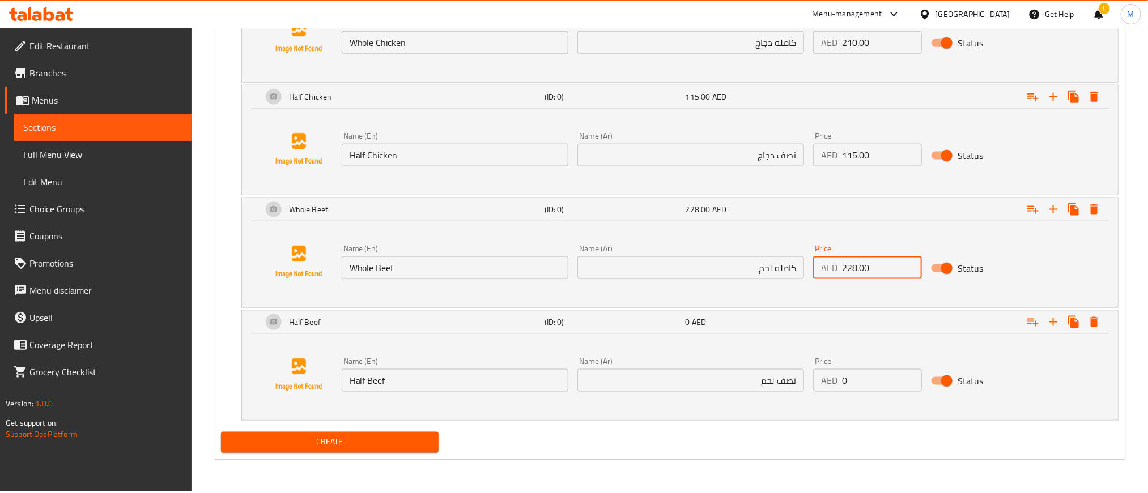
click at [873, 390] on input "0" at bounding box center [882, 380] width 80 height 23
paste input "124.0"
type input "124.00"
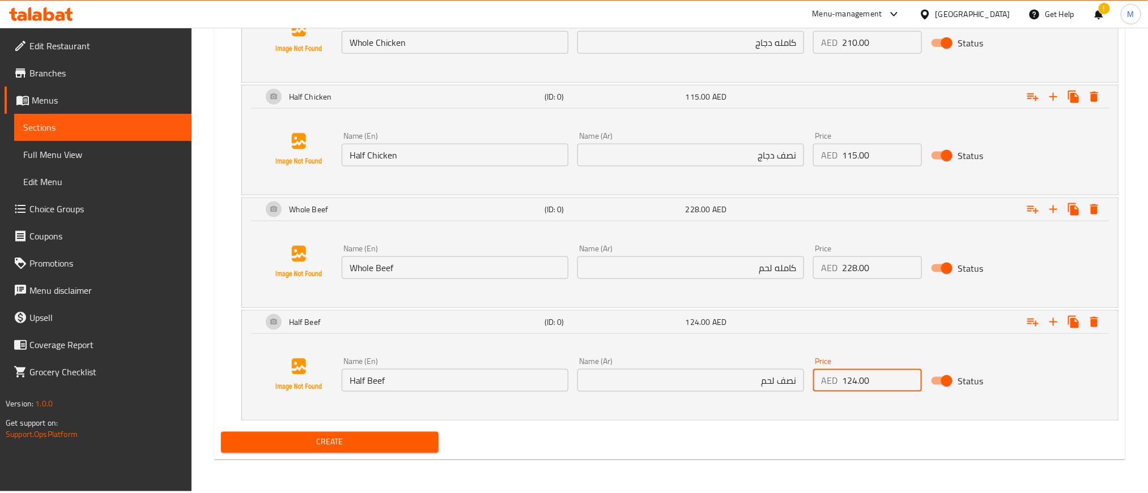
click at [831, 418] on div "Name (En) Half Beef Name (En) Name (Ar) نصف لحم Name (Ar) Price AED 124.00 Pric…" at bounding box center [680, 375] width 849 height 86
click at [401, 449] on span "Create" at bounding box center [329, 443] width 199 height 14
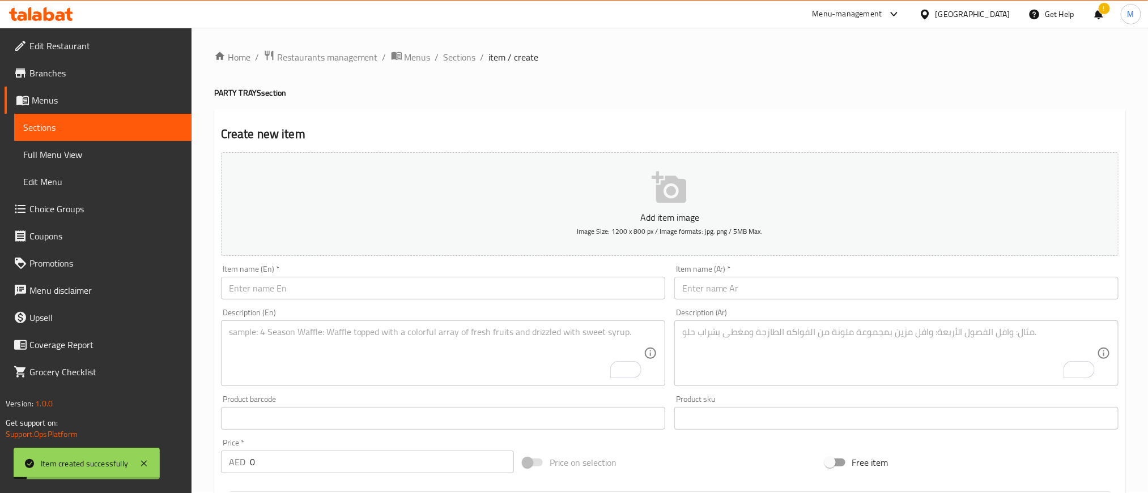
scroll to position [0, 0]
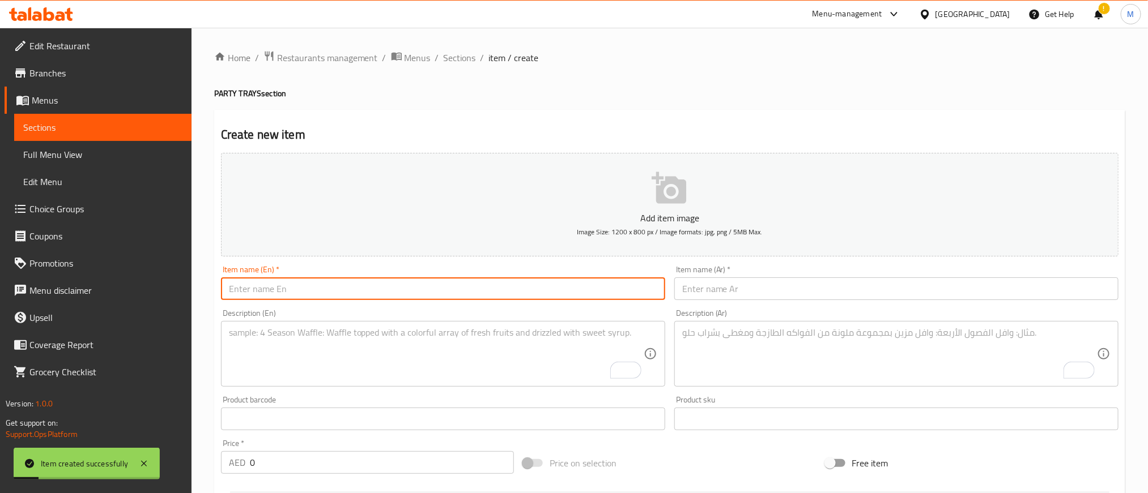
click at [446, 284] on input "text" at bounding box center [443, 289] width 444 height 23
paste input "(Tray) Spring Rolls (Lumpiang Gulay)"
type input "(Tray) Spring Rolls (Lumpiang Gulay)"
click at [942, 303] on div "Item name (Ar)   * Item name (Ar) *" at bounding box center [896, 283] width 453 height 44
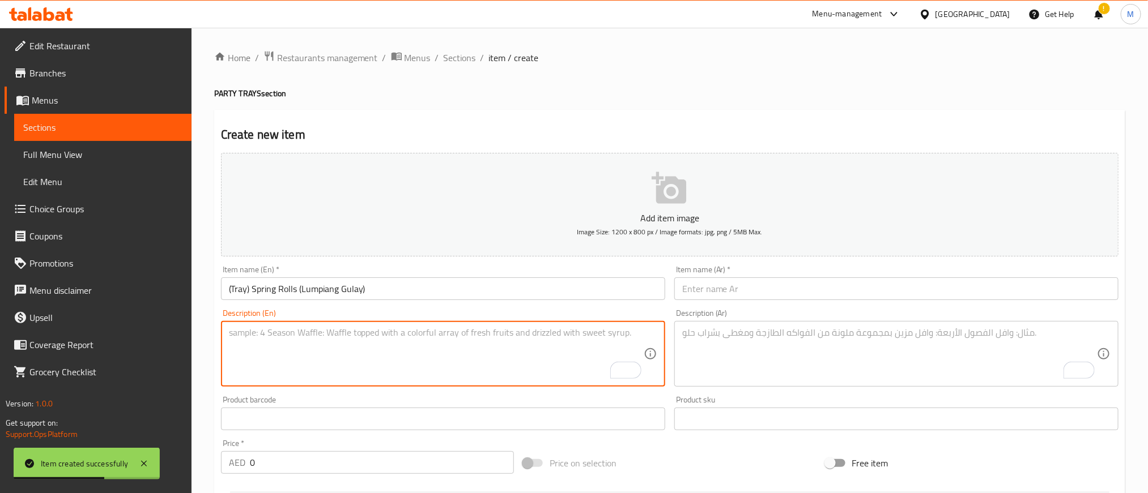
click at [416, 376] on textarea "To enrich screen reader interactions, please activate Accessibility in Grammarl…" at bounding box center [436, 354] width 415 height 54
paste textarea "Deep-fried mixed vegetables rolled on wonton wrapper. Serves 12-15."
type textarea "Deep-fried mixed vegetables rolled on wonton wrapper. Serves 12-15."
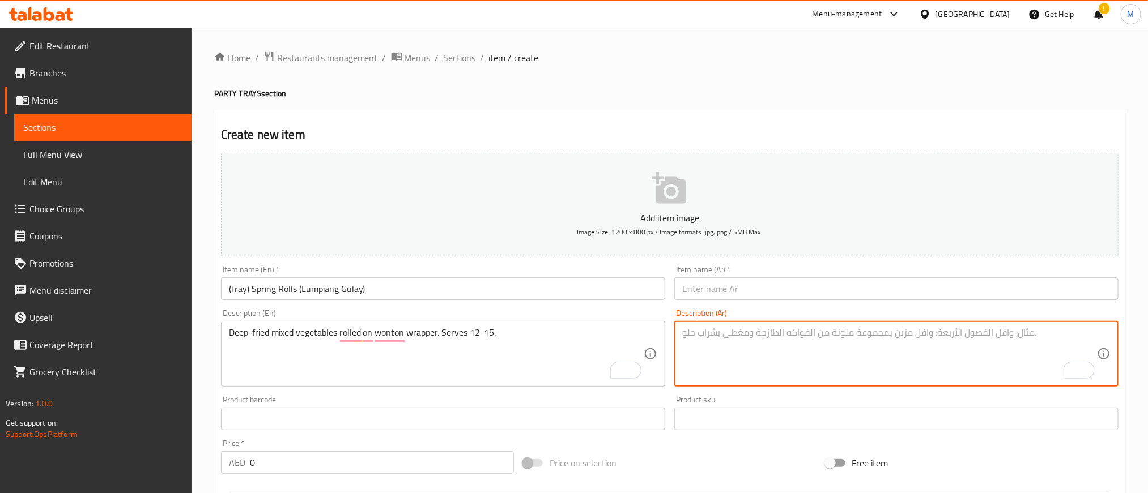
click at [814, 380] on textarea "To enrich screen reader interactions, please activate Accessibility in Grammarl…" at bounding box center [889, 354] width 415 height 54
paste textarea "خضراوات مشكلة مقلية ملفوفة في خبز وونتون. تكفي من ١٢ إلى ١٥ شخصًا."
type textarea "خضراوات مشكلة مقلية ملفوفة في خبز وونتون. تكفي من ١٢ إلى ١٥ شخصًا."
click at [754, 110] on div "Create new item Add item image Image Size: 1200 x 800 px / Image formats: jpg, …" at bounding box center [669, 435] width 911 height 650
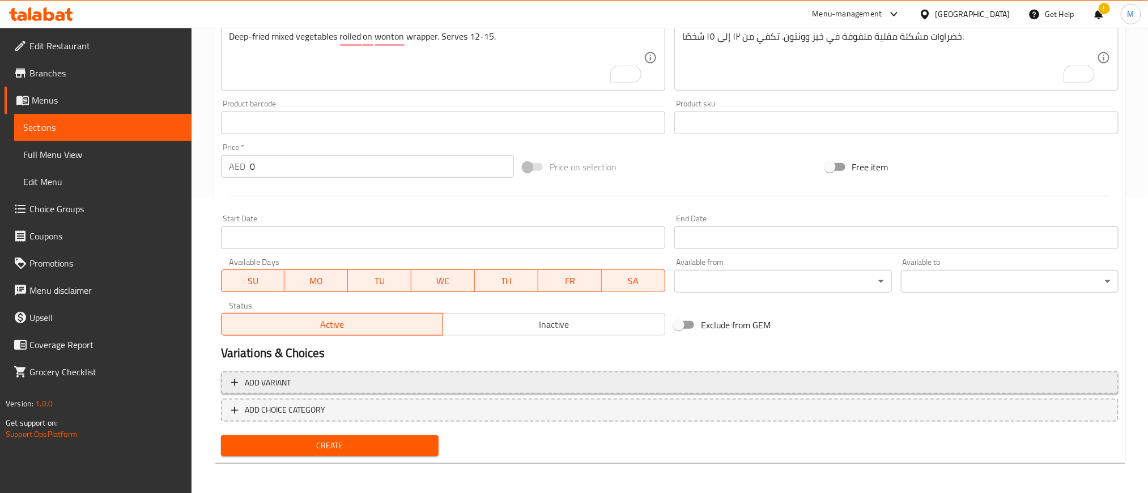
click at [816, 383] on span "Add variant" at bounding box center [669, 383] width 877 height 14
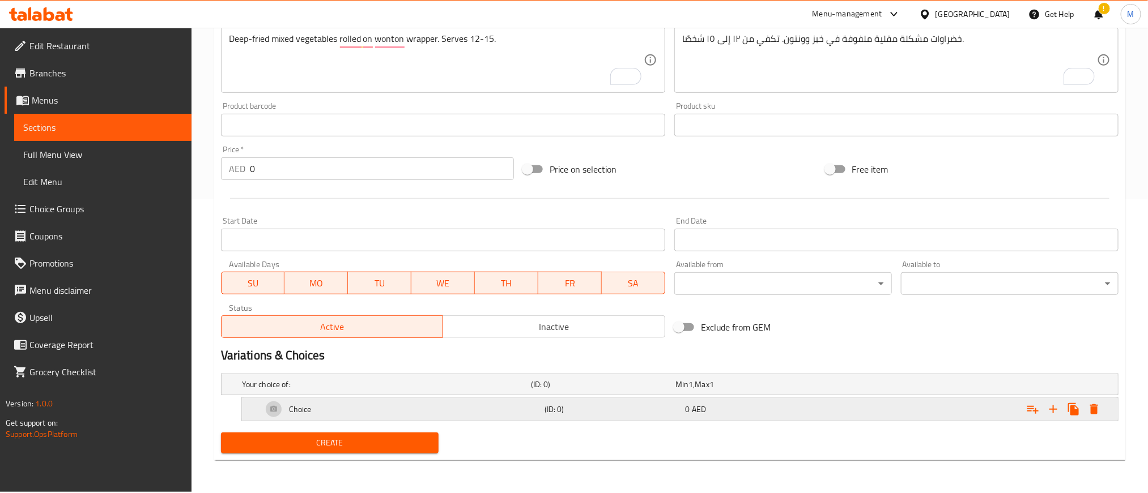
click at [1048, 411] on icon "Expand" at bounding box center [1053, 410] width 14 height 14
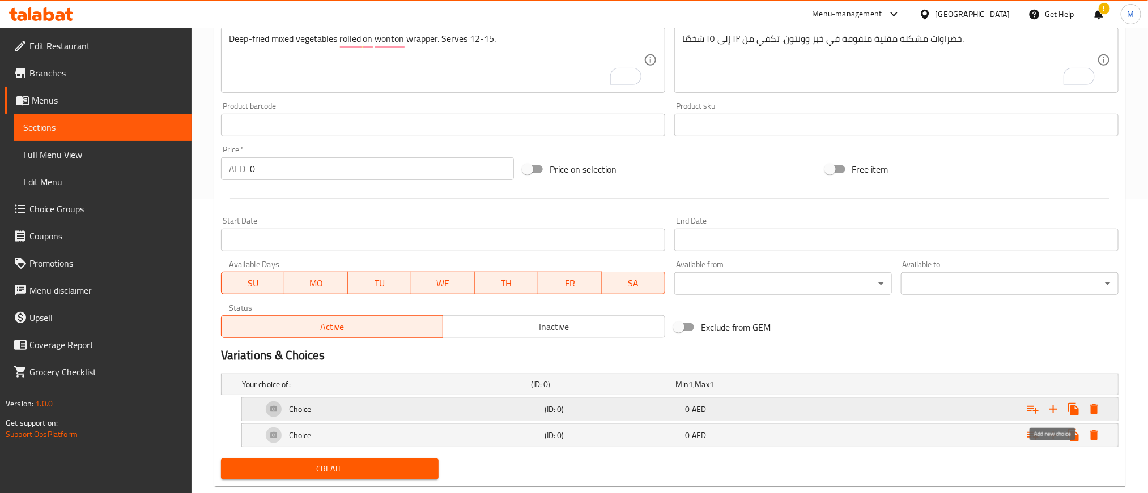
click at [1048, 411] on icon "Expand" at bounding box center [1053, 410] width 14 height 14
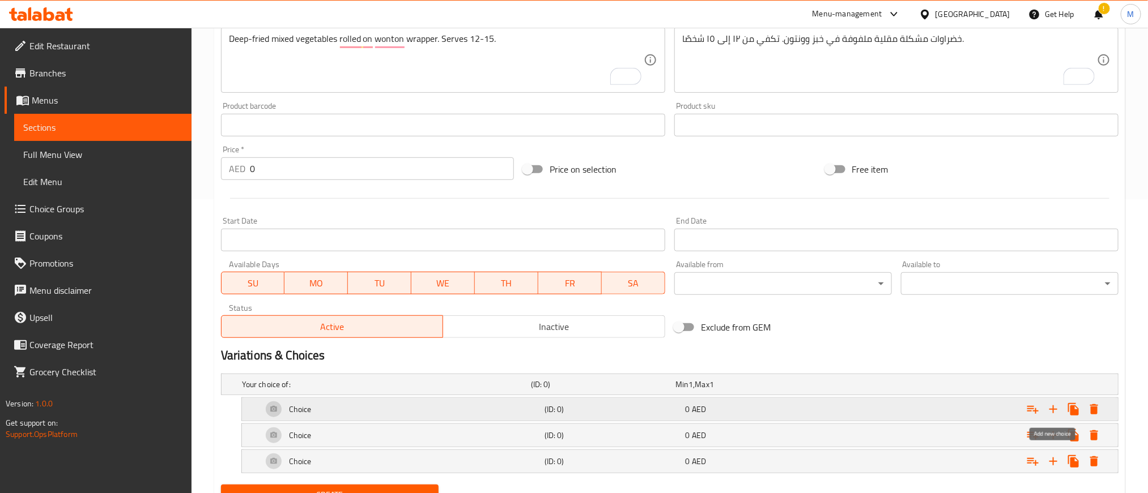
click at [1048, 411] on icon "Expand" at bounding box center [1053, 410] width 14 height 14
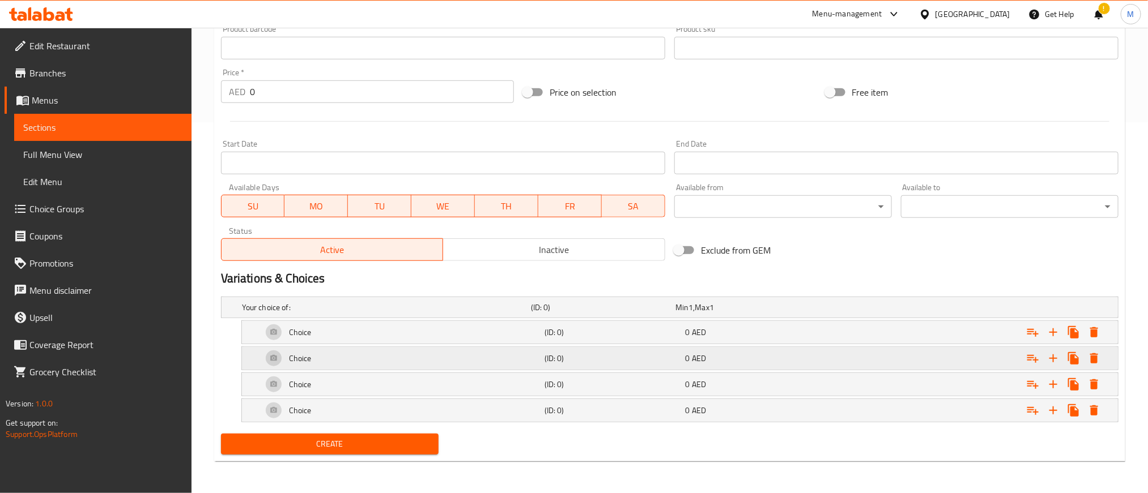
scroll to position [373, 0]
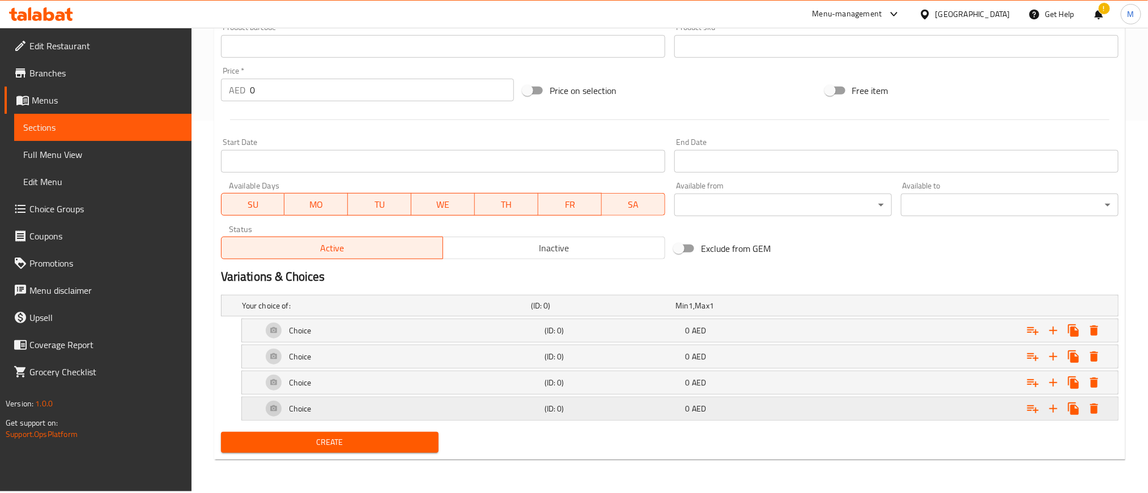
click at [814, 423] on div "Choice (ID: 0) 0 AED" at bounding box center [683, 408] width 846 height 27
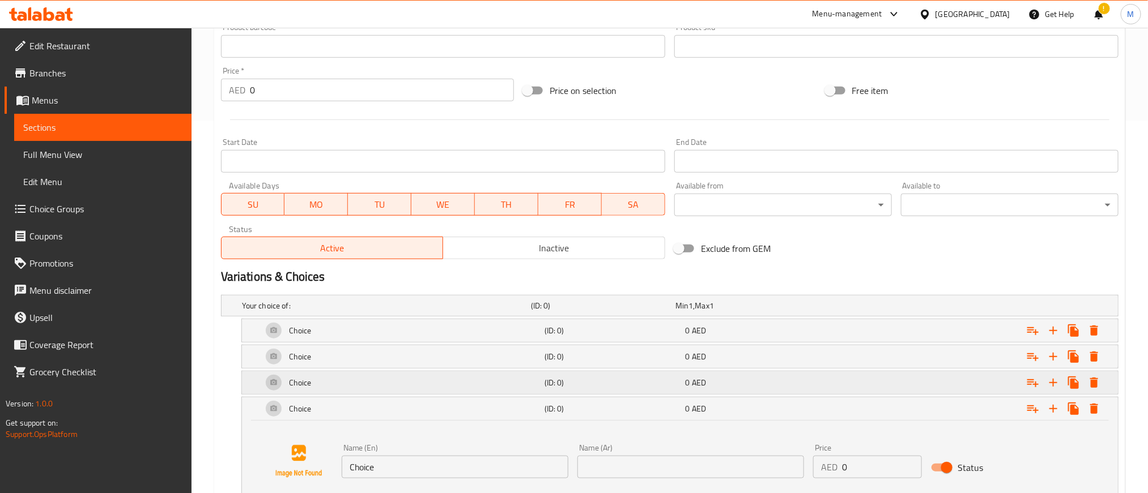
click at [806, 382] on div "0 AED" at bounding box center [754, 382] width 137 height 11
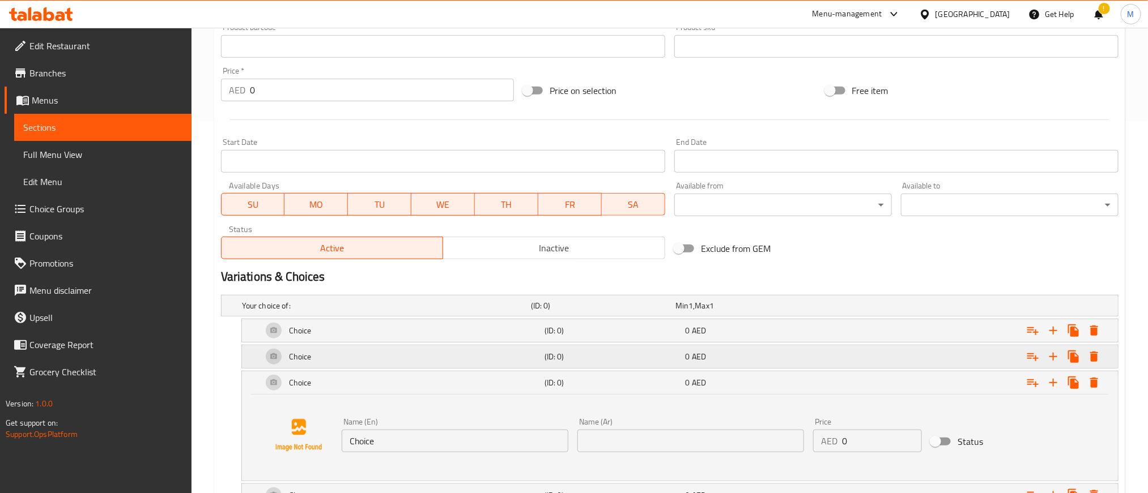
click at [802, 349] on div "0 AED" at bounding box center [753, 357] width 141 height 16
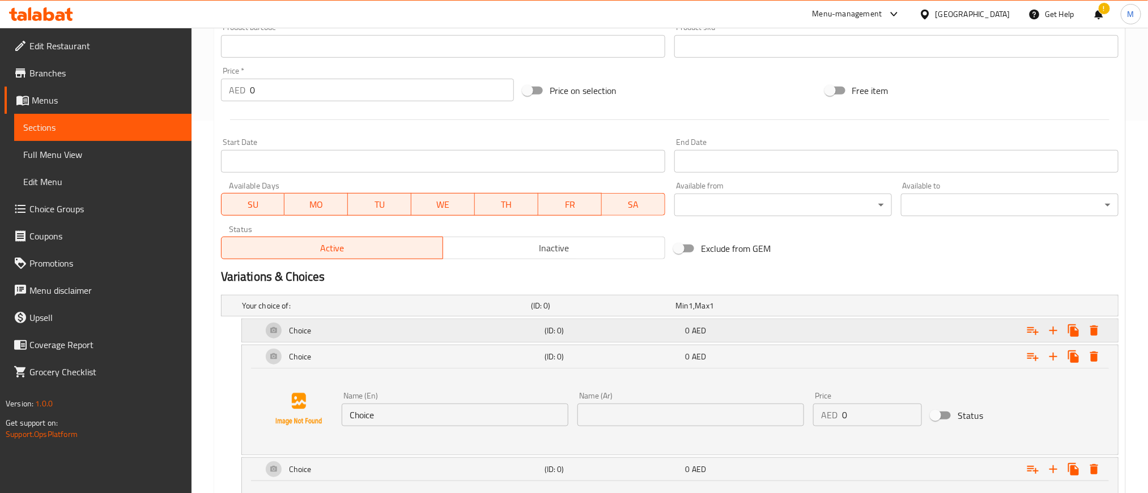
click at [801, 329] on div "0 AED" at bounding box center [754, 330] width 137 height 11
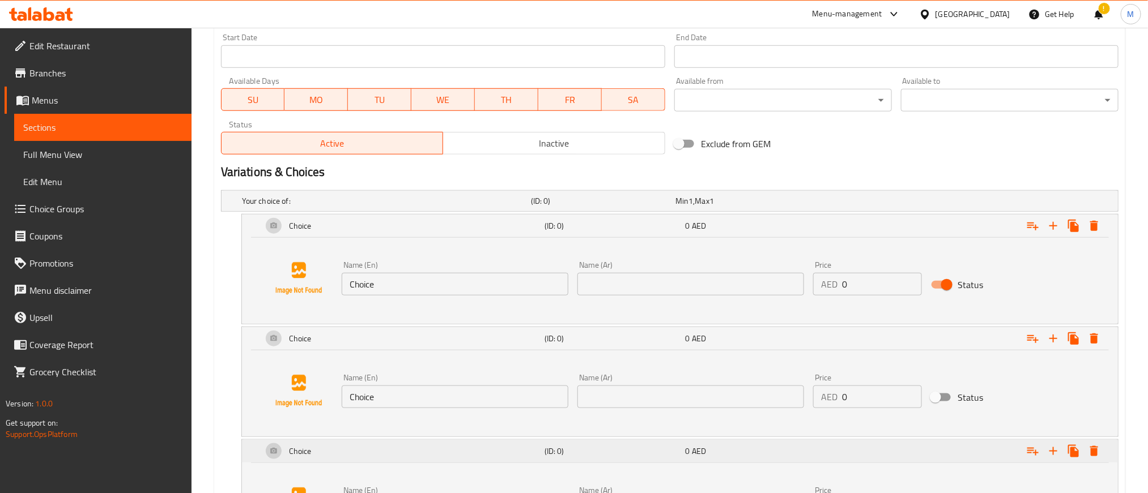
scroll to position [628, 0]
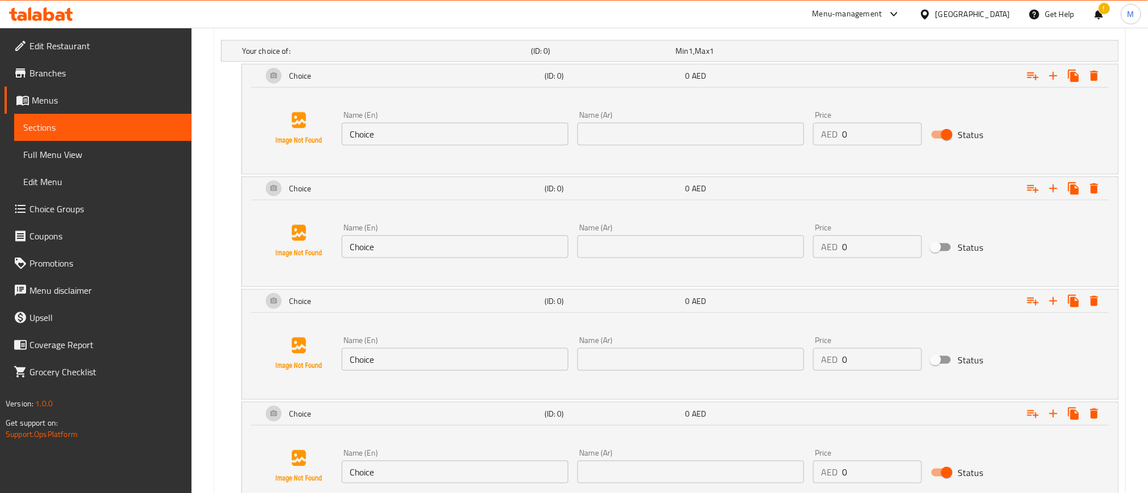
click at [469, 122] on div "Name (En) Choice Name (En)" at bounding box center [455, 128] width 227 height 35
click at [470, 134] on input "Choice" at bounding box center [455, 134] width 227 height 23
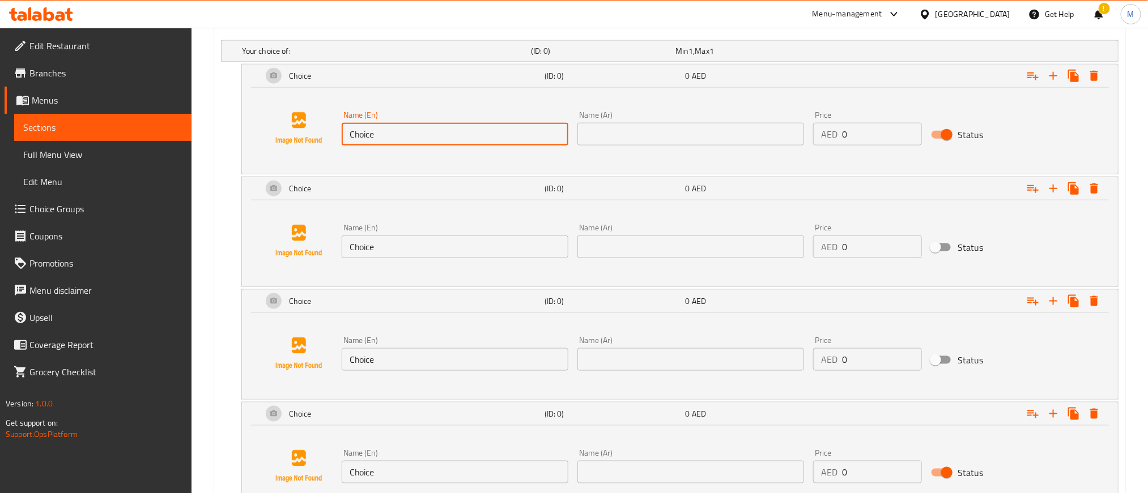
click at [470, 134] on input "Choice" at bounding box center [455, 134] width 227 height 23
paste input "Whol"
type input "Whole"
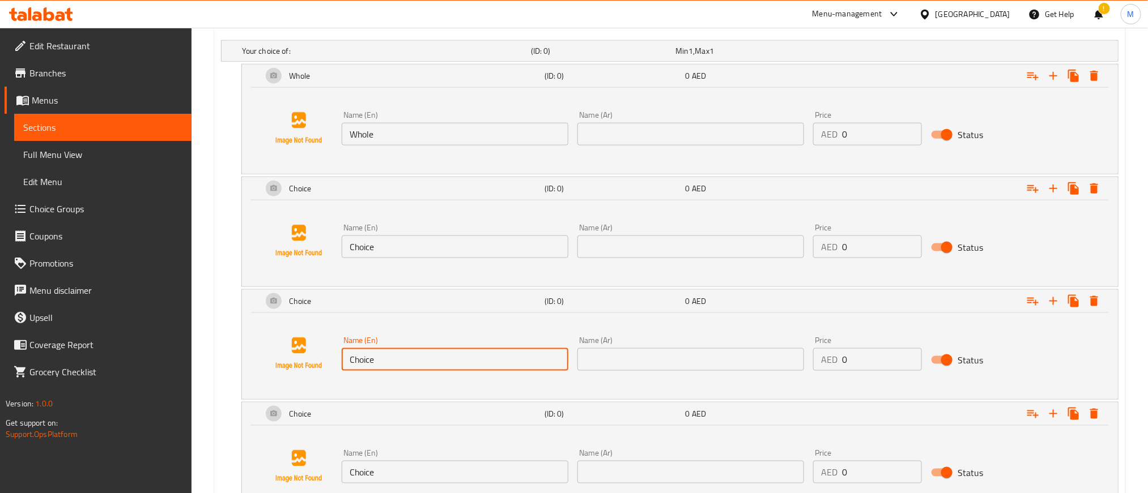
click at [459, 369] on input "Choice" at bounding box center [455, 359] width 227 height 23
paste input "Whol"
type input "Whole"
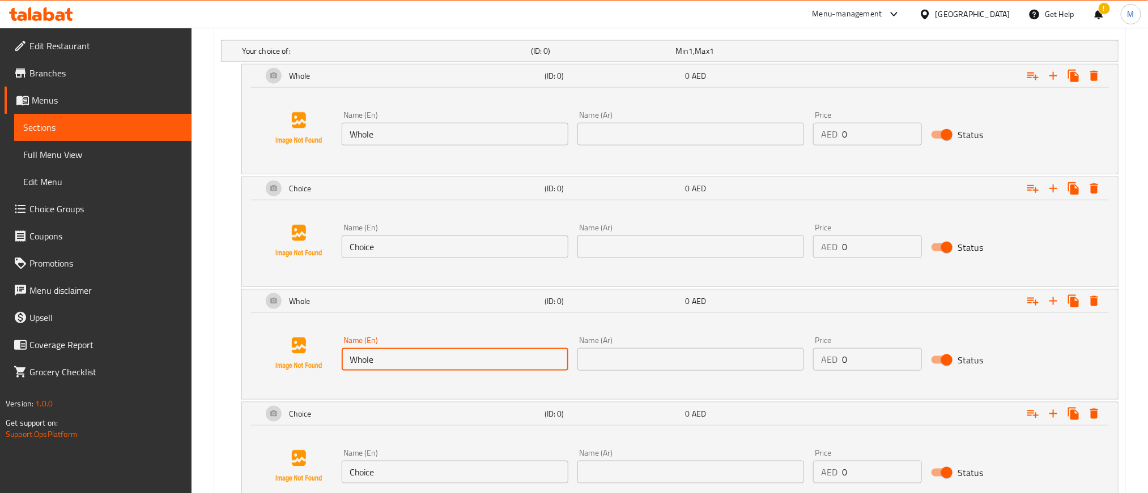
click at [461, 240] on input "Choice" at bounding box center [455, 247] width 227 height 23
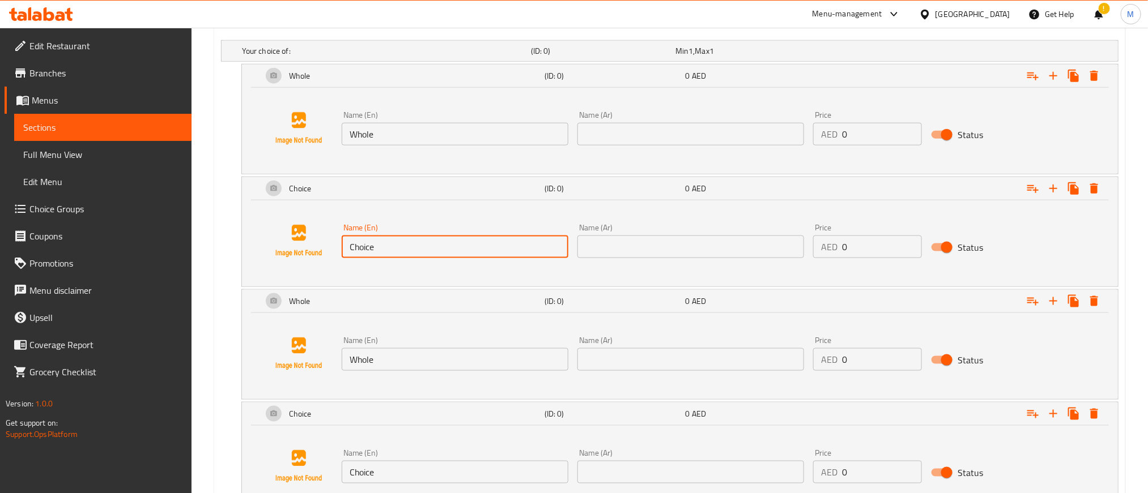
click at [461, 240] on input "Choice" at bounding box center [455, 247] width 227 height 23
paste input "Half"
type input "Half"
click at [419, 478] on input "Choice" at bounding box center [455, 472] width 227 height 23
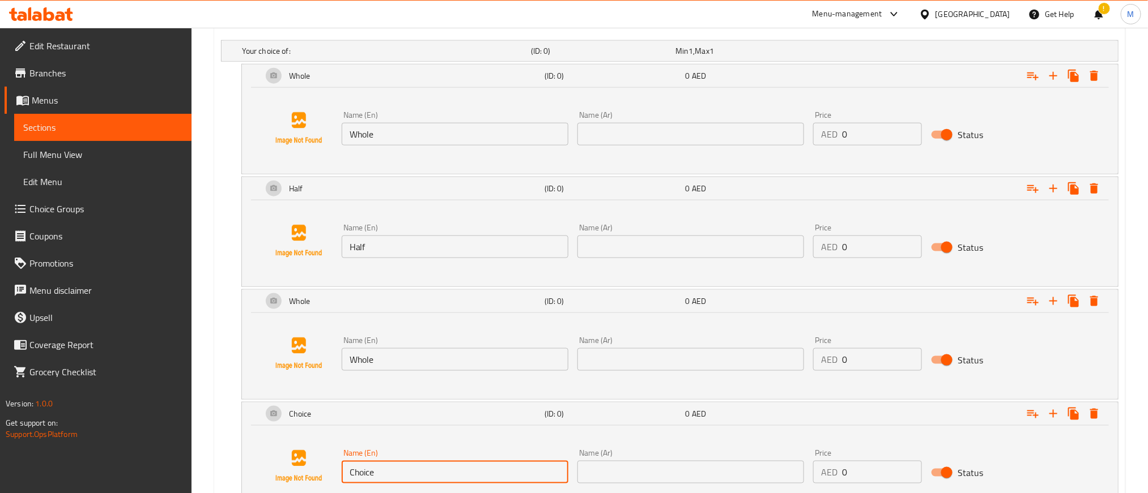
click at [419, 478] on input "Choice" at bounding box center [455, 472] width 227 height 23
paste input "Half"
type input "Half"
click at [737, 126] on input "text" at bounding box center [690, 134] width 227 height 23
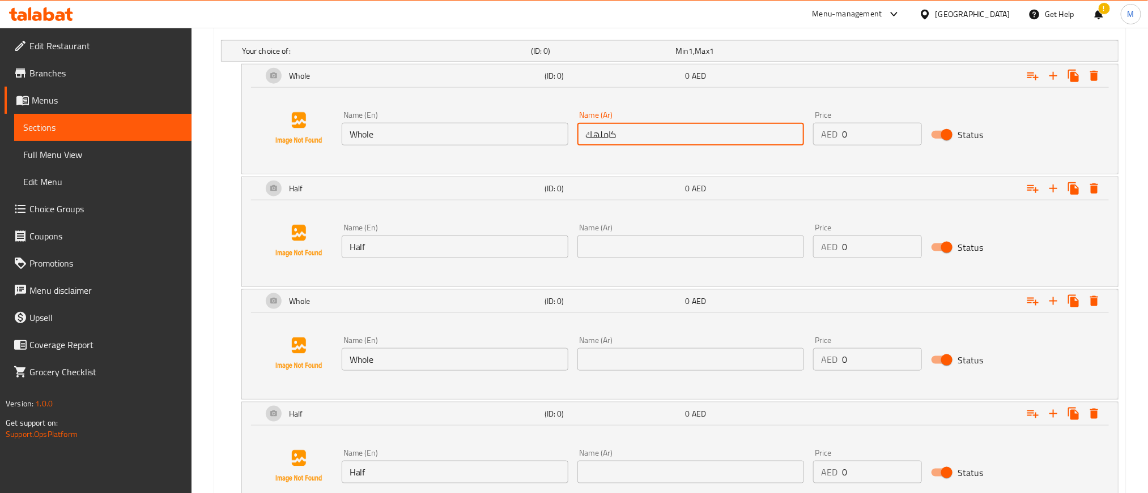
type input "كامله"
click at [733, 262] on div "Name (Ar) Name (Ar)" at bounding box center [691, 241] width 236 height 44
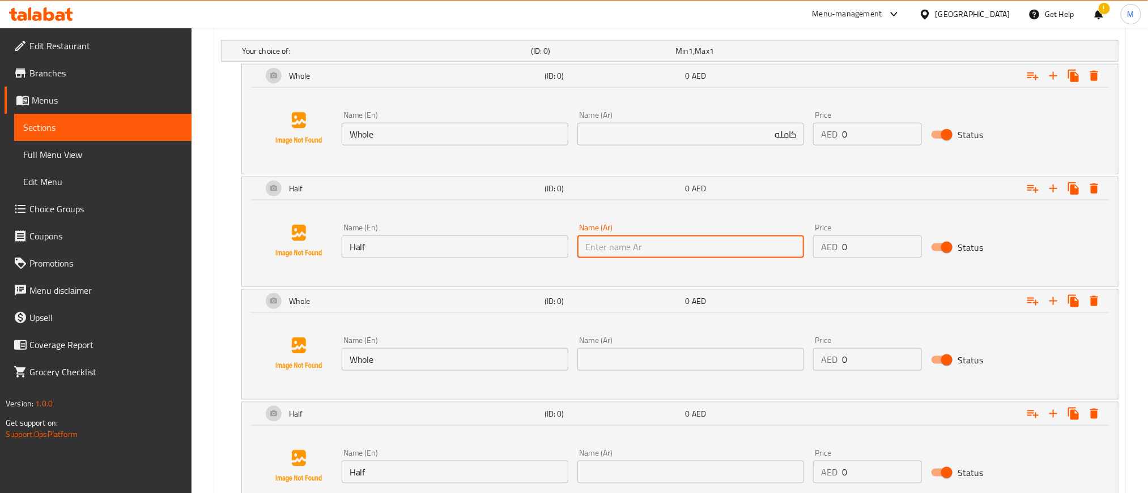
click at [735, 256] on input "text" at bounding box center [690, 247] width 227 height 23
type input "ك"
click at [740, 362] on input "text" at bounding box center [690, 359] width 227 height 23
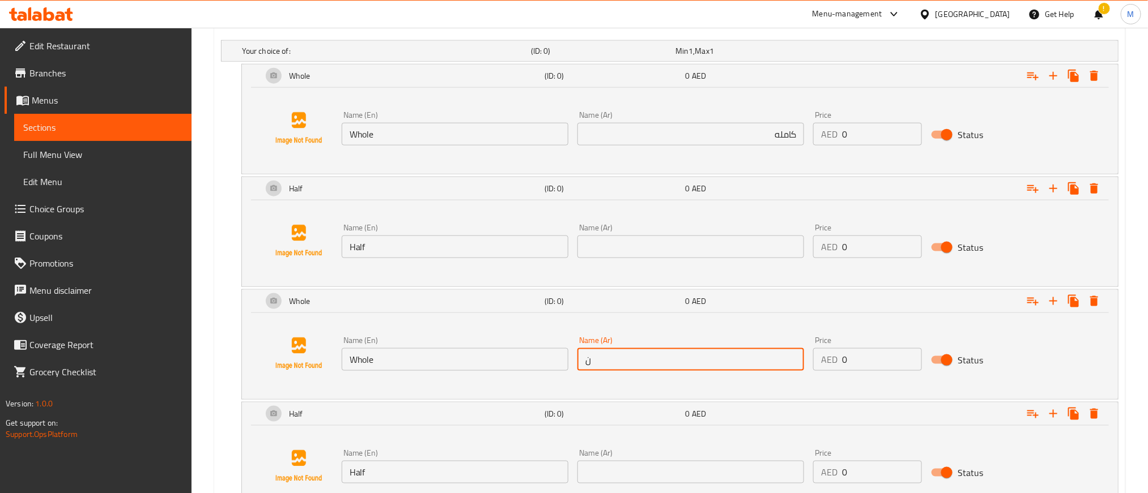
type input "ن"
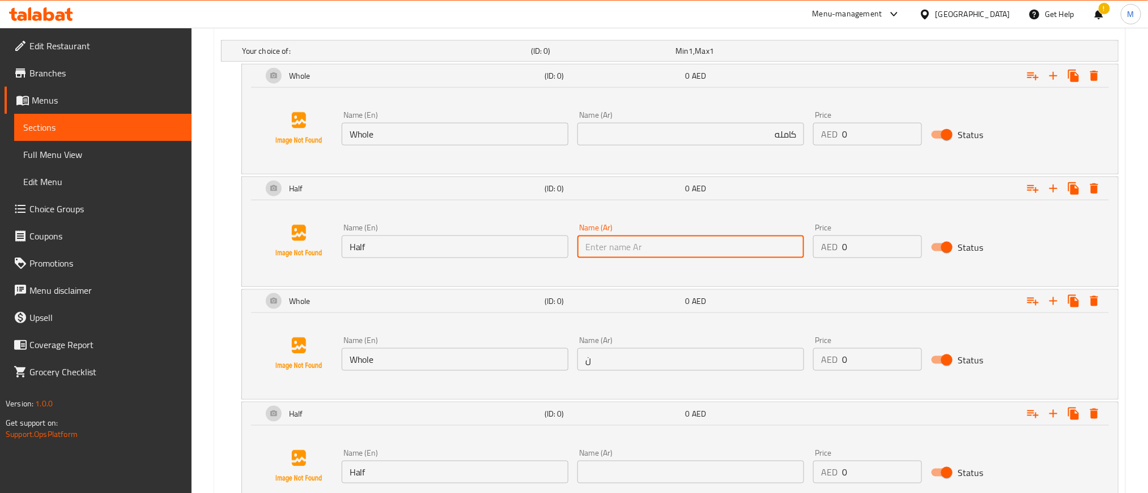
click at [742, 248] on input "text" at bounding box center [690, 247] width 227 height 23
type input "م"
type input "نصف"
click at [784, 246] on input "نصف" at bounding box center [690, 247] width 227 height 23
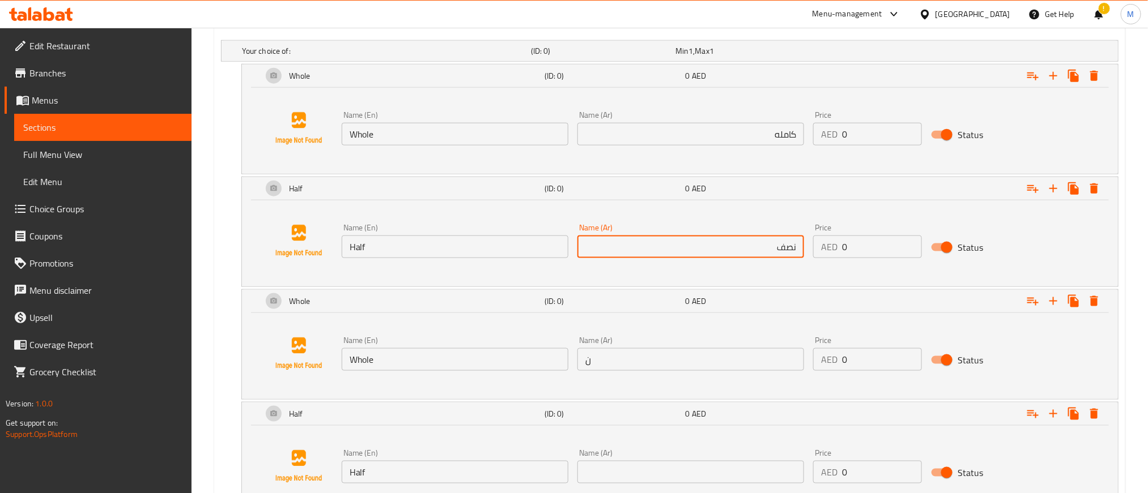
click at [784, 246] on input "نصف" at bounding box center [690, 247] width 227 height 23
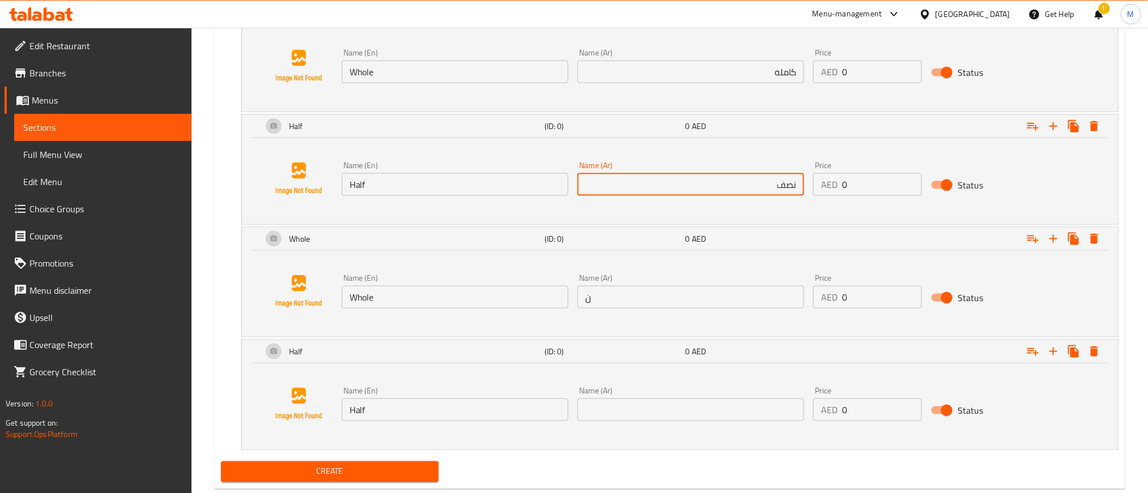
scroll to position [720, 0]
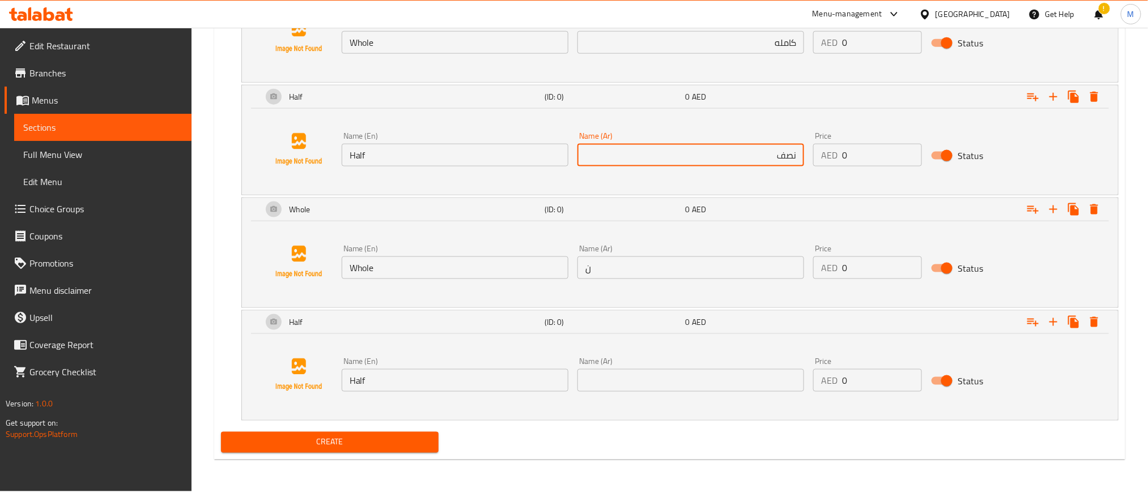
click at [759, 392] on input "text" at bounding box center [690, 380] width 227 height 23
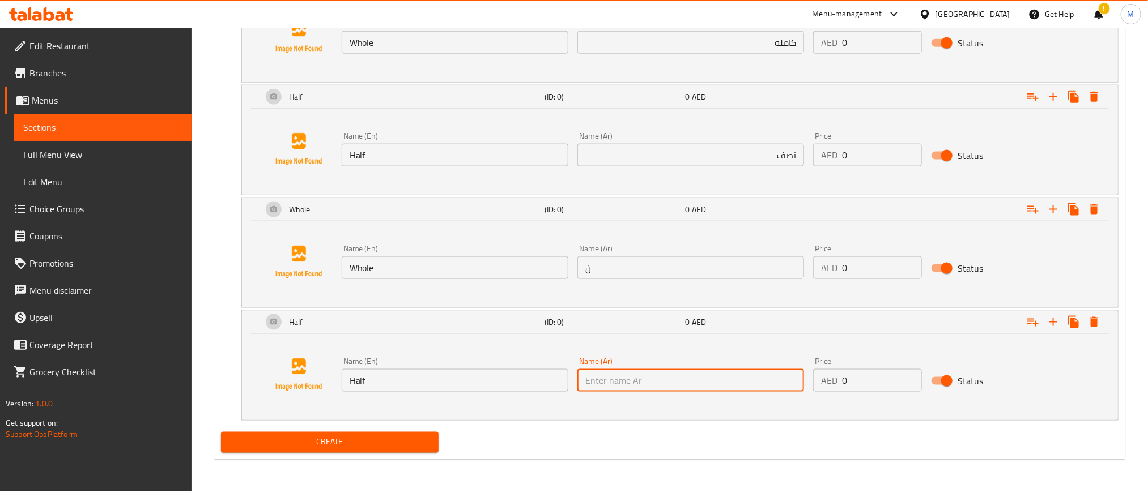
paste input "نصف"
click at [770, 391] on input "نصف" at bounding box center [690, 380] width 227 height 23
type input "نصف"
click at [784, 44] on input "كامله" at bounding box center [690, 42] width 227 height 23
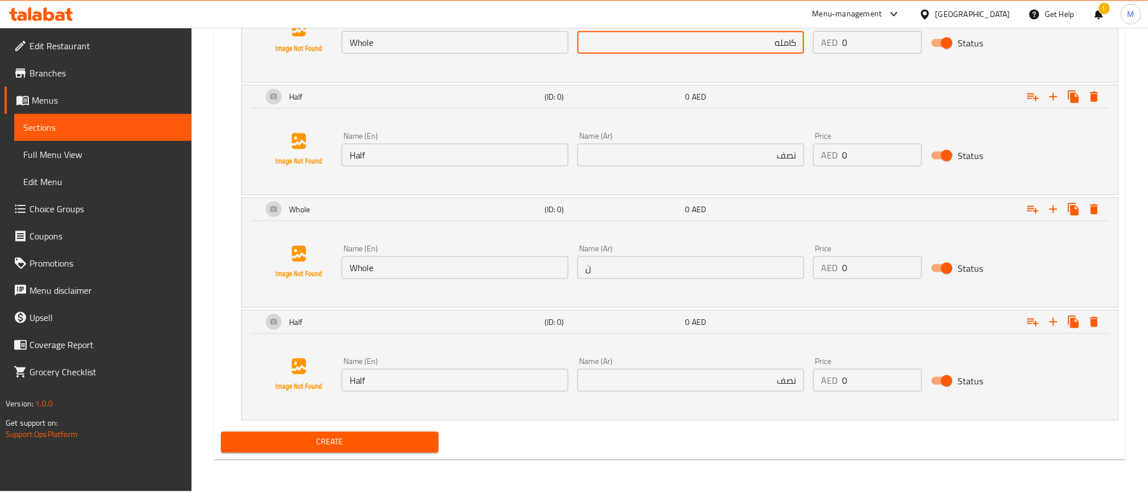
click at [784, 44] on input "كامله" at bounding box center [690, 42] width 227 height 23
click at [784, 45] on input "كامله" at bounding box center [690, 42] width 227 height 23
click at [747, 279] on input "ن" at bounding box center [690, 268] width 227 height 23
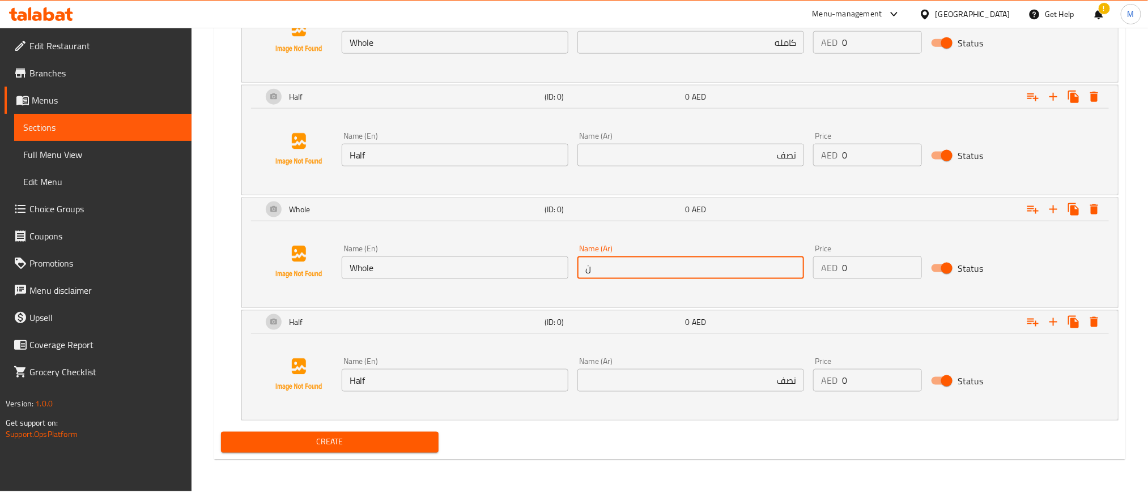
click at [747, 279] on input "ن" at bounding box center [690, 268] width 227 height 23
paste input "امله"
type input "كامله"
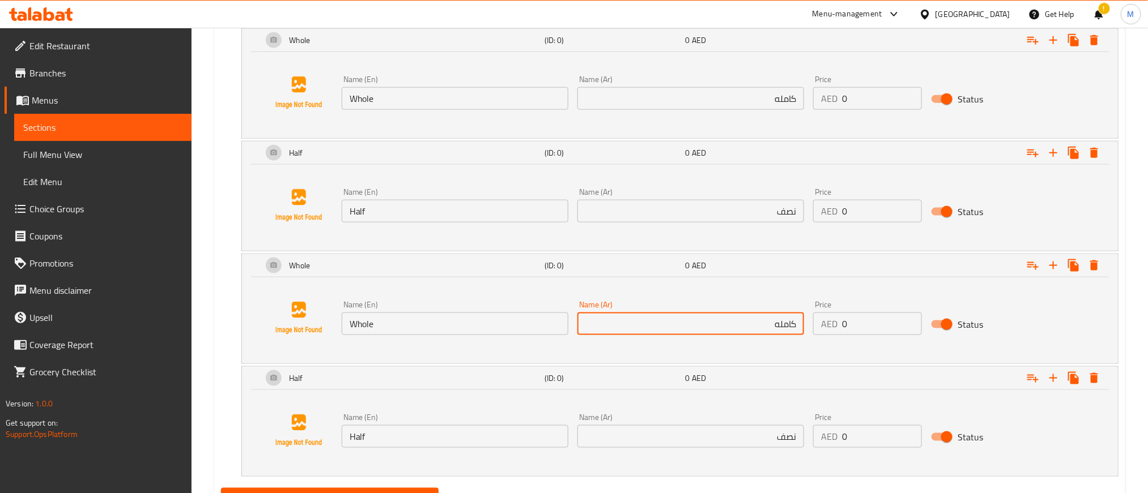
scroll to position [635, 0]
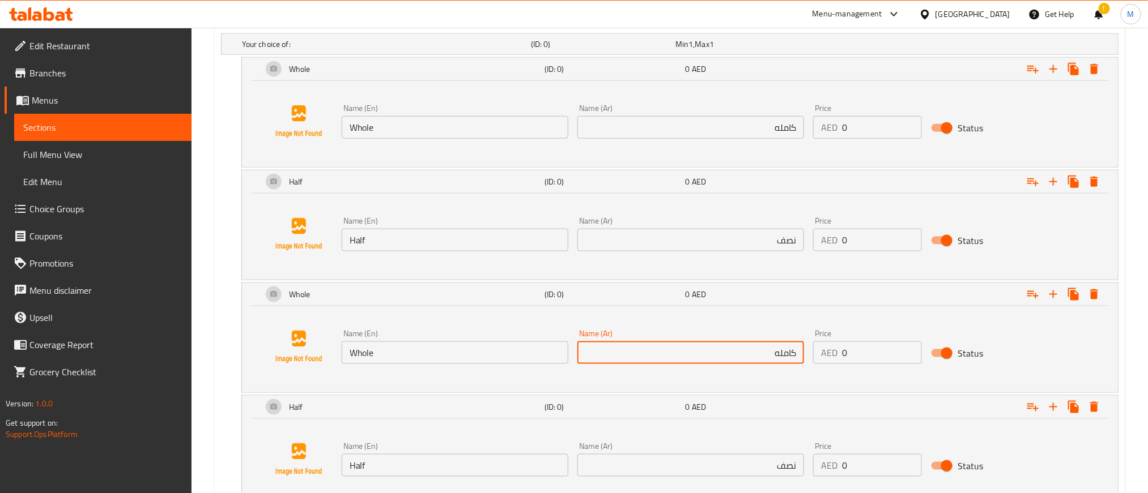
click at [450, 139] on input "Whole" at bounding box center [455, 127] width 227 height 23
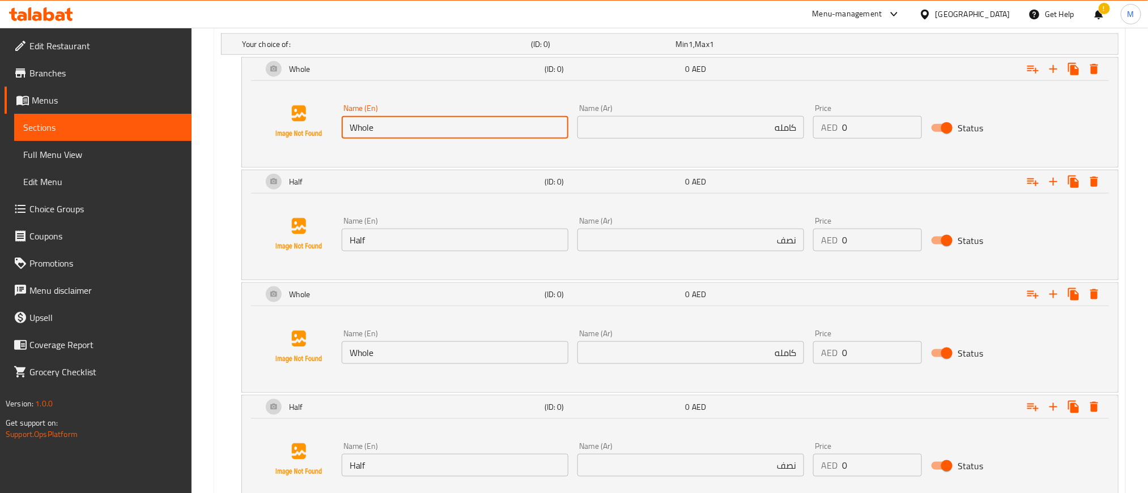
paste input "Vegetables"
type input "Whole Vegetables"
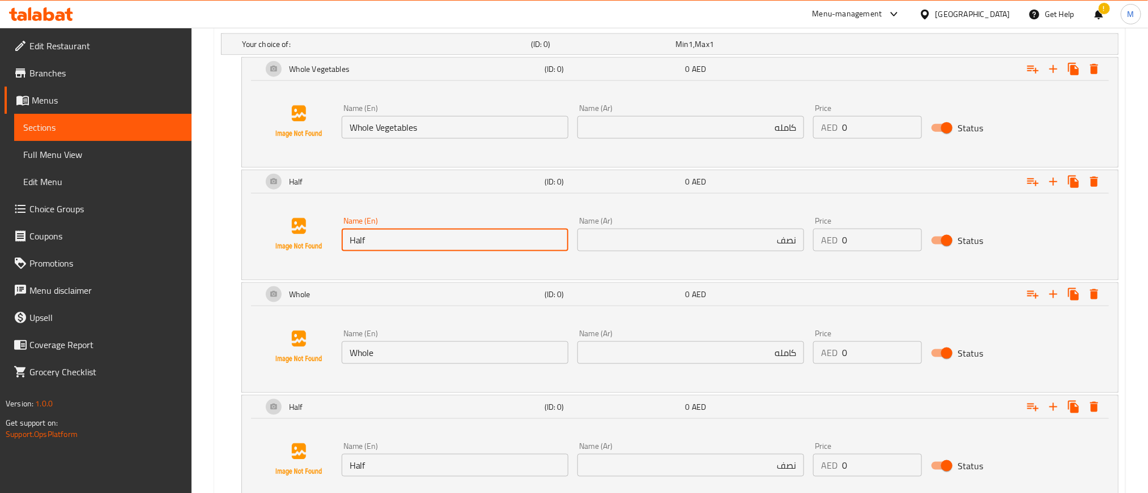
click at [452, 240] on input "Half" at bounding box center [455, 240] width 227 height 23
paste input "Vegetables"
type input "Half Vegetables"
click at [432, 354] on input "Whole" at bounding box center [455, 353] width 227 height 23
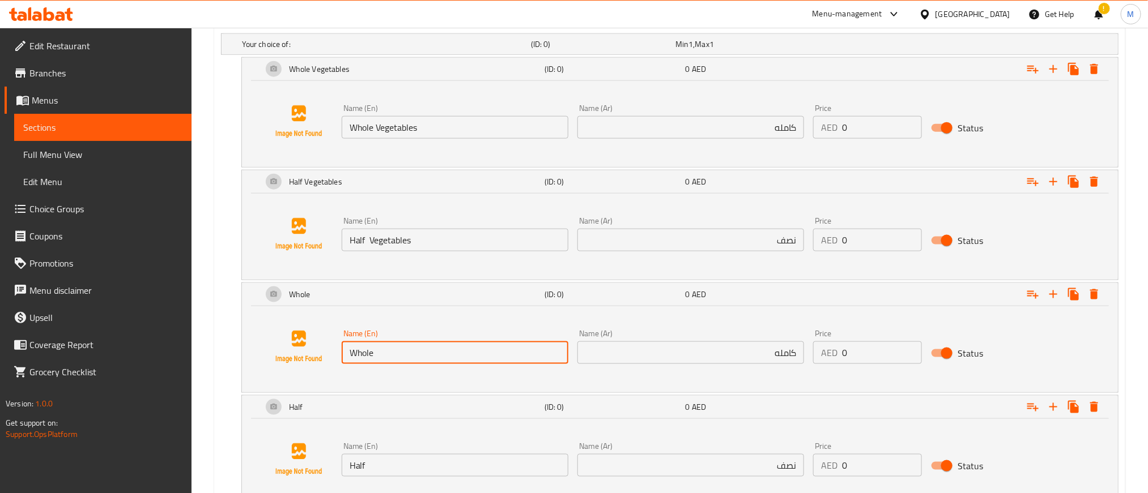
paste input "Chicken"
type input "Whole Chicken"
click at [432, 470] on input "Half" at bounding box center [455, 465] width 227 height 23
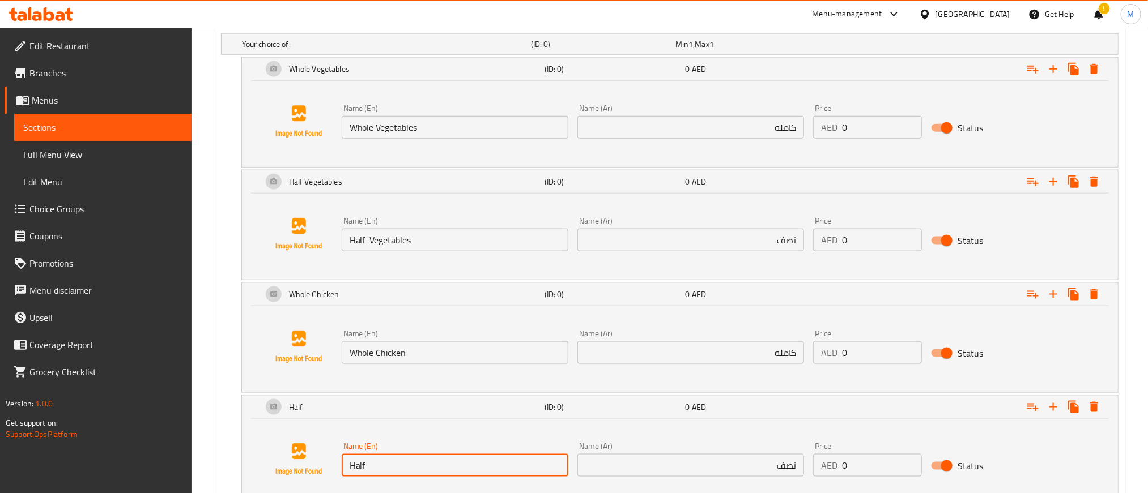
paste input "Chicken"
type input "Half Chicken"
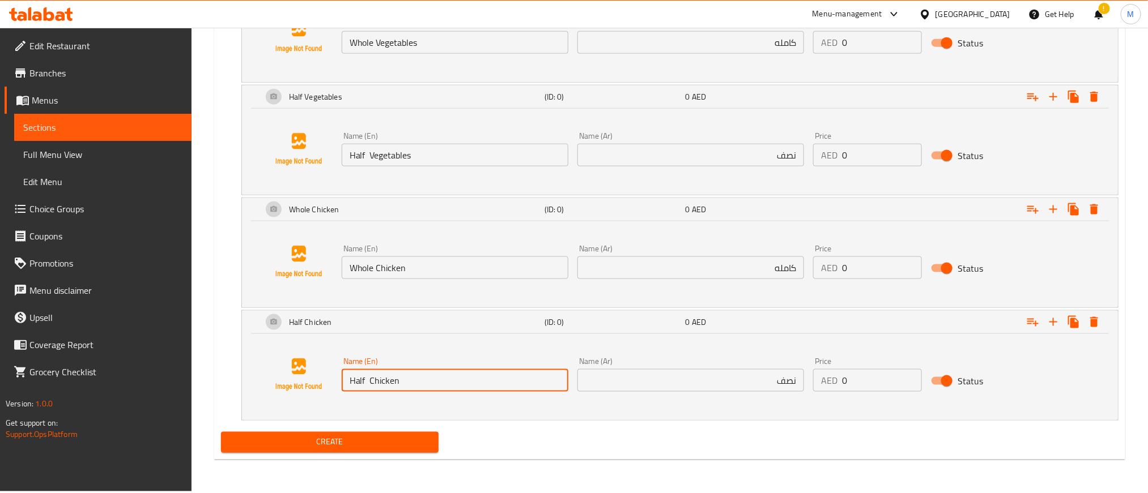
click at [721, 272] on input "كامله" at bounding box center [690, 268] width 227 height 23
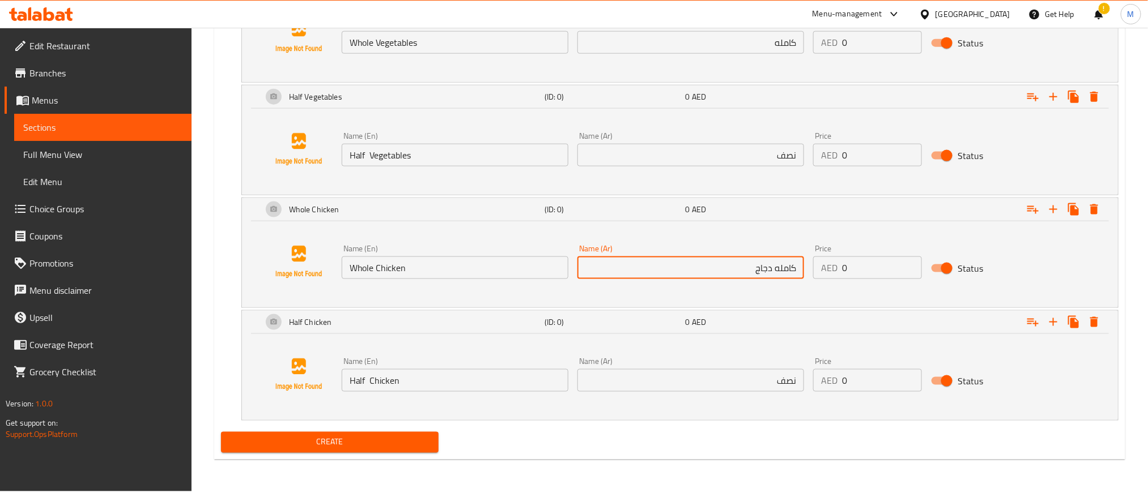
type input "كامله دجاج"
click at [745, 397] on div "Name (Ar) نصف Name (Ar)" at bounding box center [691, 375] width 236 height 44
click at [742, 388] on input "نصف" at bounding box center [690, 380] width 227 height 23
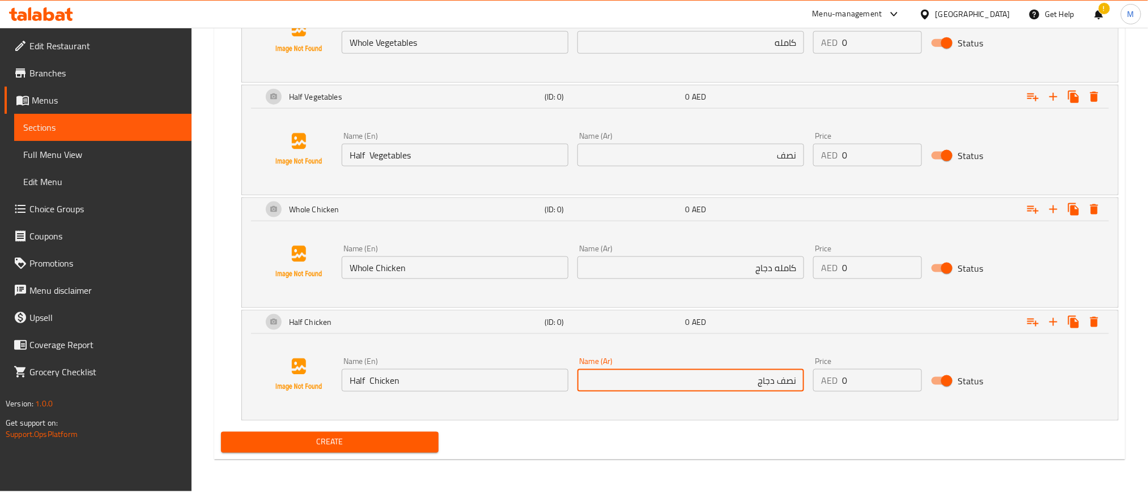
type input "نصف دجاج"
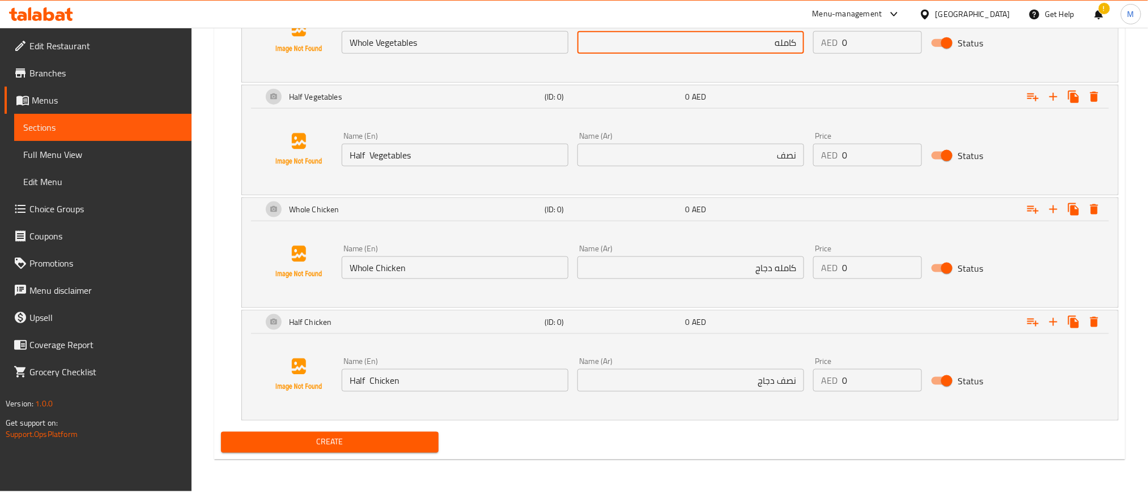
click at [719, 39] on input "كامله" at bounding box center [690, 42] width 227 height 23
type input "كامله خضار"
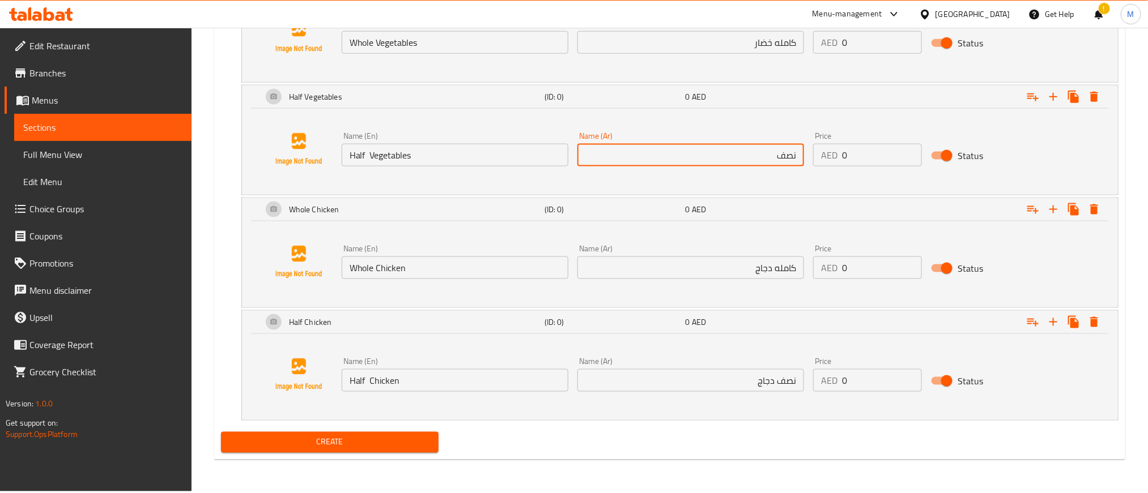
click at [760, 164] on input "نصف" at bounding box center [690, 155] width 227 height 23
type input "نصف خضار"
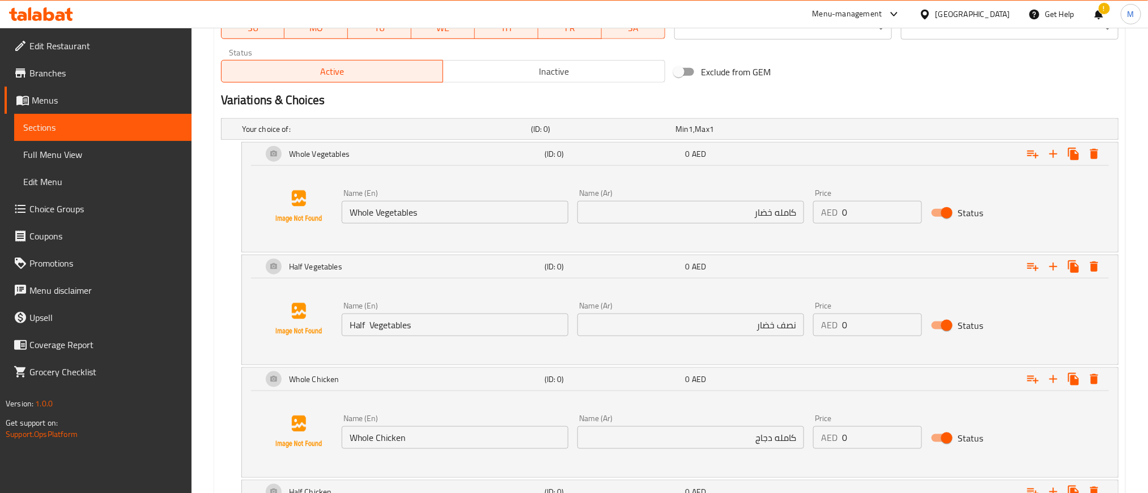
click at [874, 233] on div "Name (En) Whole Vegetables Name (En) Name (Ar) كامله خضار Name (Ar) Price AED 0…" at bounding box center [680, 207] width 849 height 86
click at [874, 218] on input "0" at bounding box center [882, 212] width 80 height 23
paste input "149.0"
click at [874, 218] on input "0" at bounding box center [882, 212] width 80 height 23
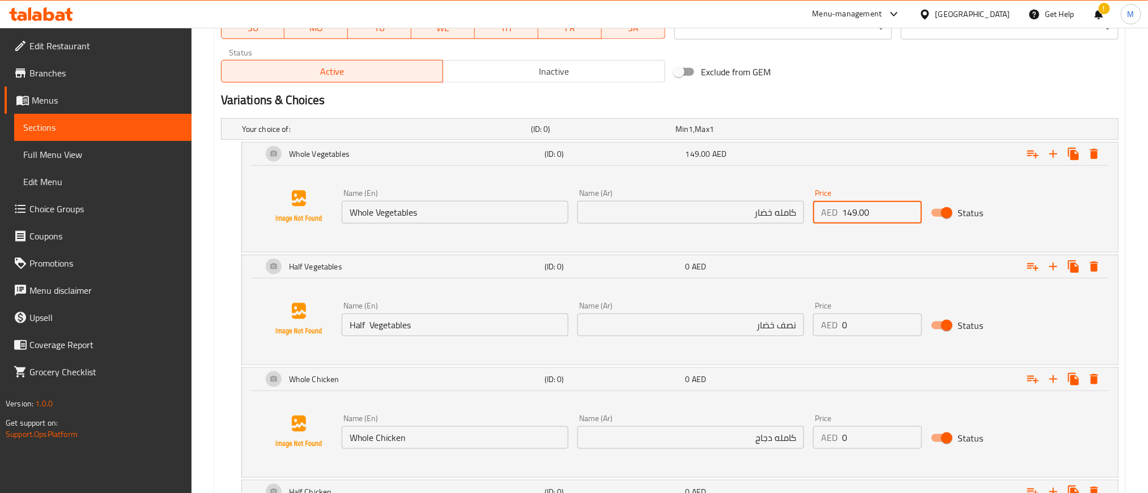
type input "149.00"
click at [884, 329] on input "0" at bounding box center [882, 325] width 80 height 23
paste input "85.0"
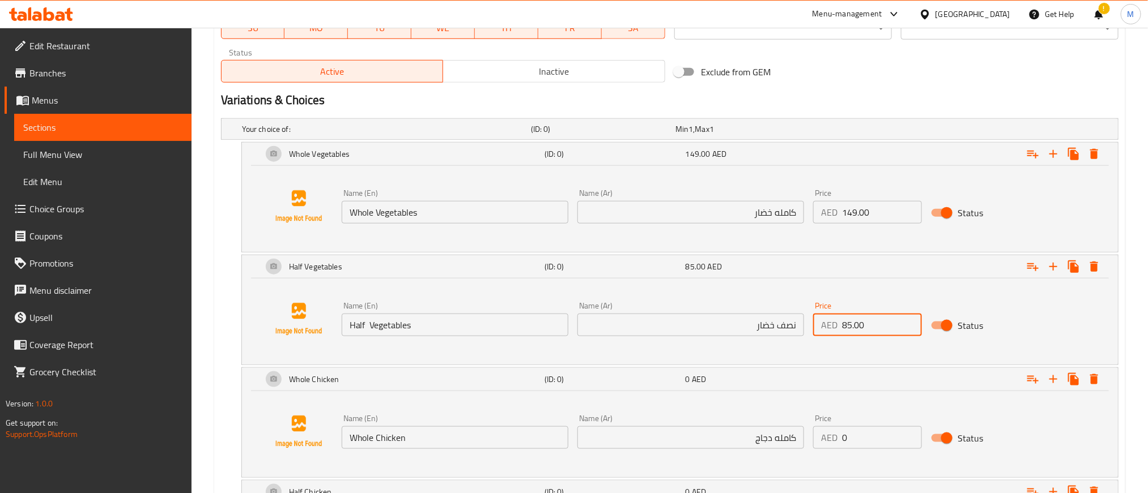
type input "85.00"
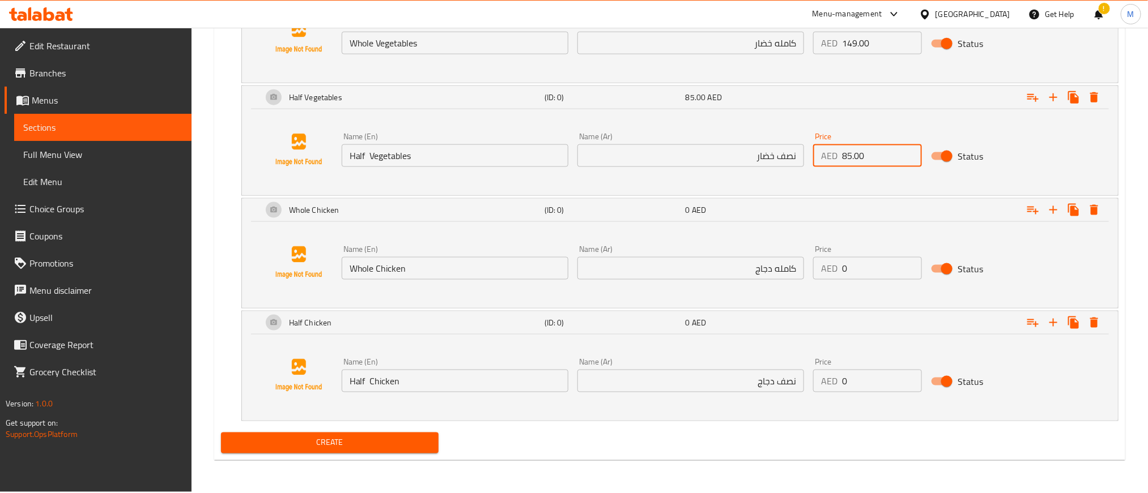
scroll to position [720, 0]
click at [878, 267] on input "0" at bounding box center [882, 268] width 80 height 23
paste input "175.0"
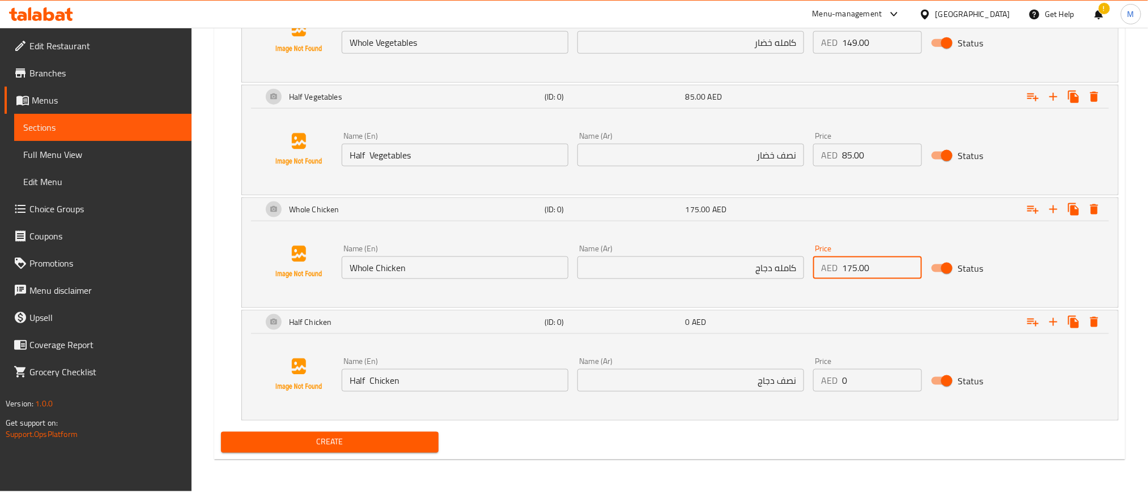
type input "175.00"
click at [878, 388] on input "0" at bounding box center [882, 380] width 80 height 23
paste input "97.0"
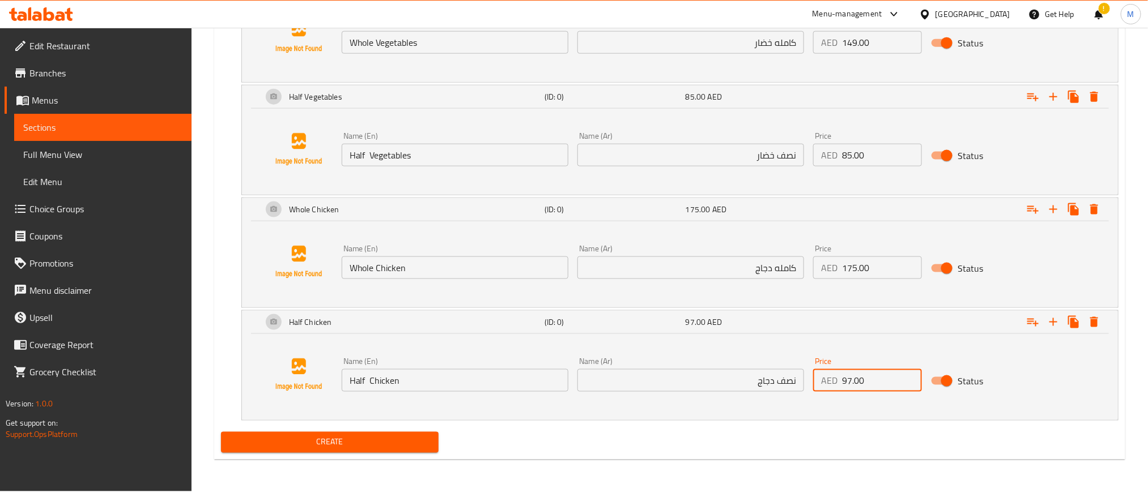
type input "97.00"
click at [779, 432] on div "Create" at bounding box center [669, 443] width 907 height 30
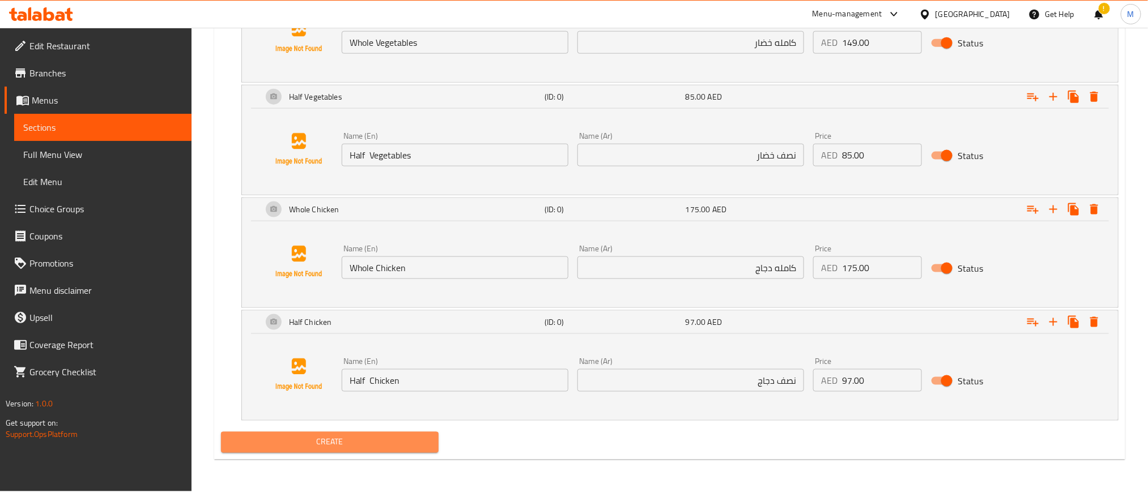
click at [405, 448] on span "Create" at bounding box center [329, 443] width 199 height 14
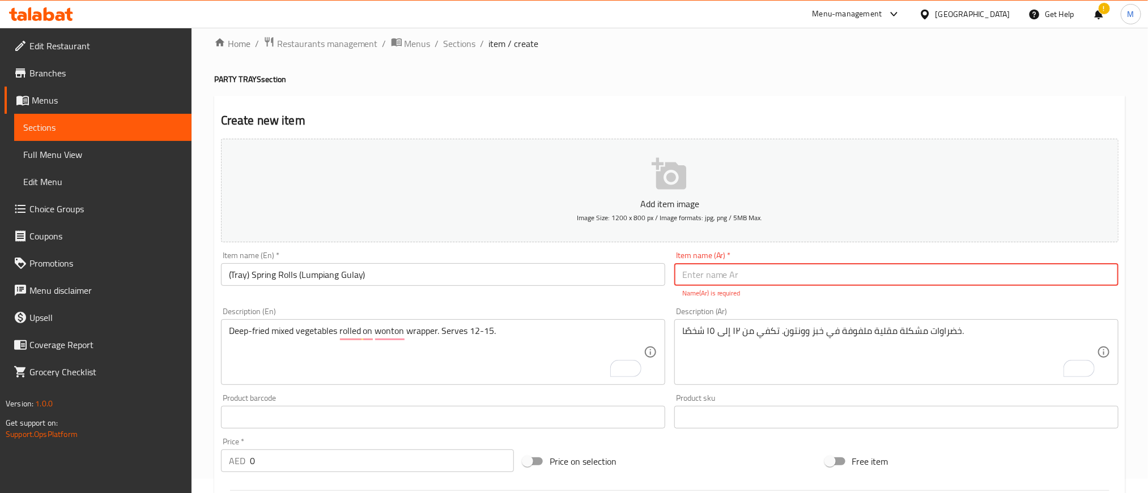
scroll to position [0, 0]
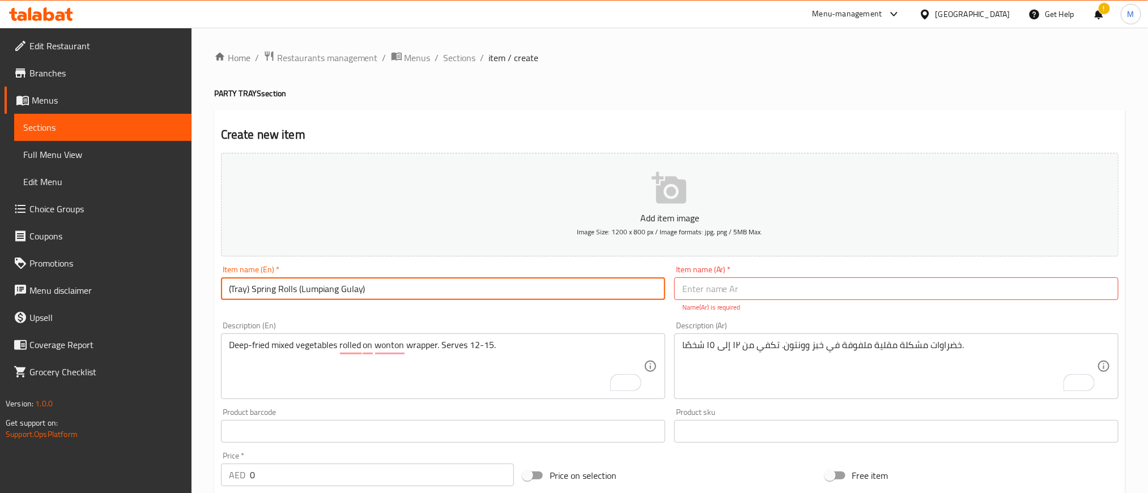
click at [385, 286] on input "(Tray) Spring Rolls (Lumpiang Gulay)" at bounding box center [443, 289] width 444 height 23
paste input "صينية) [PERSON_NAME] ([PERSON_NAME]"
type input "(Tray) Spring Rolls (Lumpiang Gulay)"
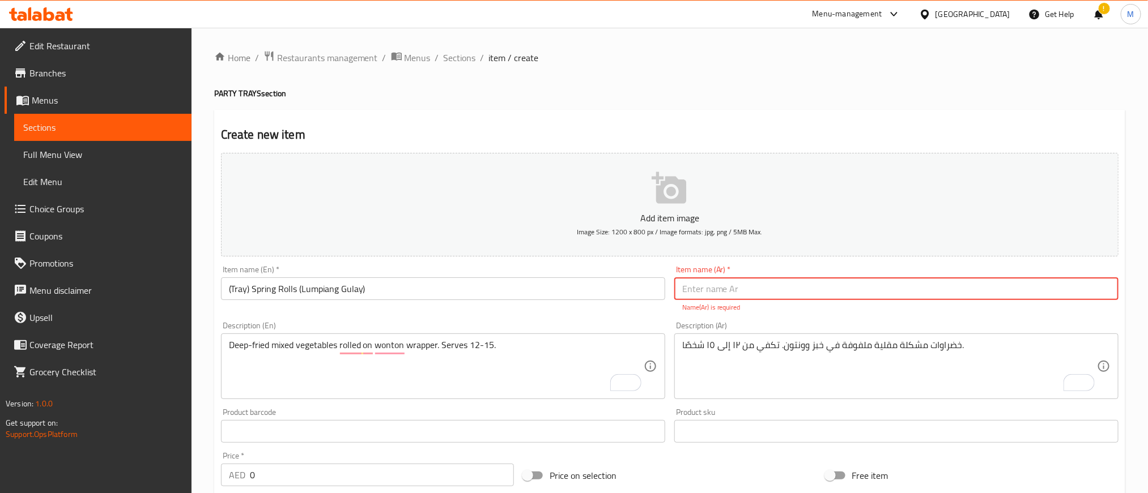
click at [883, 292] on input "text" at bounding box center [896, 289] width 444 height 23
paste input "(صينية) [PERSON_NAME] ([PERSON_NAME])"
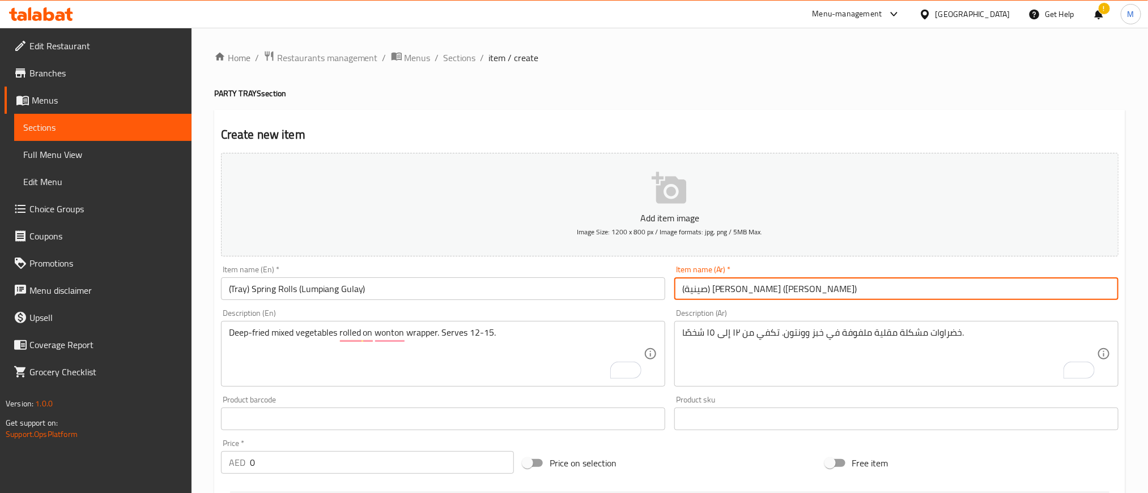
type input "(صينية) [PERSON_NAME] ([PERSON_NAME])"
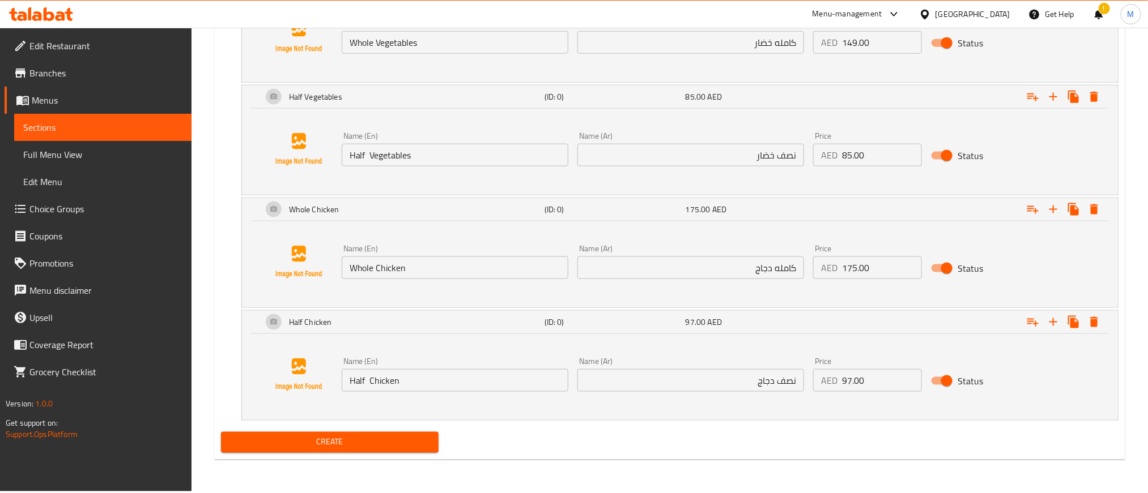
click at [416, 444] on span "Create" at bounding box center [329, 443] width 199 height 14
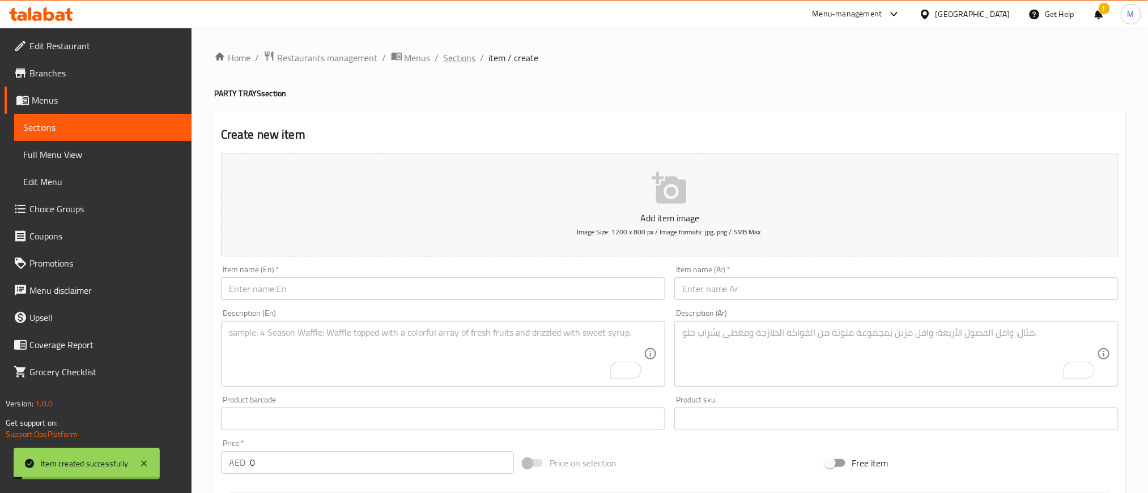
click at [467, 59] on span "Sections" at bounding box center [460, 58] width 32 height 14
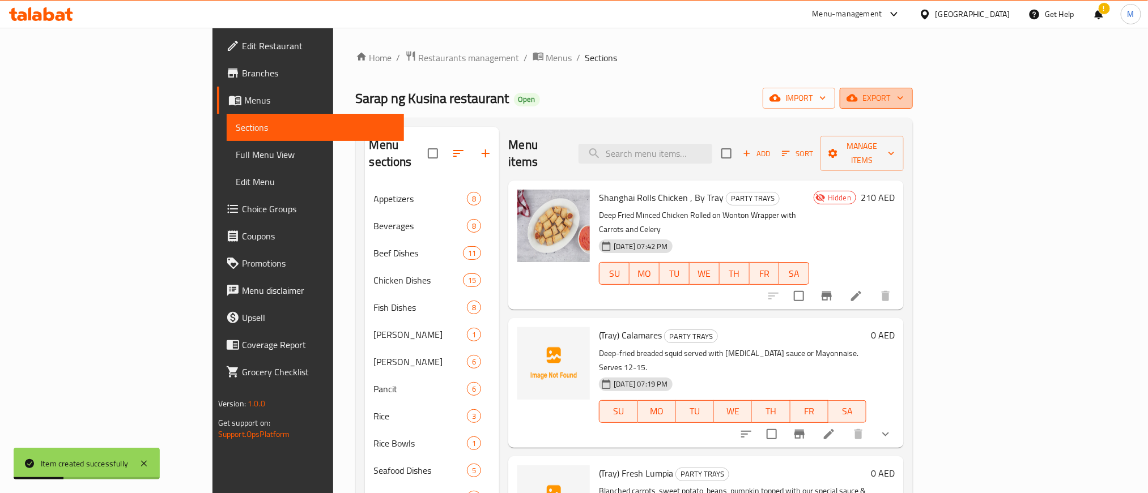
click at [858, 96] on icon "button" at bounding box center [851, 98] width 11 height 7
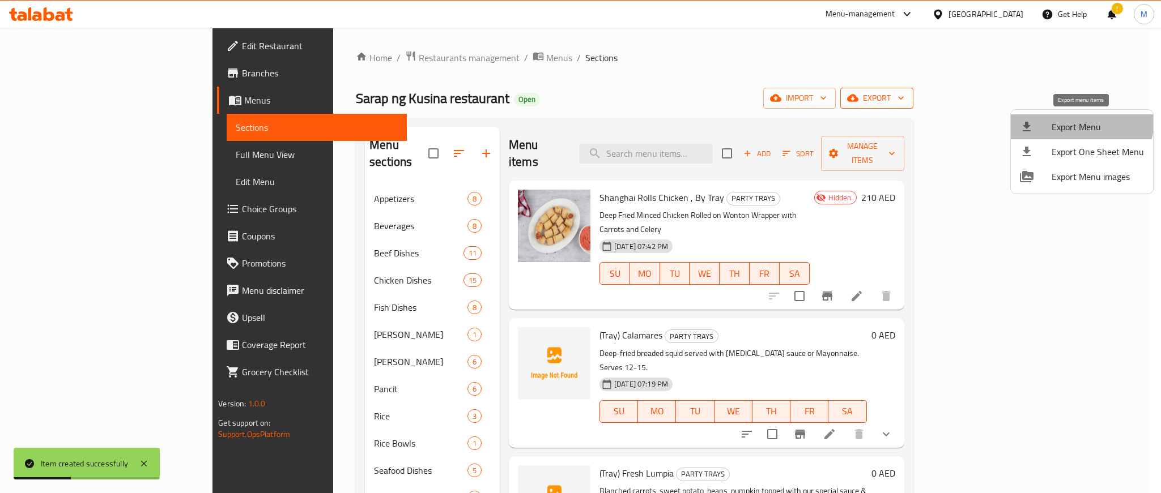
click at [1076, 120] on span "Export Menu" at bounding box center [1098, 127] width 92 height 14
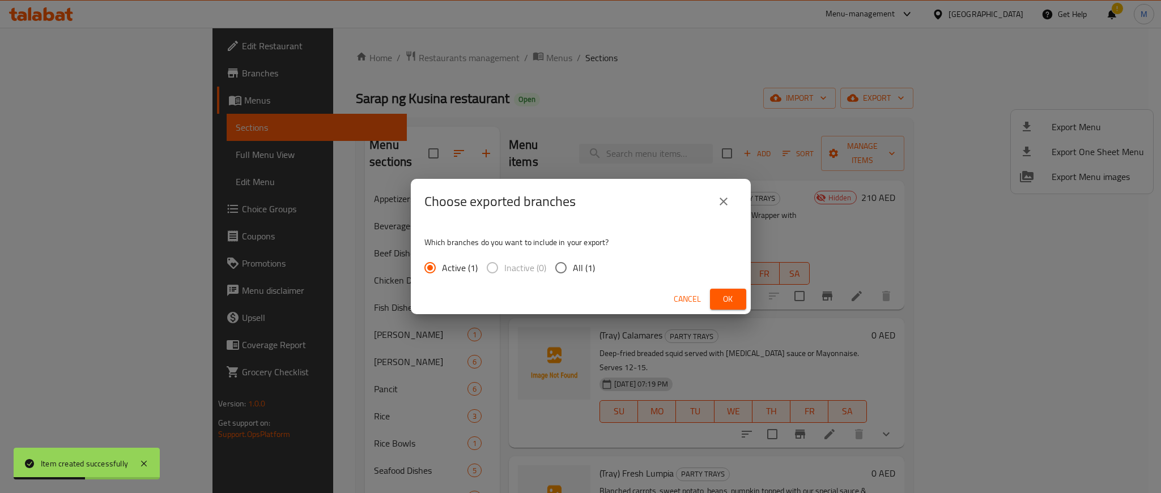
click at [722, 304] on span "Ok" at bounding box center [728, 299] width 18 height 14
